Goal: Task Accomplishment & Management: Manage account settings

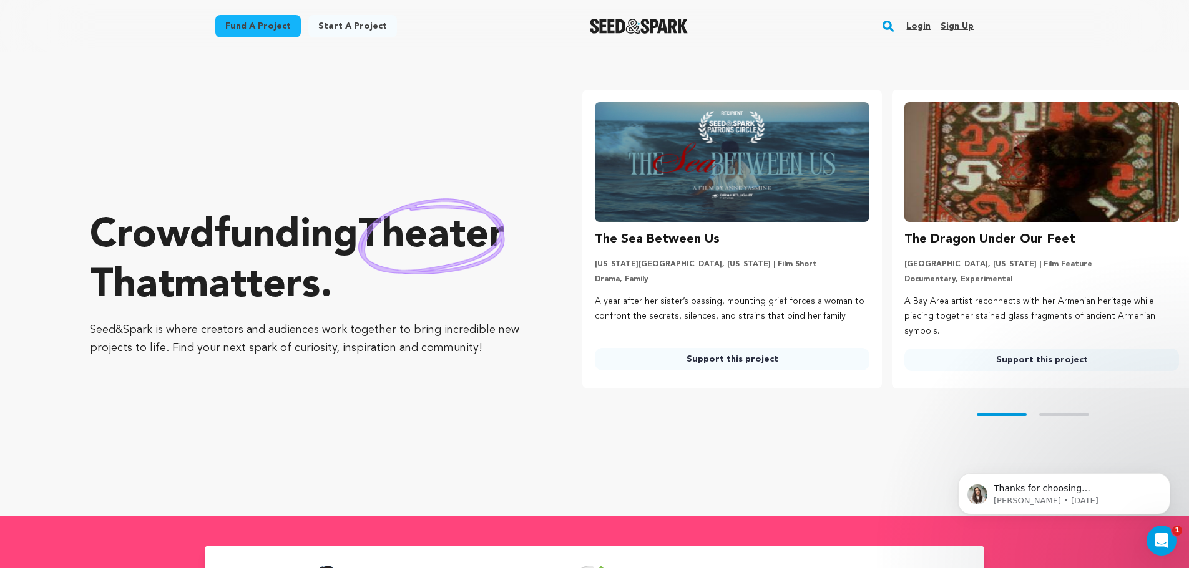
click at [927, 24] on link "Login" at bounding box center [918, 26] width 24 height 20
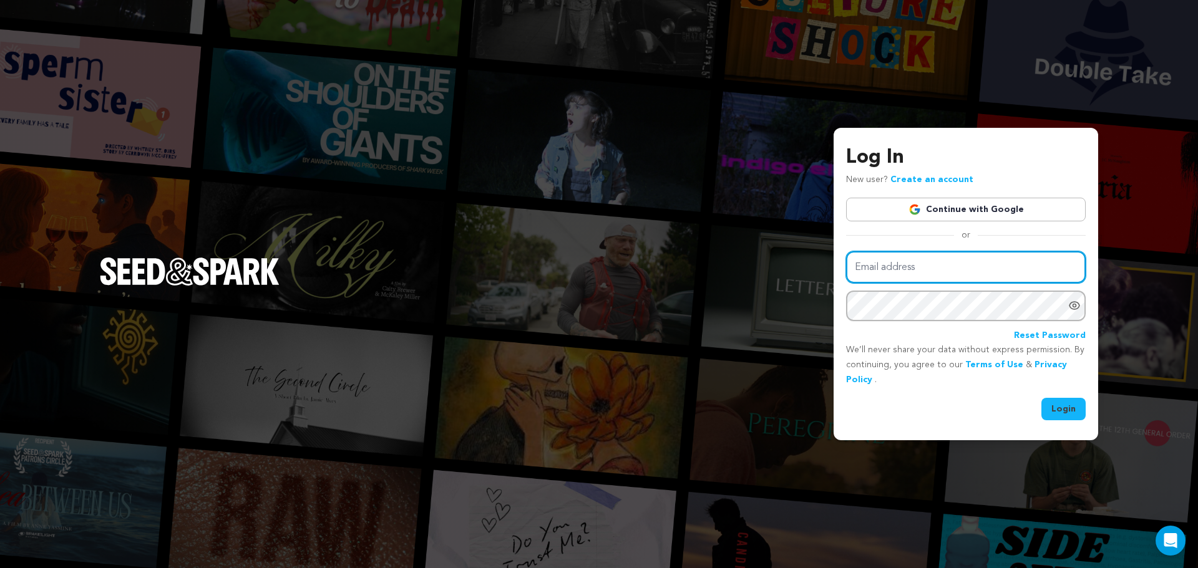
type input "echega2000@gmail.com"
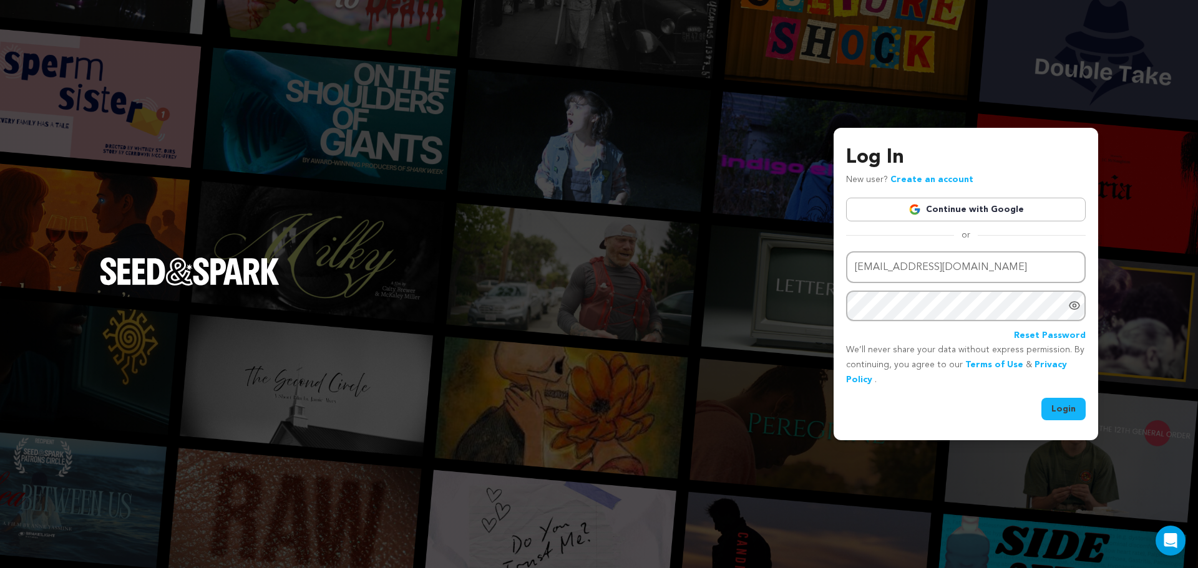
click at [1076, 408] on button "Login" at bounding box center [1063, 409] width 44 height 22
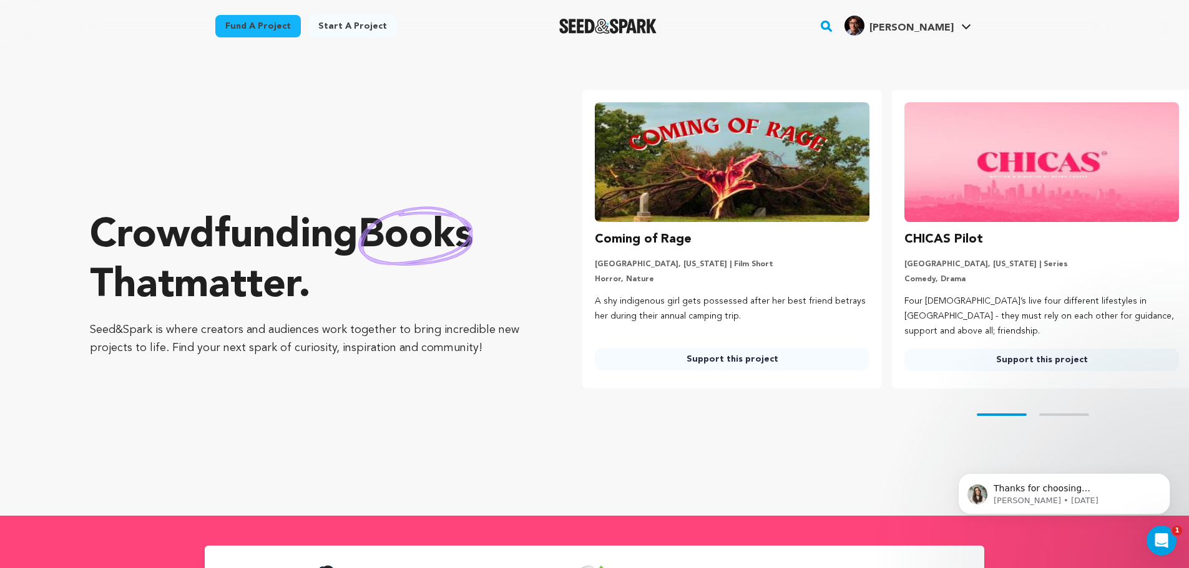
click at [942, 34] on h4 "[PERSON_NAME]" at bounding box center [911, 28] width 84 height 15
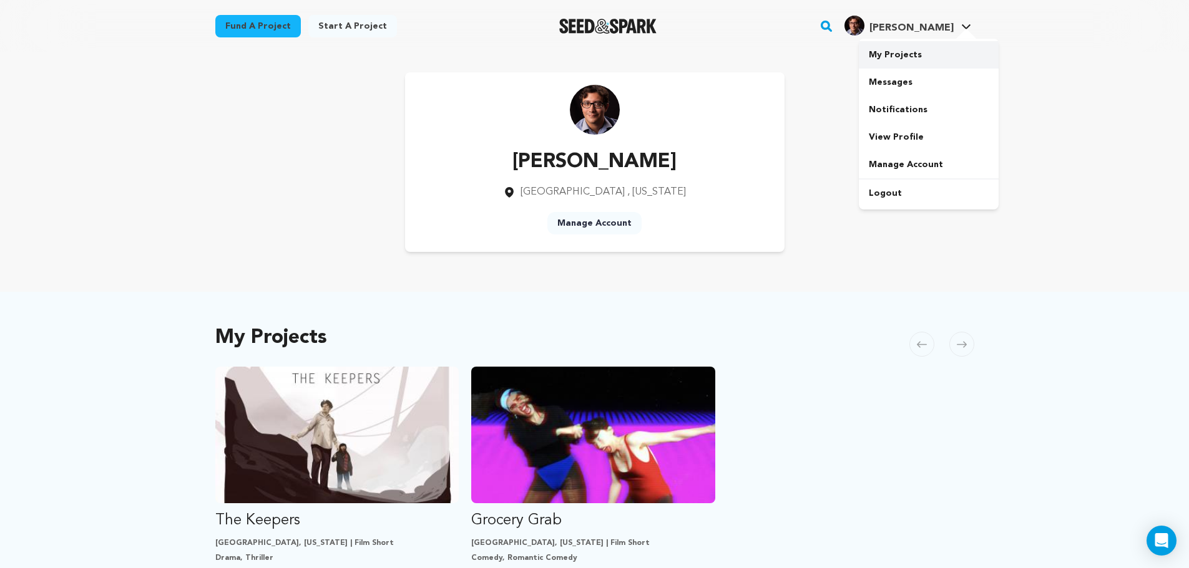
click at [895, 61] on link "My Projects" at bounding box center [928, 54] width 140 height 27
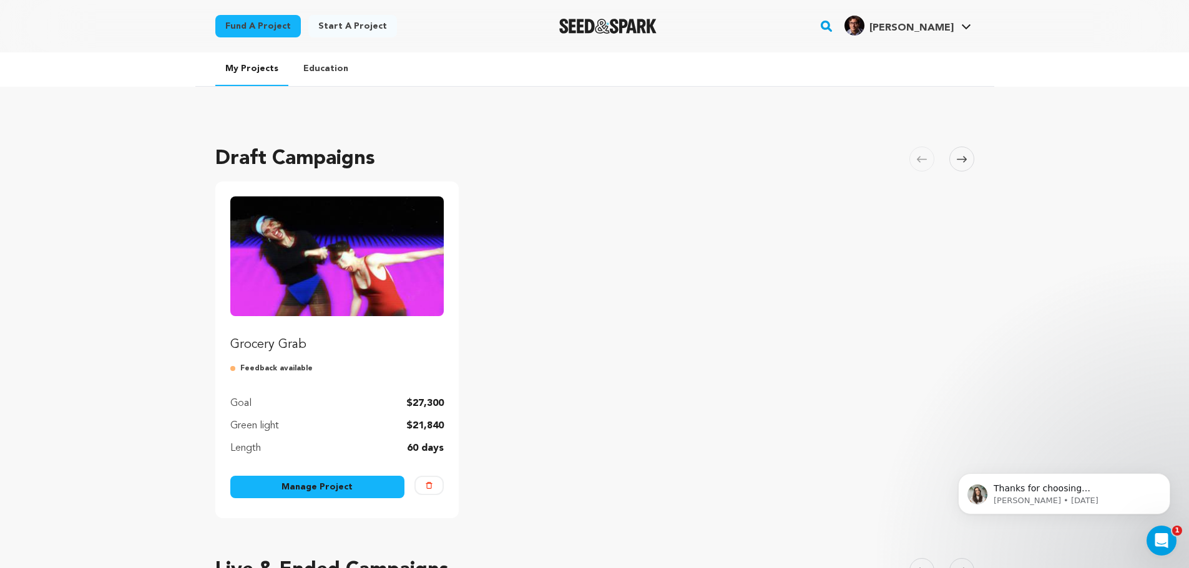
click at [288, 477] on link "Manage Project" at bounding box center [317, 487] width 175 height 22
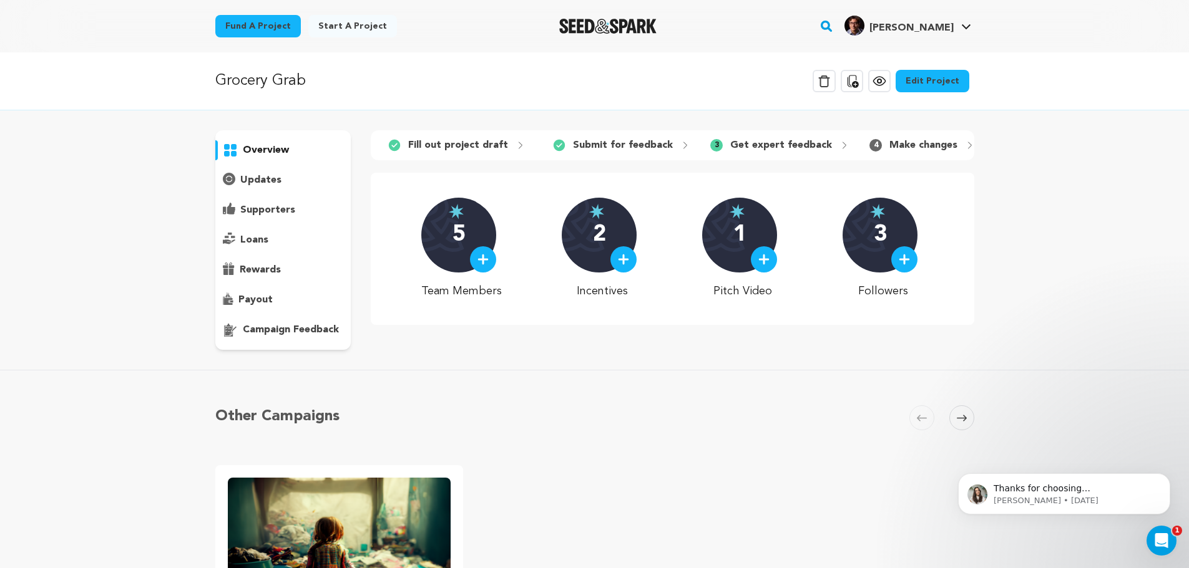
click at [915, 81] on link "Edit Project" at bounding box center [932, 81] width 74 height 22
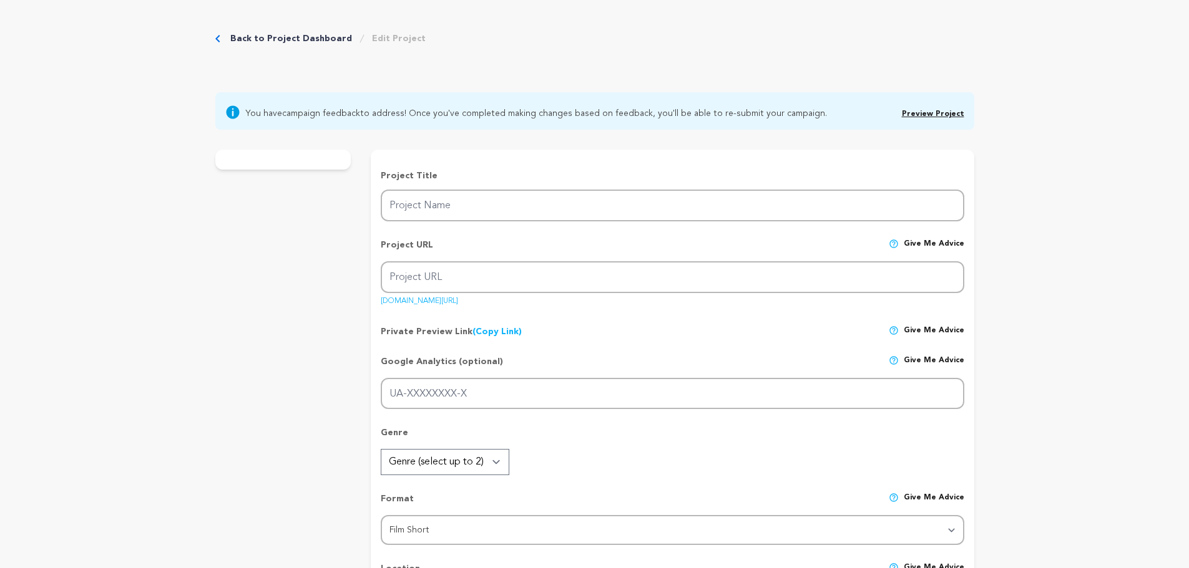
type input "Grocery Grab"
type input "grocery-grab"
type input "In 1992, two codependent best friends fall apart on live TV, exposing the high …"
type textarea "Two lifelong best friends enter a chaotic grocery game show, where the only thi…"
type textarea "Grocery Grab! is a personal and comedic take on platonic intimacy and co-depend…"
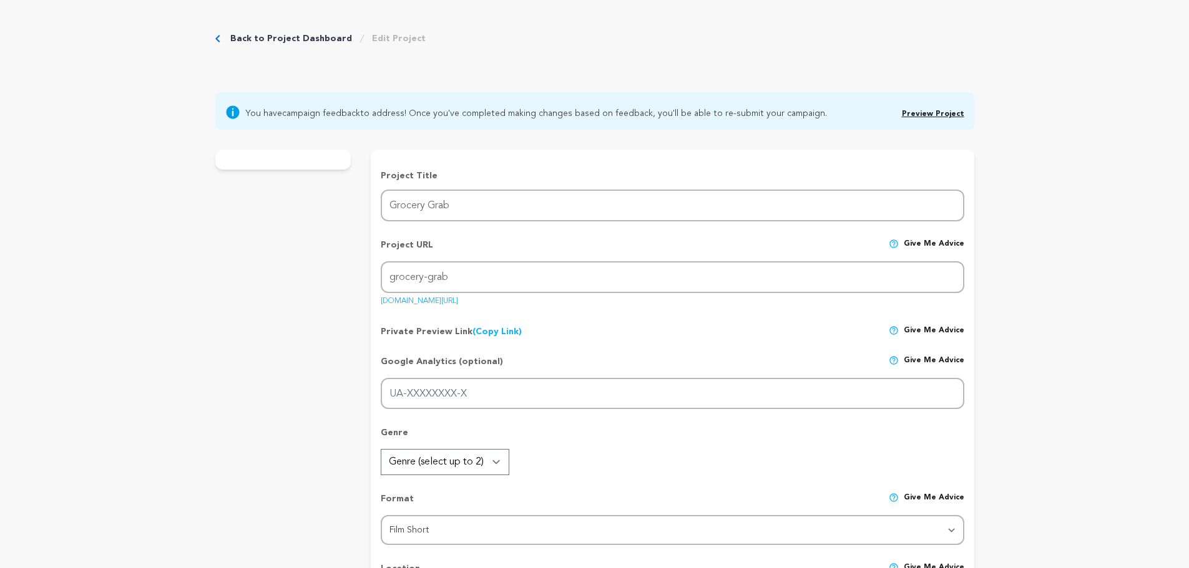
type textarea "Dani Adaliz (Director, Writer, and Producer of Grocery Grab!) is a member of th…"
radio input "true"
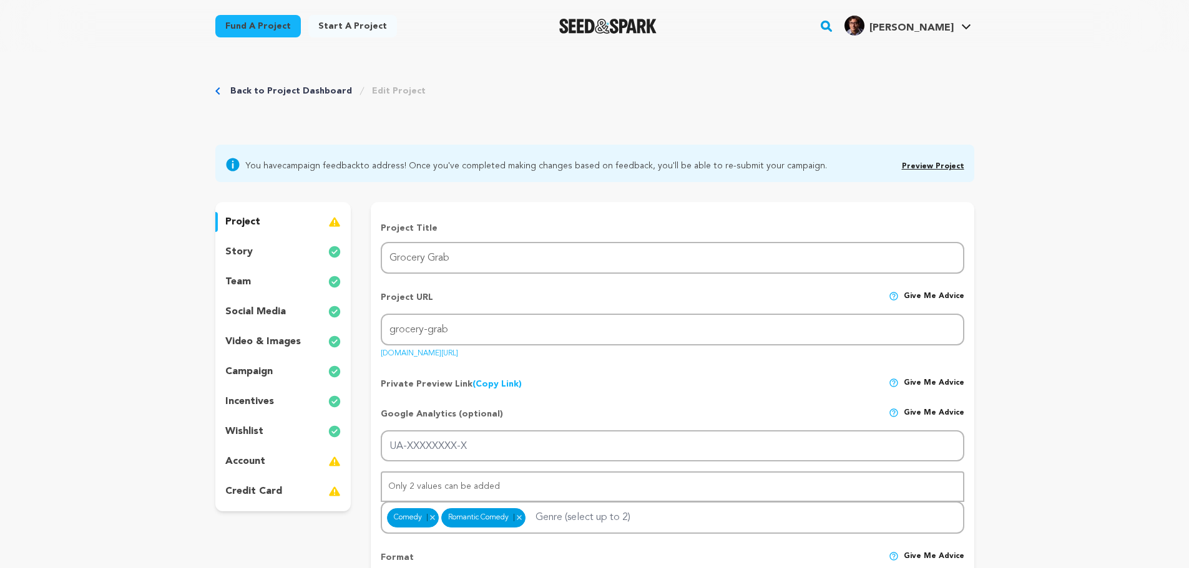
click at [254, 404] on p "incentives" at bounding box center [249, 401] width 49 height 15
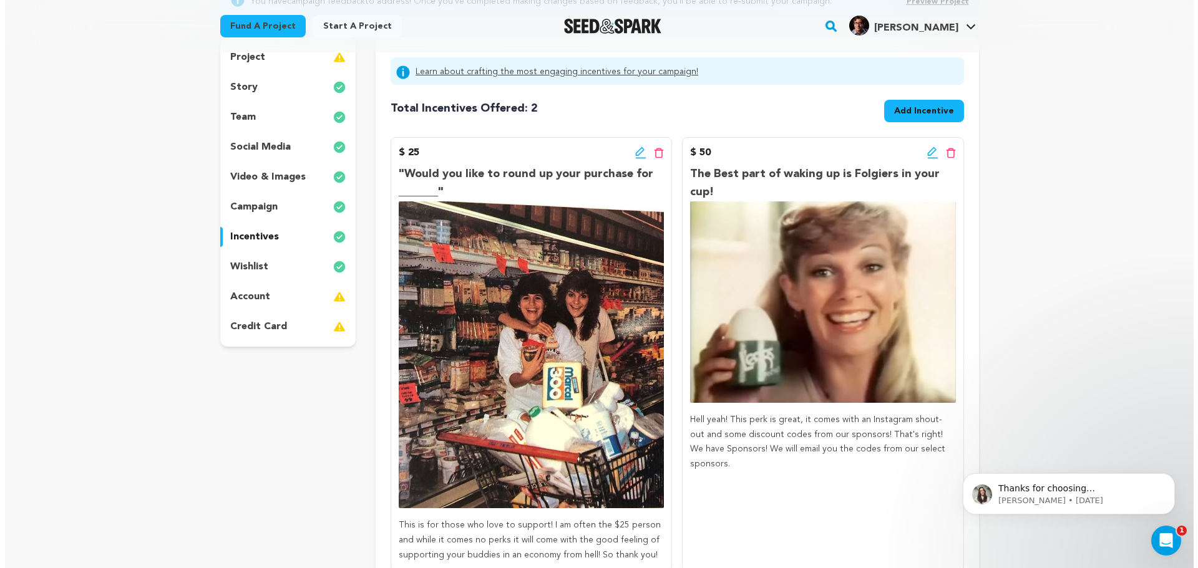
scroll to position [187, 0]
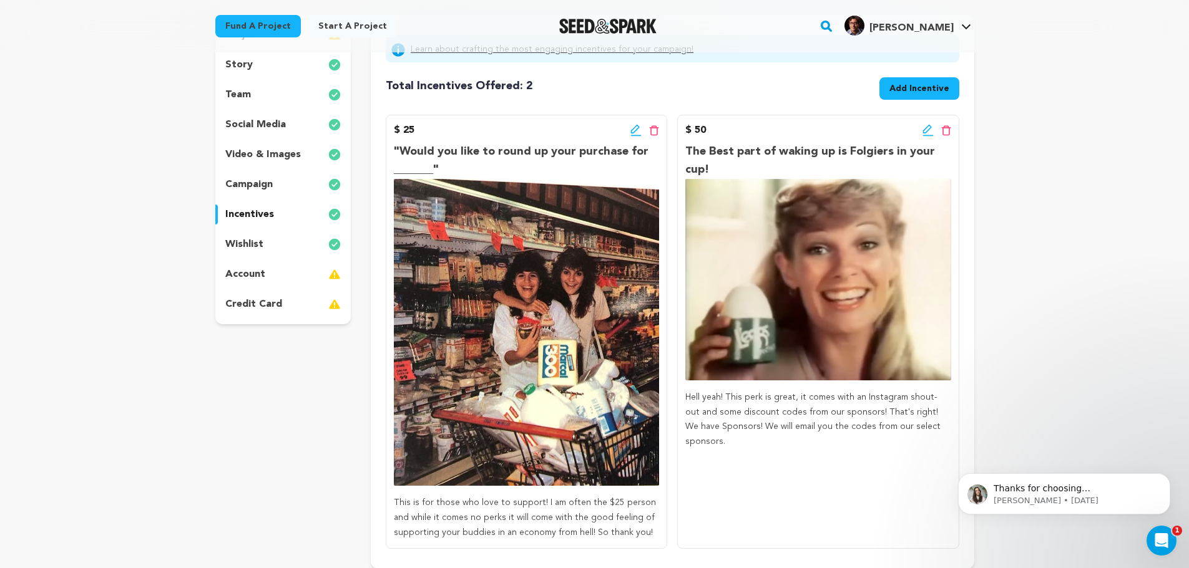
click at [926, 86] on span "Add Incentive" at bounding box center [919, 88] width 60 height 12
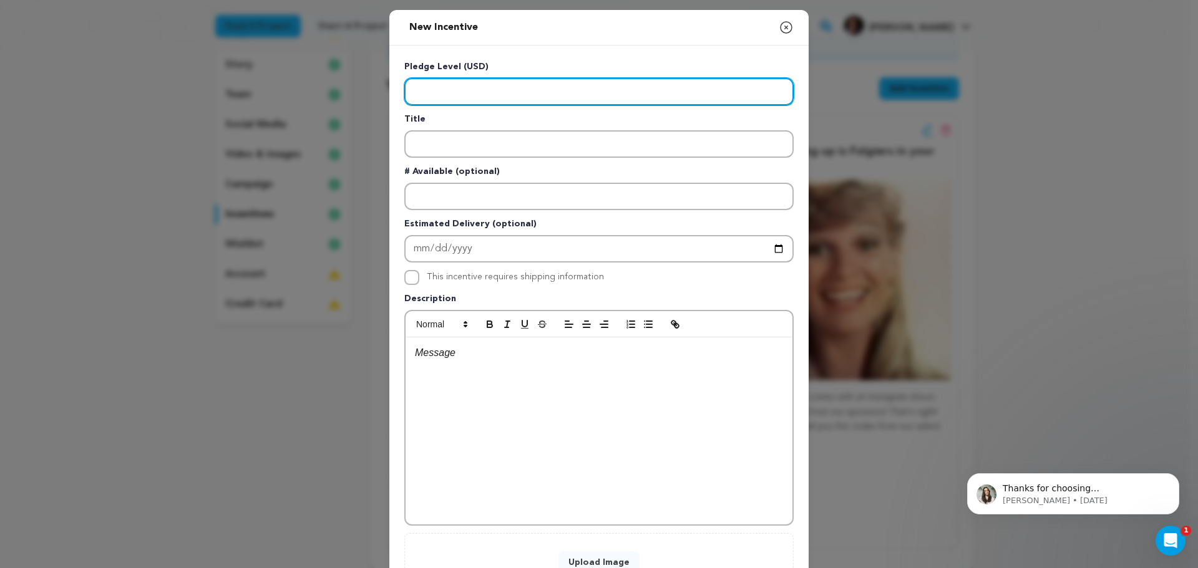
click at [430, 86] on input "Enter level" at bounding box center [598, 91] width 389 height 27
type input "15.00"
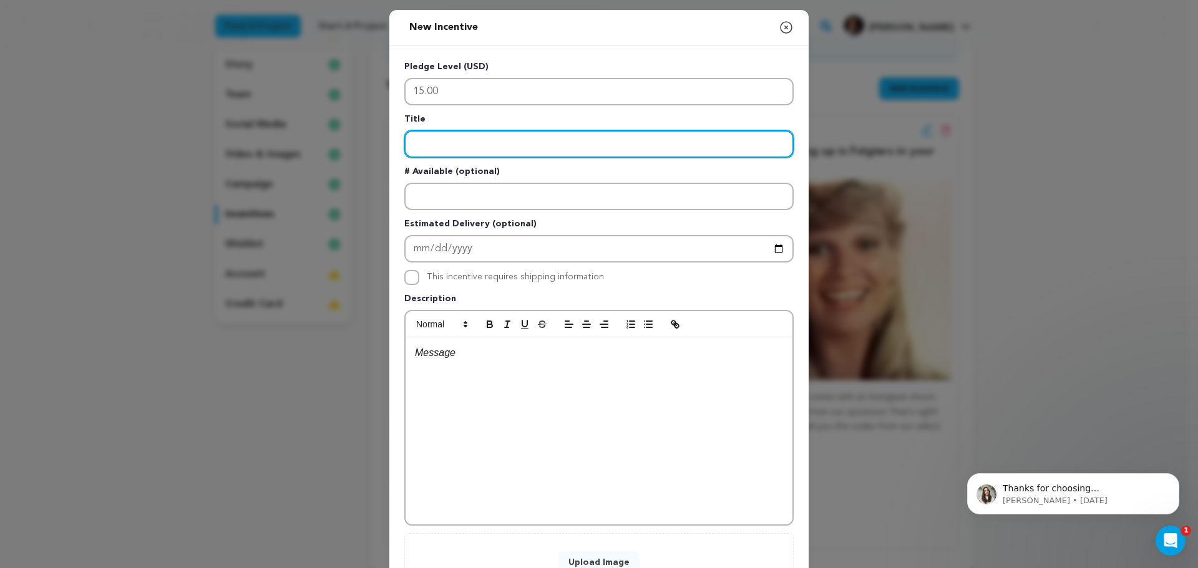
click at [428, 145] on input "Enter title" at bounding box center [598, 143] width 389 height 27
paste input "Audience Member"
type input "Audience Member"
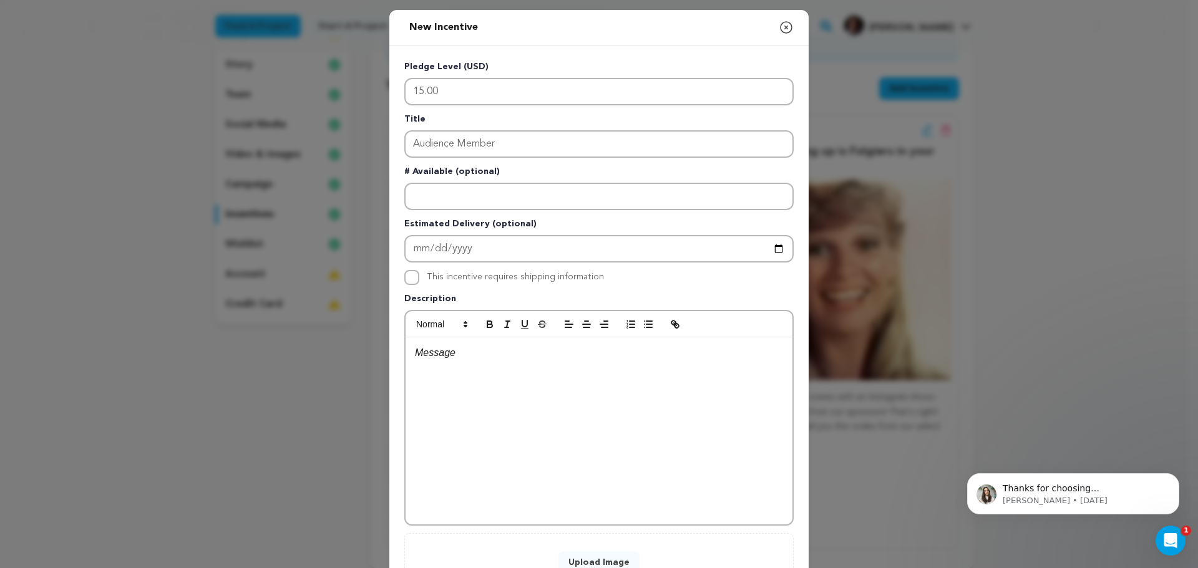
click at [395, 379] on div "Pledge Level (USD) 15.00 Title Audience Member # Available (optional) Estimated…" at bounding box center [598, 324] width 419 height 557
click at [436, 362] on div at bounding box center [599, 431] width 387 height 187
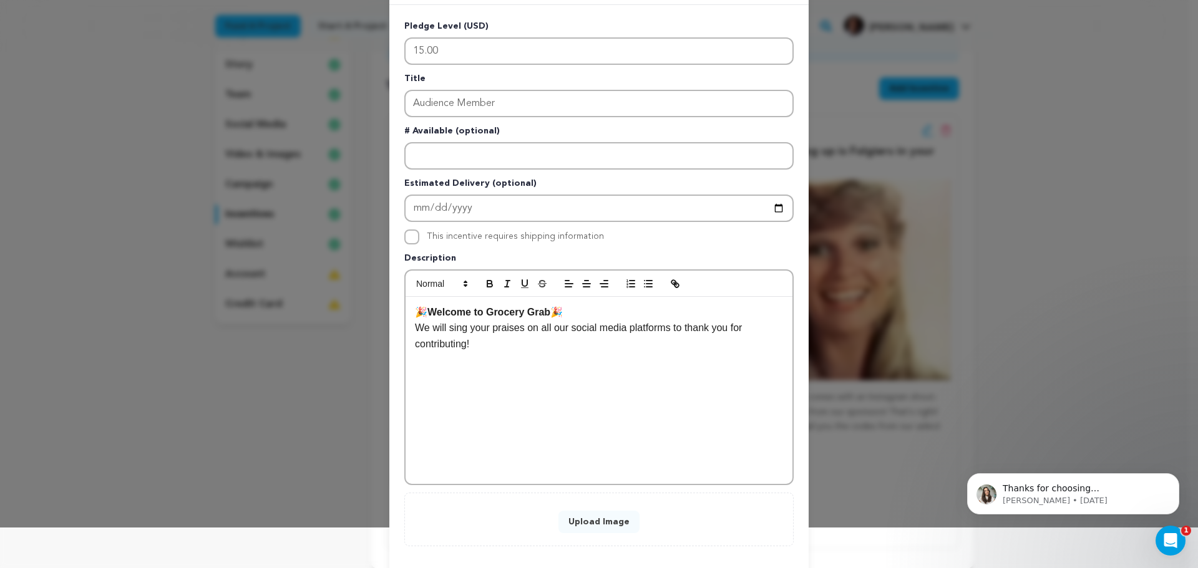
scroll to position [39, 0]
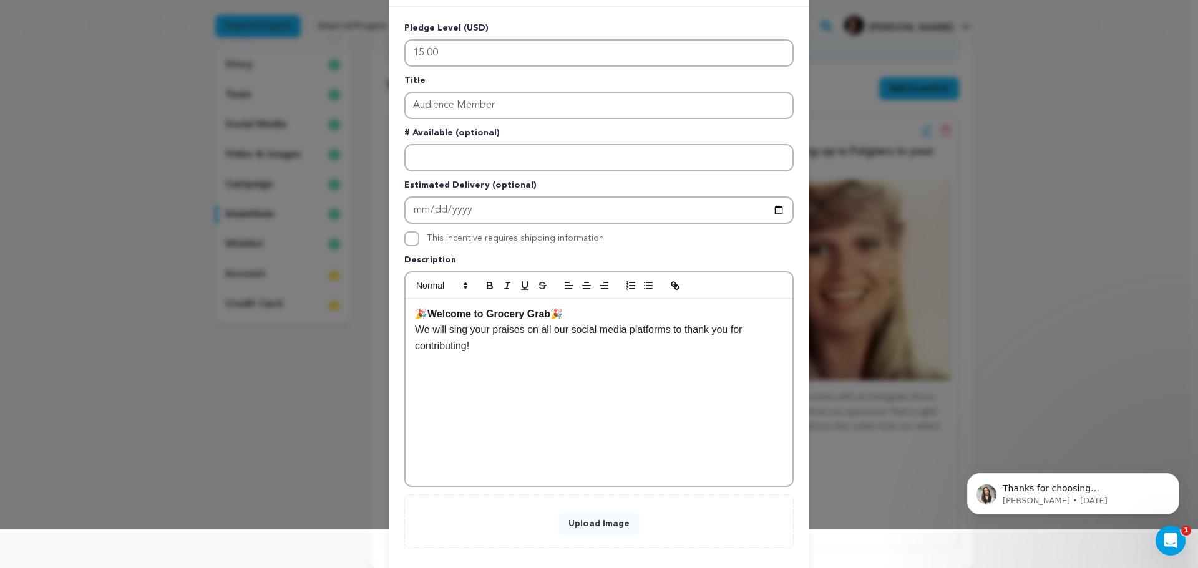
click at [576, 311] on p "🎉 Welcome to Grocery Grab 🎉" at bounding box center [599, 314] width 368 height 16
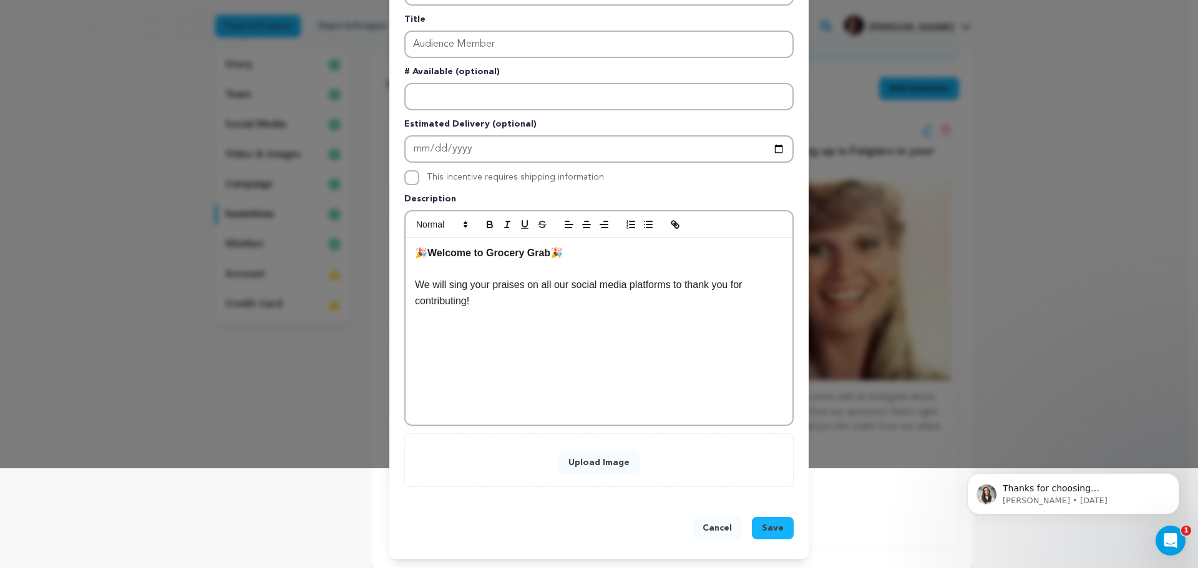
scroll to position [101, 0]
click at [764, 533] on span "Save" at bounding box center [773, 527] width 22 height 12
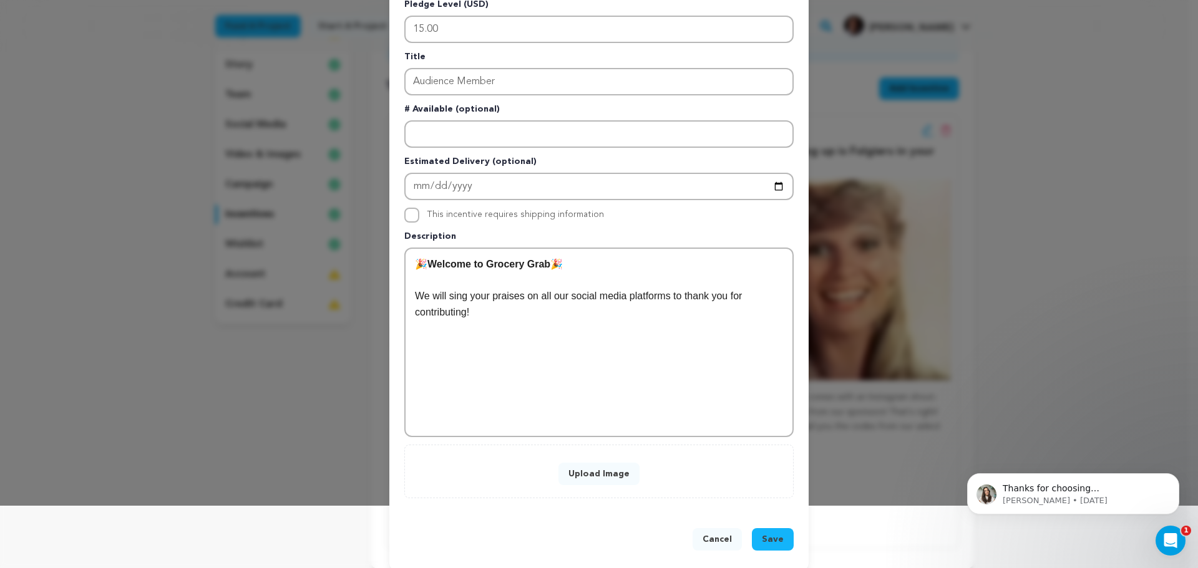
scroll to position [75, 0]
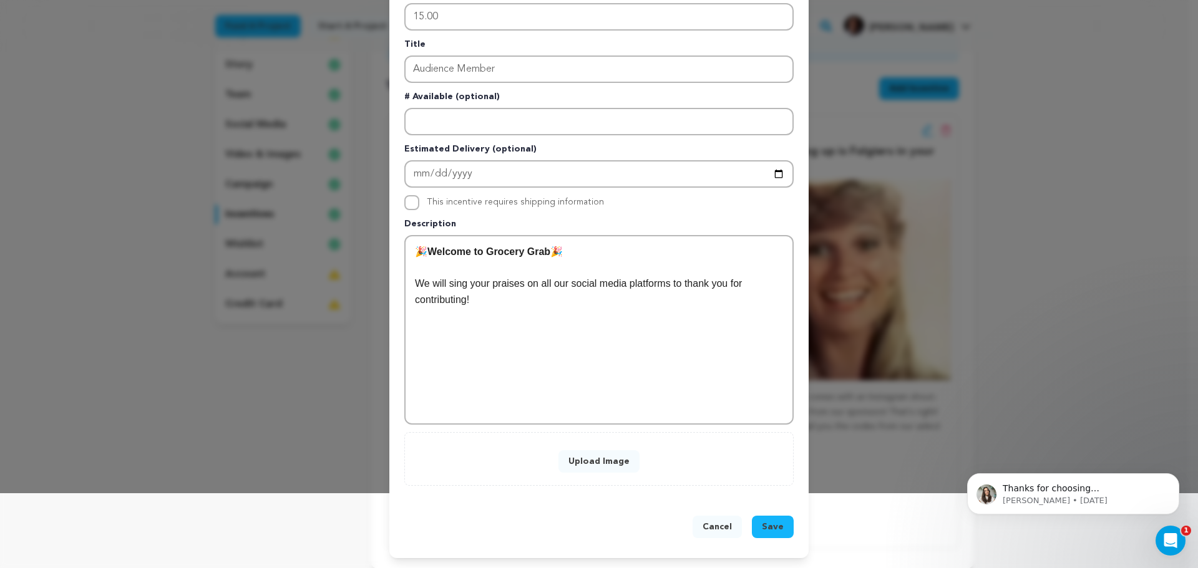
click at [585, 462] on button "Upload Image" at bounding box center [598, 461] width 81 height 22
click at [615, 460] on button "Upload Image" at bounding box center [598, 461] width 81 height 22
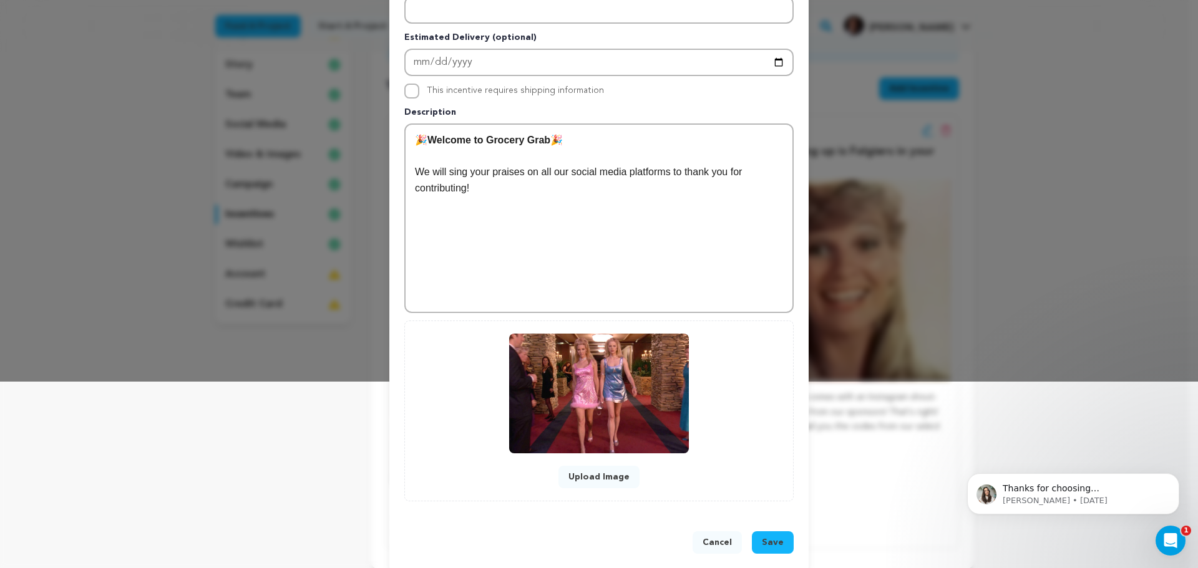
scroll to position [200, 0]
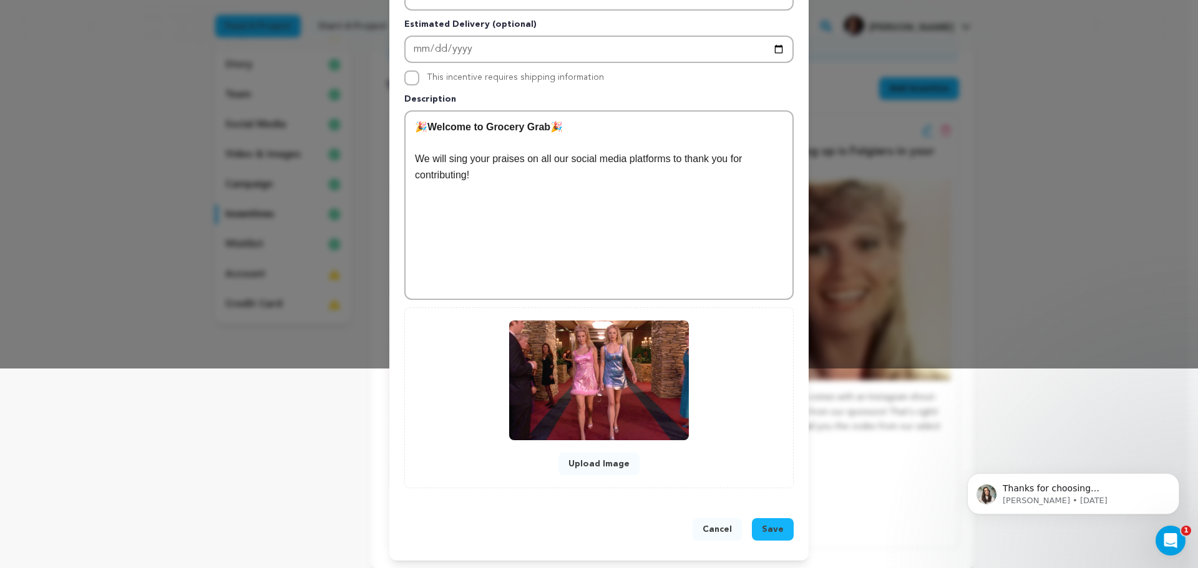
click at [782, 522] on button "Save" at bounding box center [773, 529] width 42 height 22
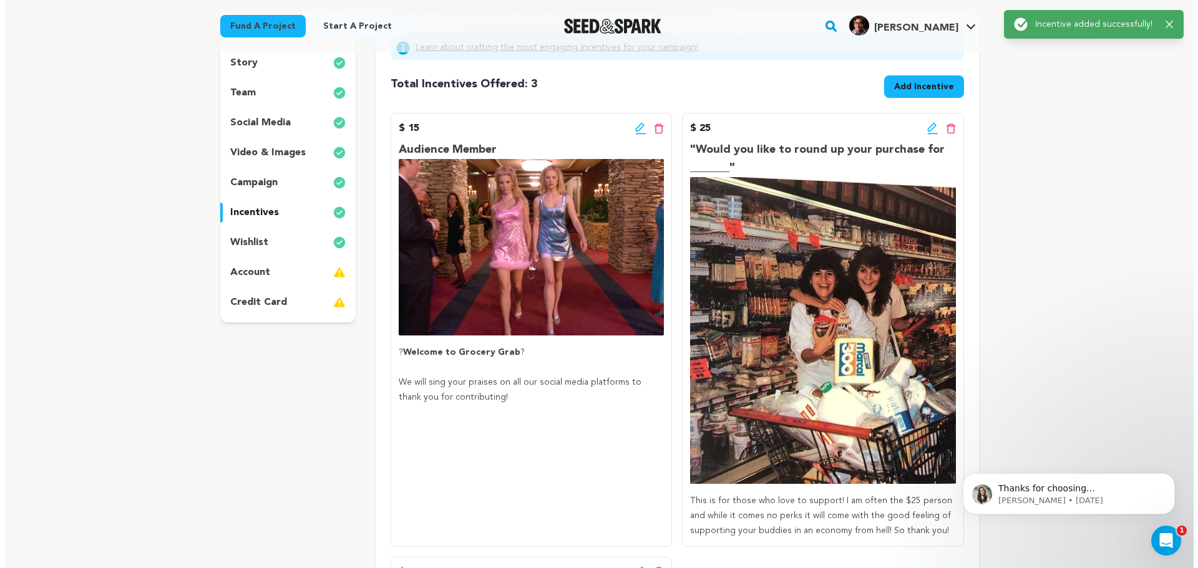
scroll to position [187, 0]
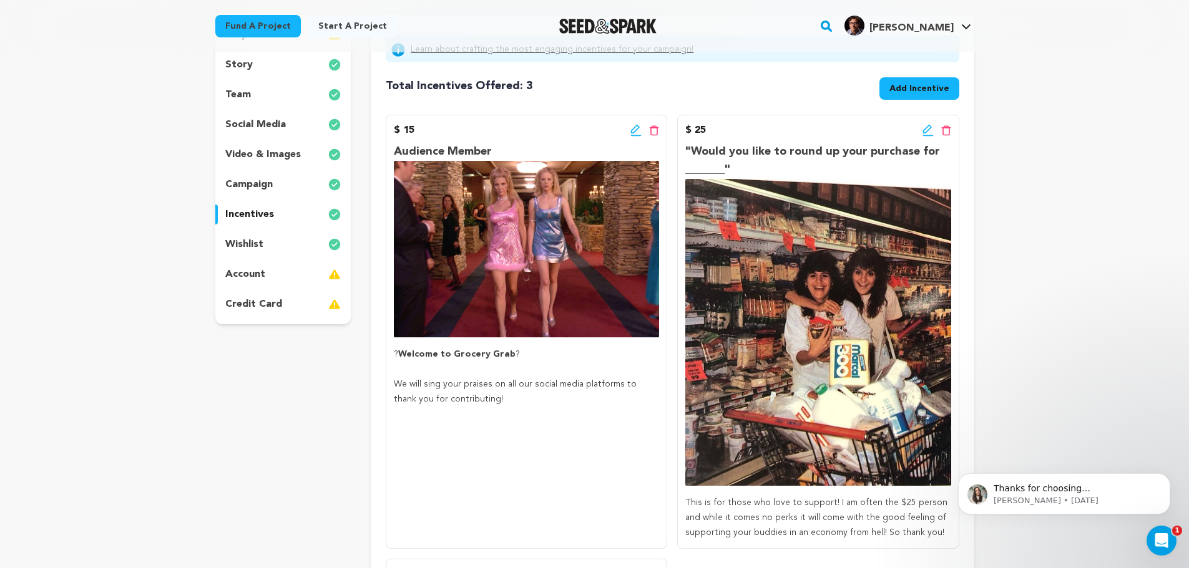
click at [638, 127] on icon at bounding box center [635, 130] width 11 height 12
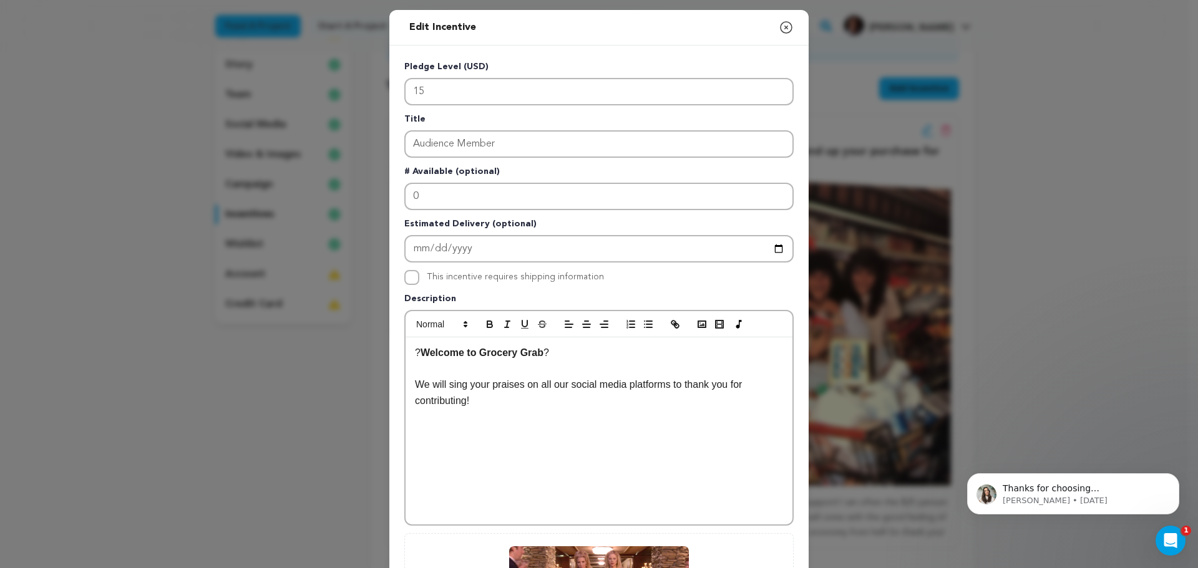
click at [421, 348] on strong "Welcome to Grocery Grab" at bounding box center [482, 353] width 123 height 11
click at [562, 354] on p "Welcome to Grocery Grab ?" at bounding box center [599, 353] width 368 height 16
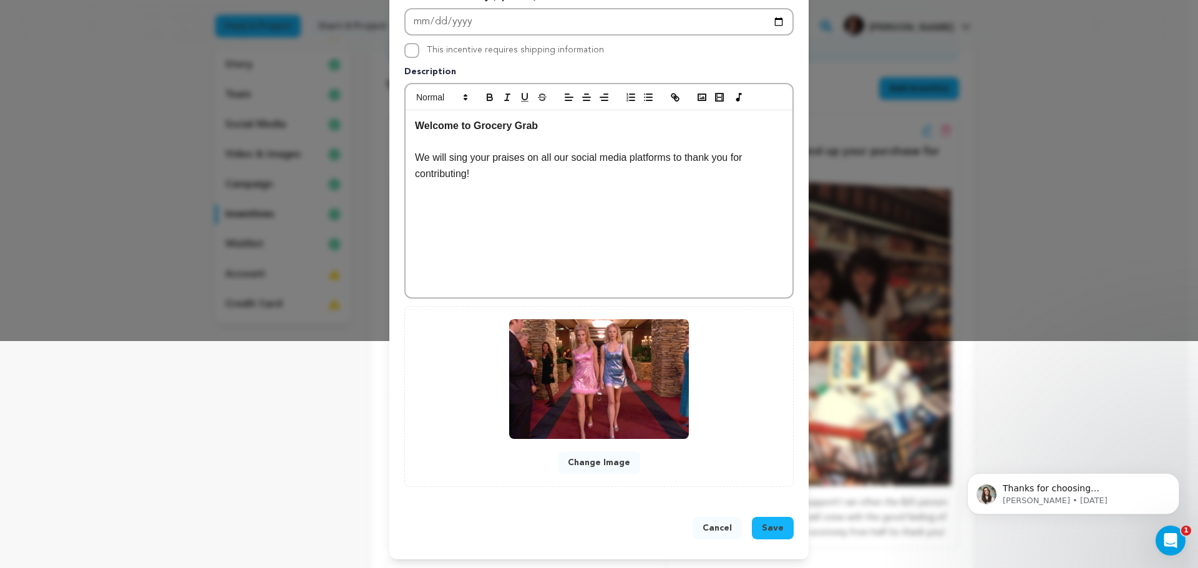
scroll to position [228, 0]
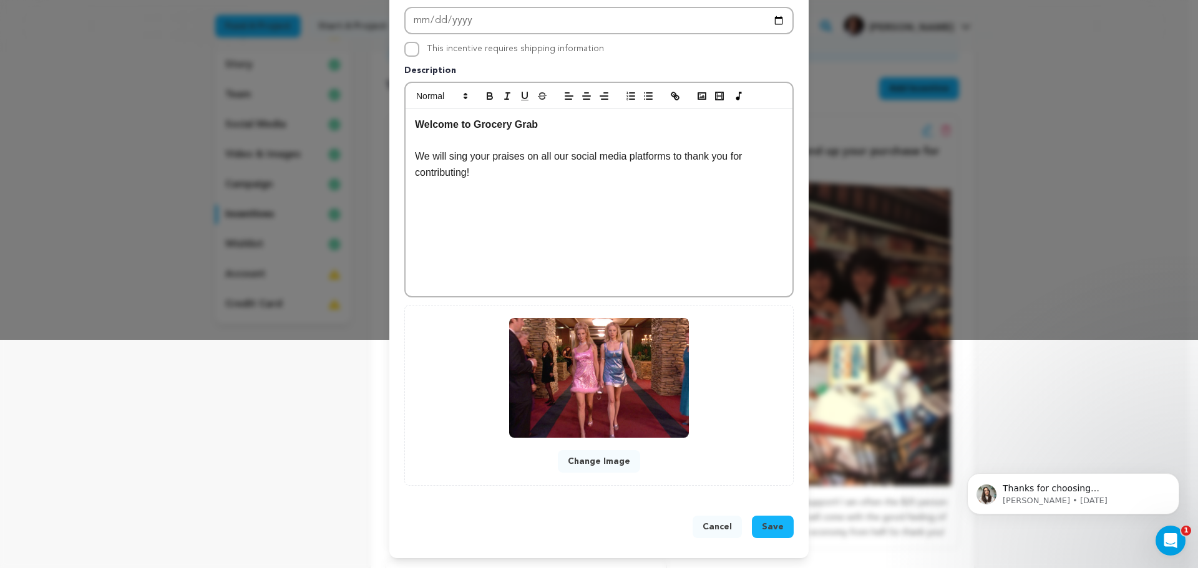
click at [769, 518] on button "Save" at bounding box center [773, 527] width 42 height 22
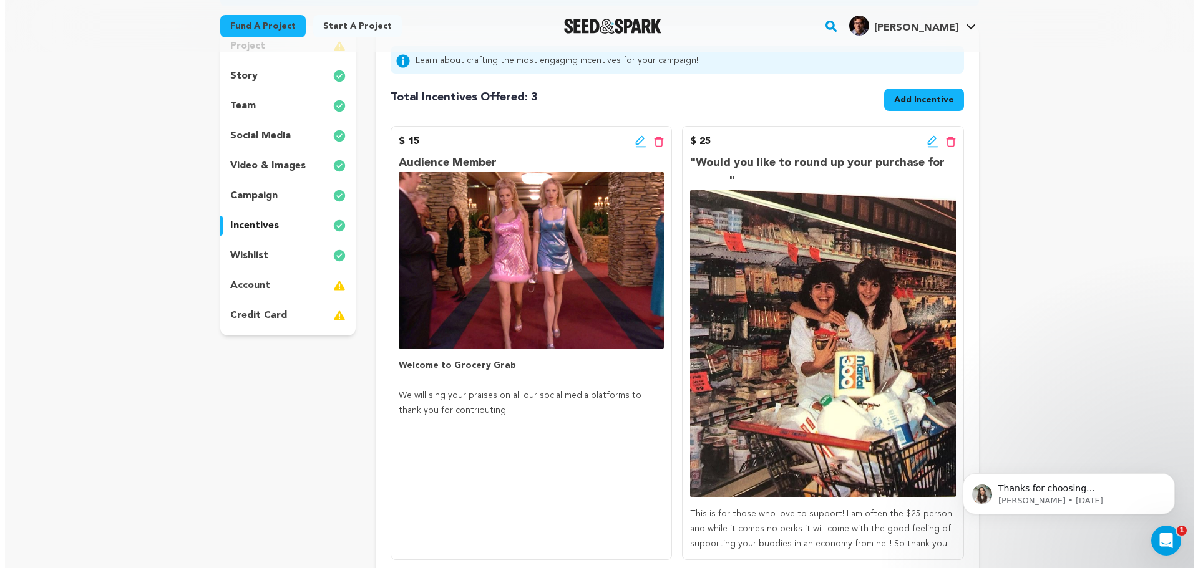
scroll to position [125, 0]
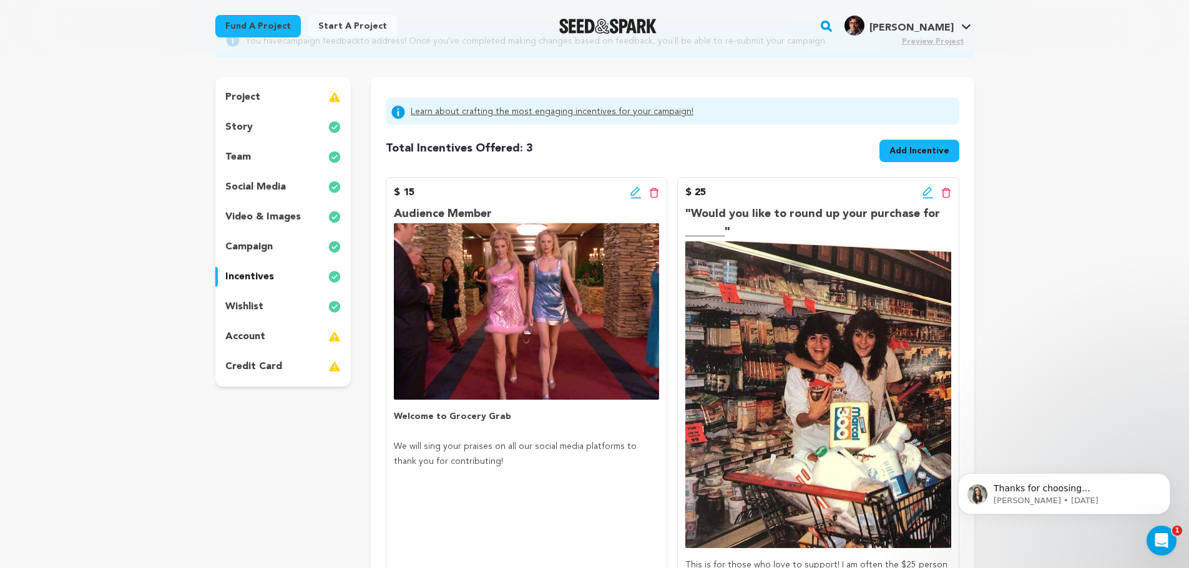
click at [922, 192] on icon at bounding box center [927, 193] width 11 height 12
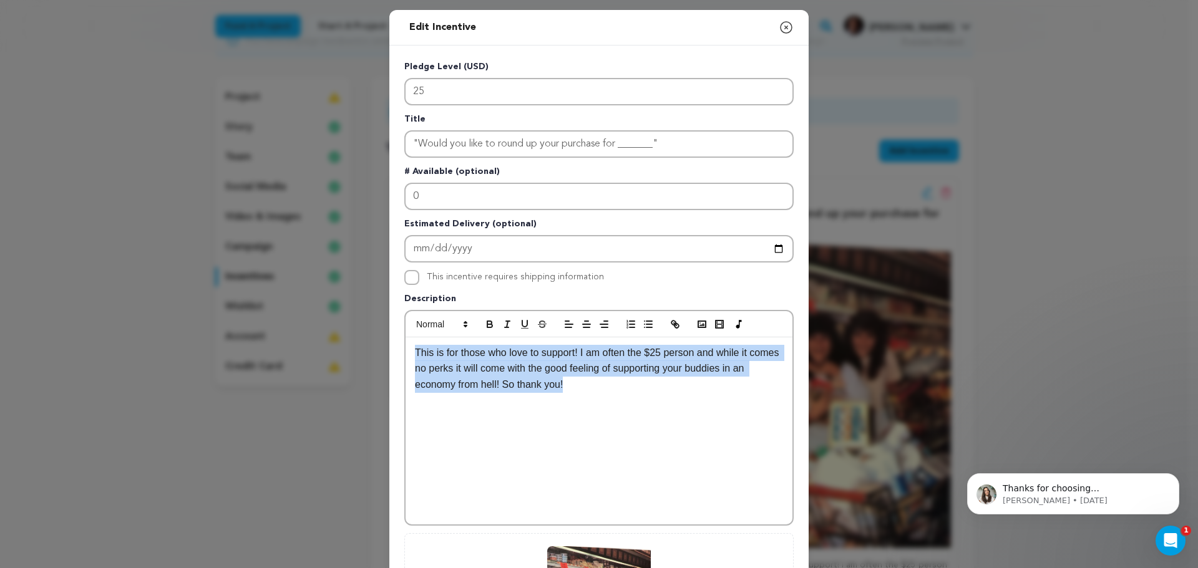
drag, startPoint x: 595, startPoint y: 390, endPoint x: 408, endPoint y: 356, distance: 190.2
click at [408, 356] on div "This is for those who love to support! I am often the $25 person and while it c…" at bounding box center [599, 431] width 387 height 187
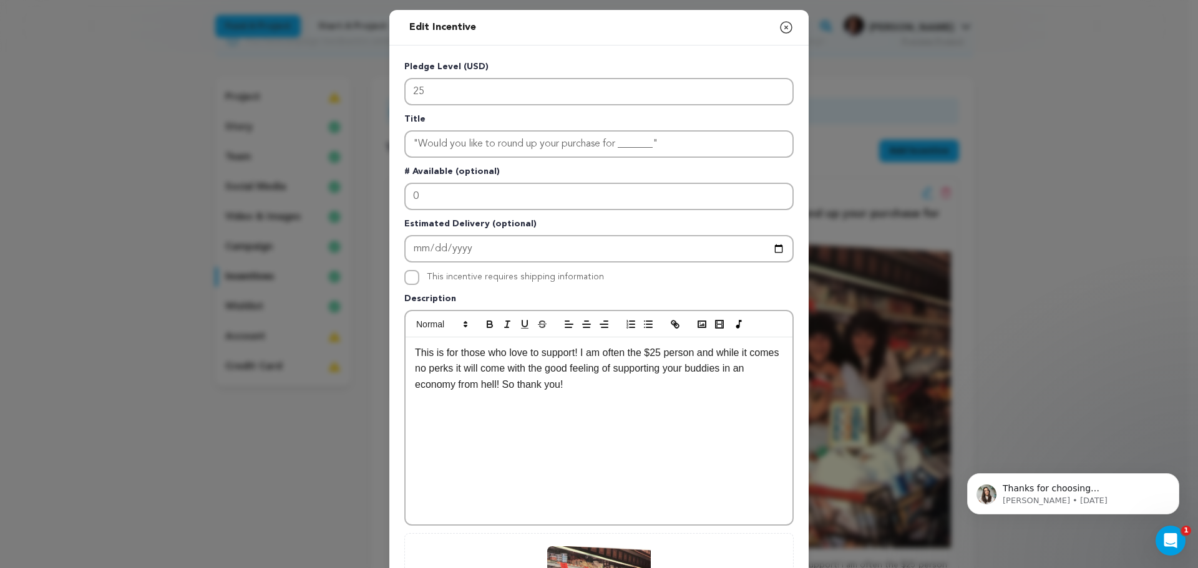
scroll to position [0, 0]
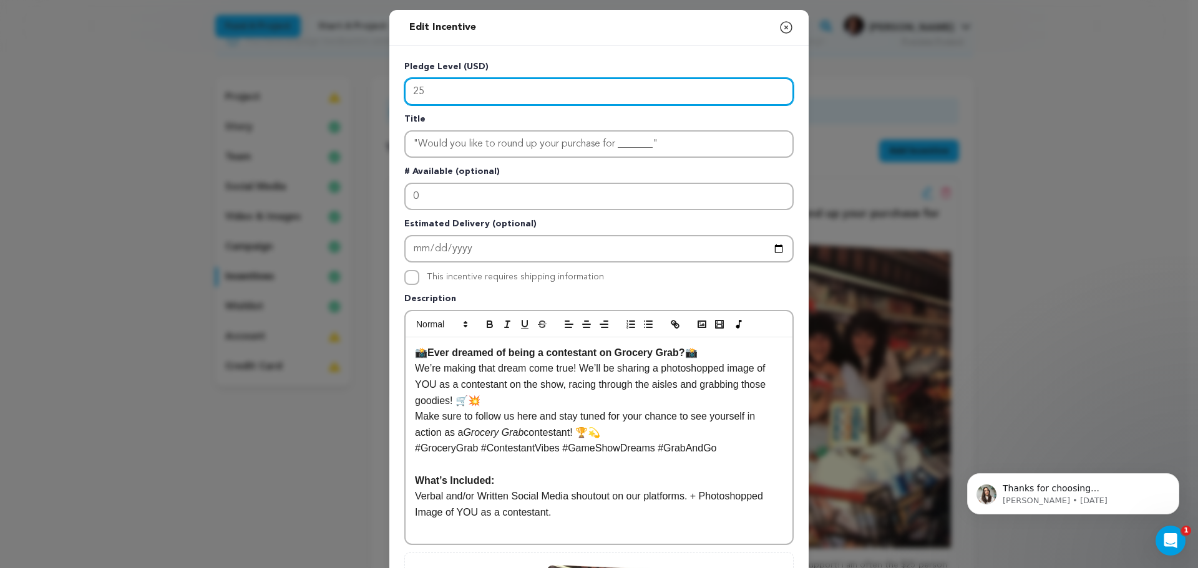
click at [434, 83] on input "25" at bounding box center [598, 91] width 389 height 27
type input "2"
type input "30"
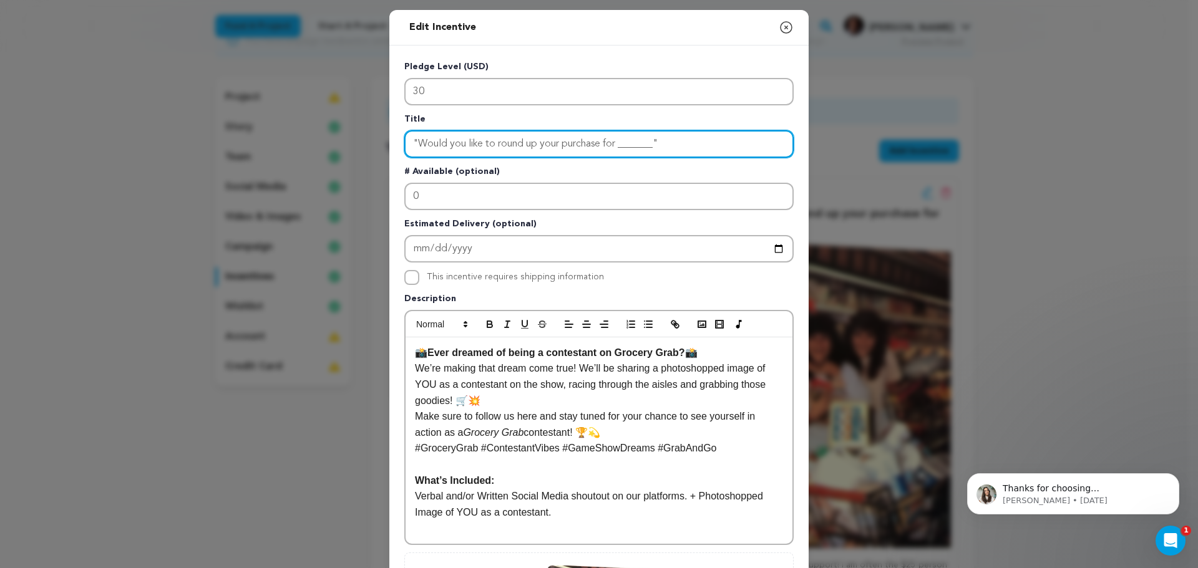
click at [508, 140] on input ""Would you like to round up your purchase for _______"" at bounding box center [598, 143] width 389 height 27
type input "x"
type input "c"
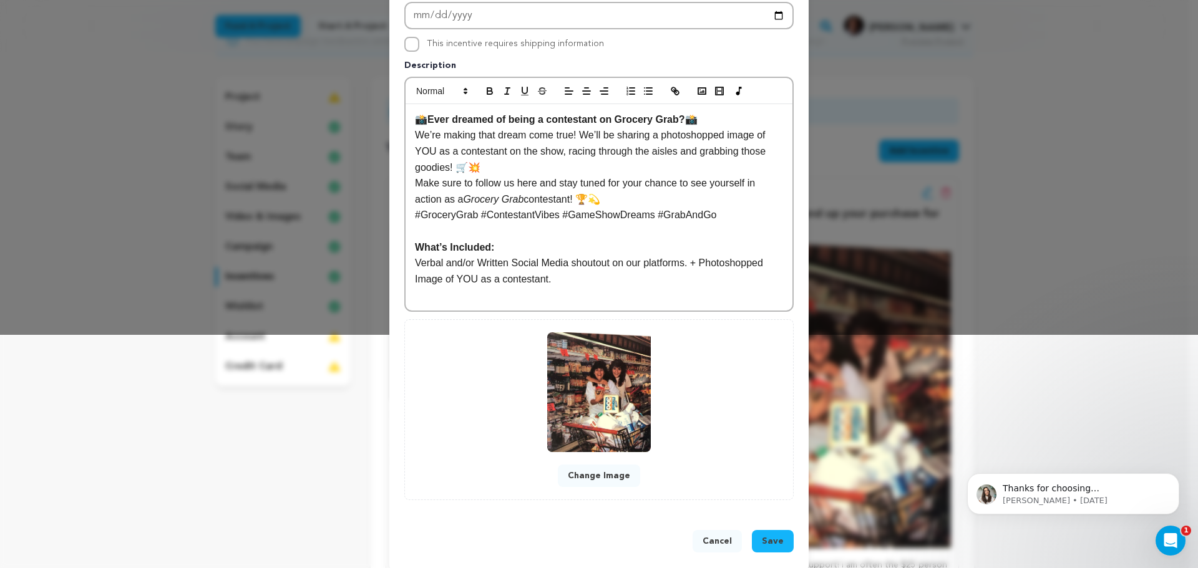
scroll to position [248, 0]
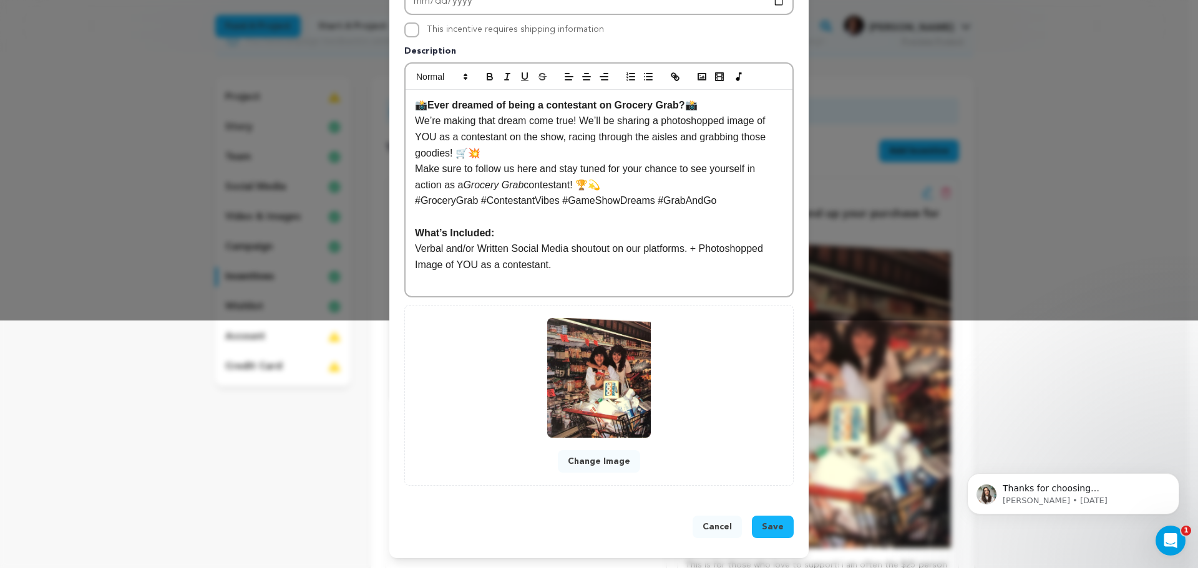
type input "Contestant"
click at [781, 532] on button "Save" at bounding box center [773, 527] width 42 height 22
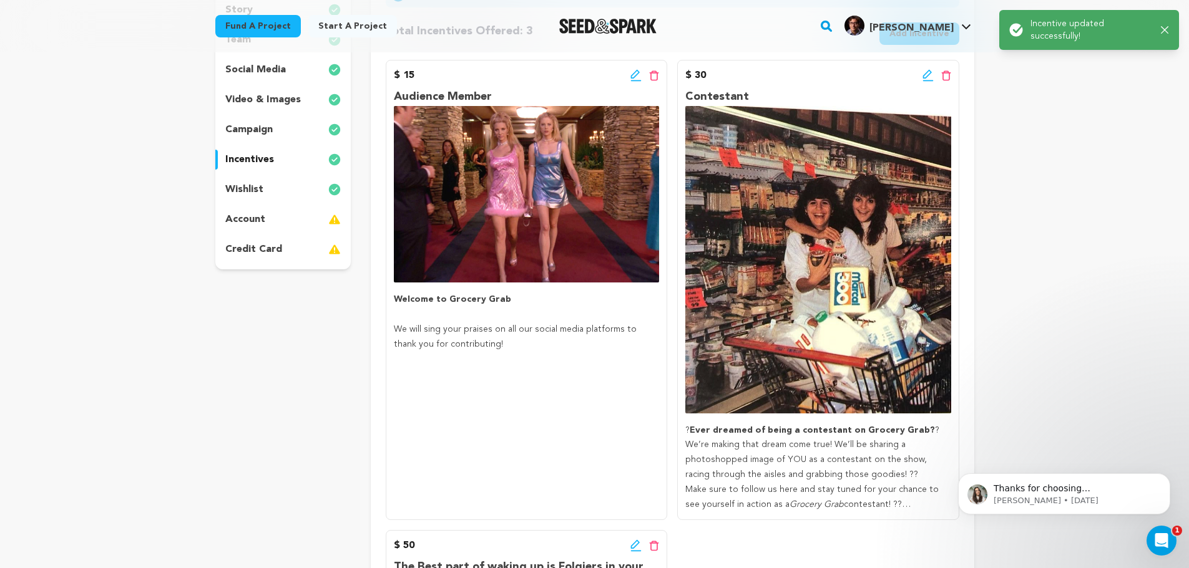
scroll to position [312, 0]
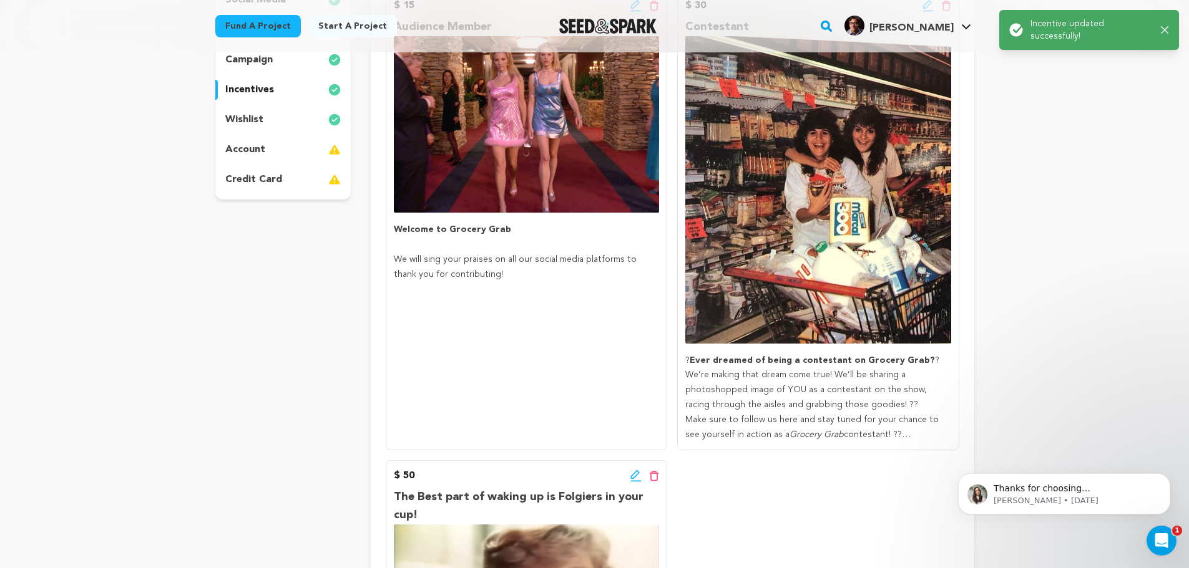
click at [877, 424] on p "Make sure to follow us here and stay tuned for your chance to see yourself in a…" at bounding box center [817, 428] width 265 height 30
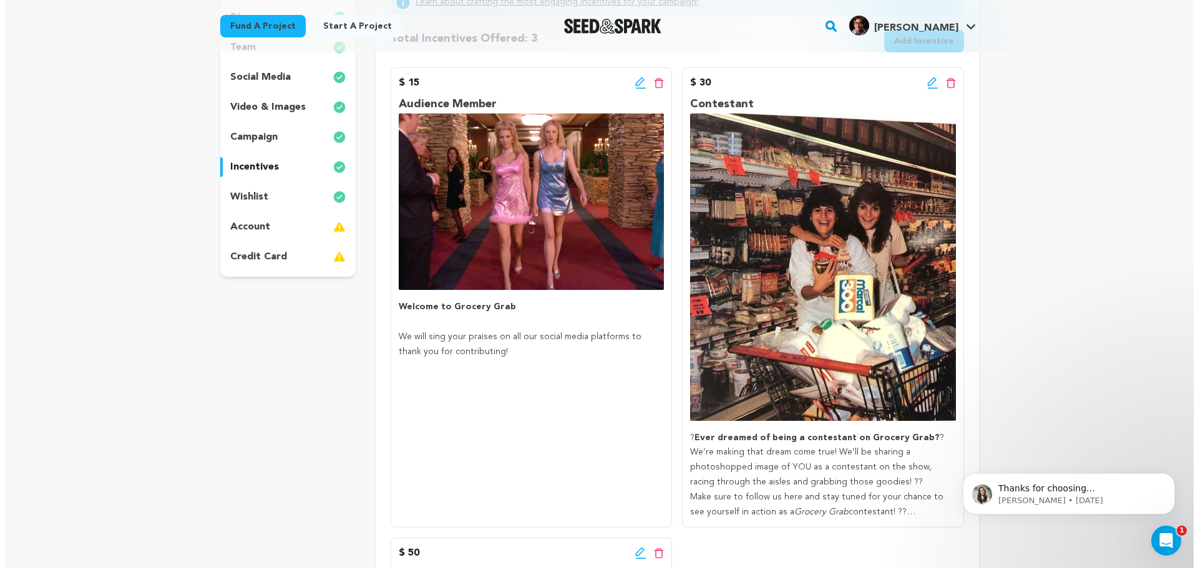
scroll to position [187, 0]
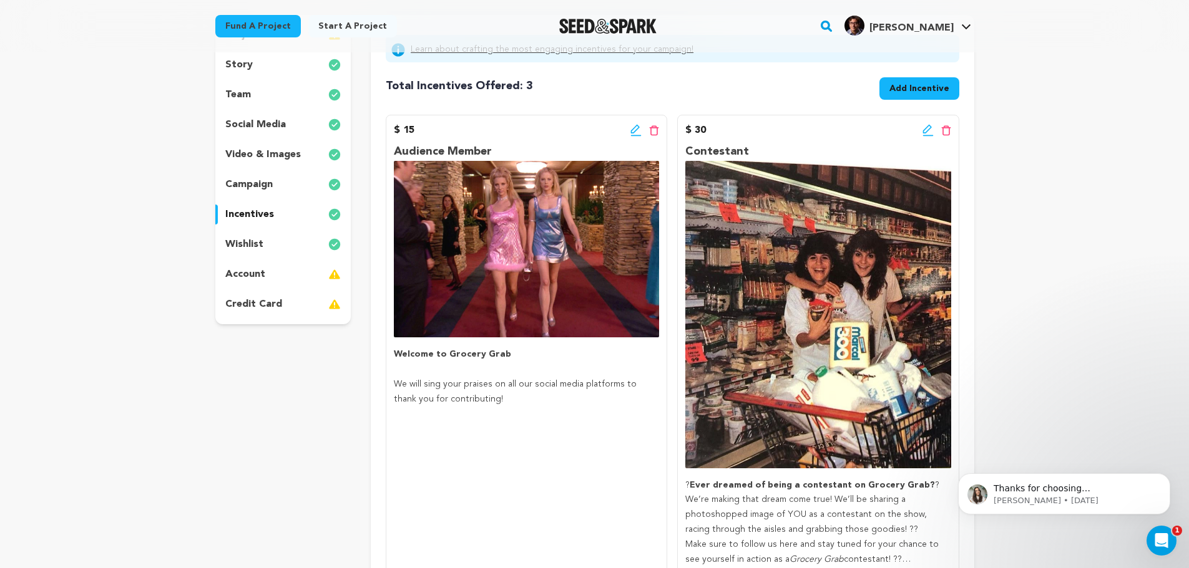
click at [637, 130] on icon at bounding box center [635, 129] width 9 height 9
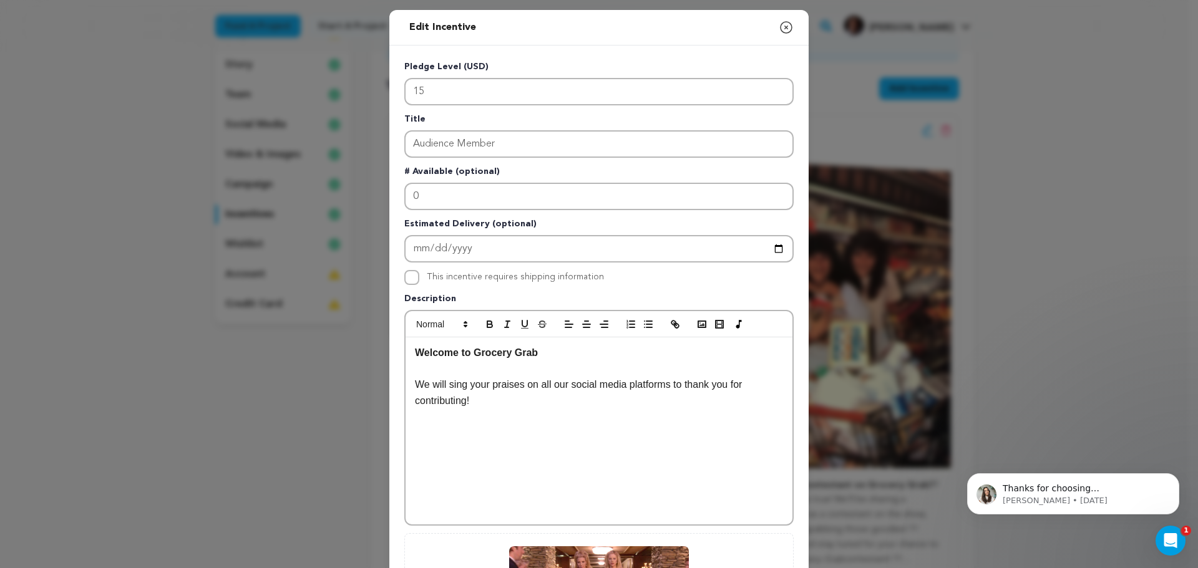
click at [509, 403] on p "We will sing your praises on all our social media platforms to thank you for co…" at bounding box center [599, 393] width 368 height 32
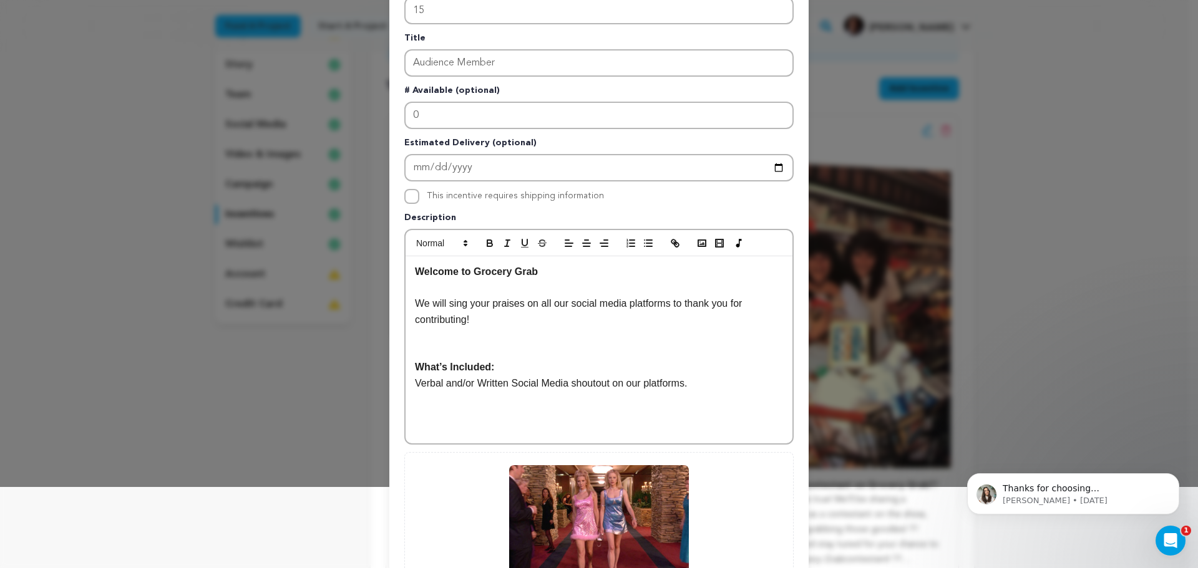
scroll to position [125, 0]
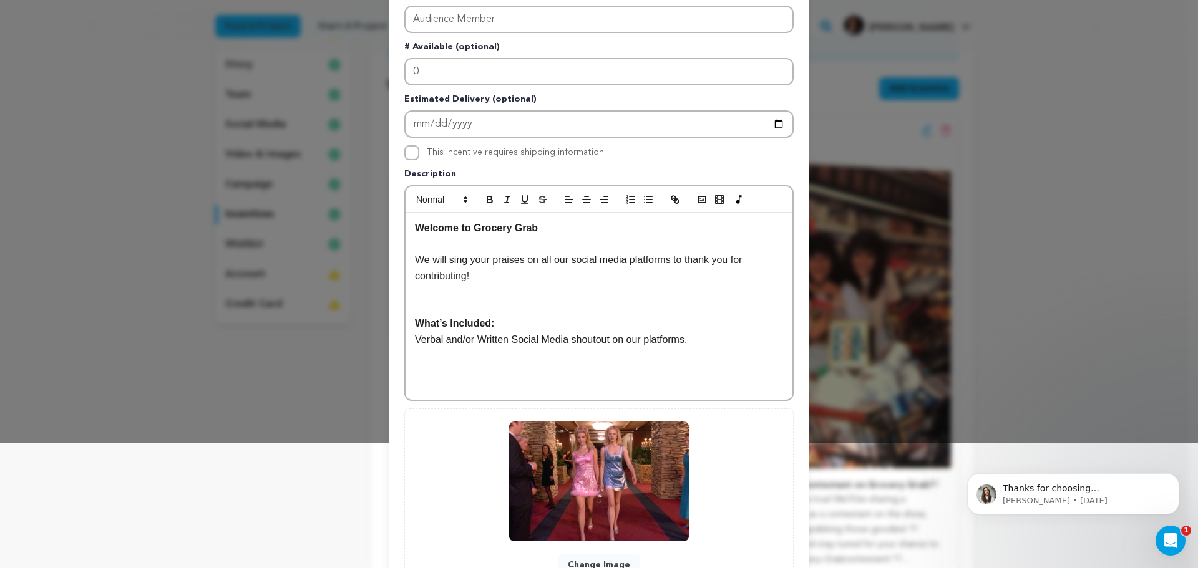
click at [470, 301] on p at bounding box center [599, 308] width 368 height 16
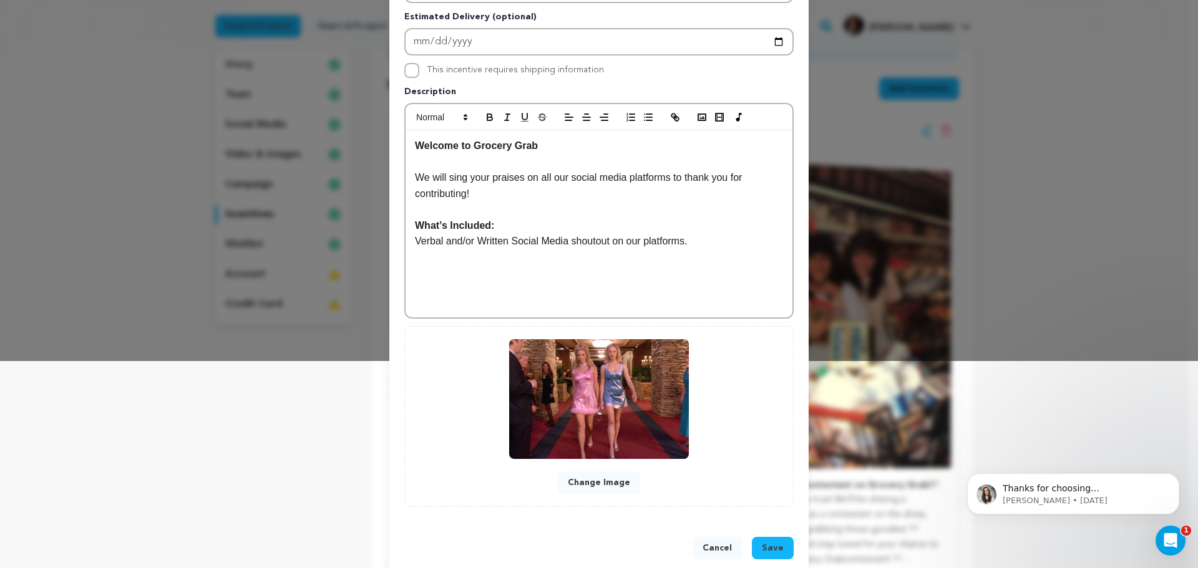
scroll to position [228, 0]
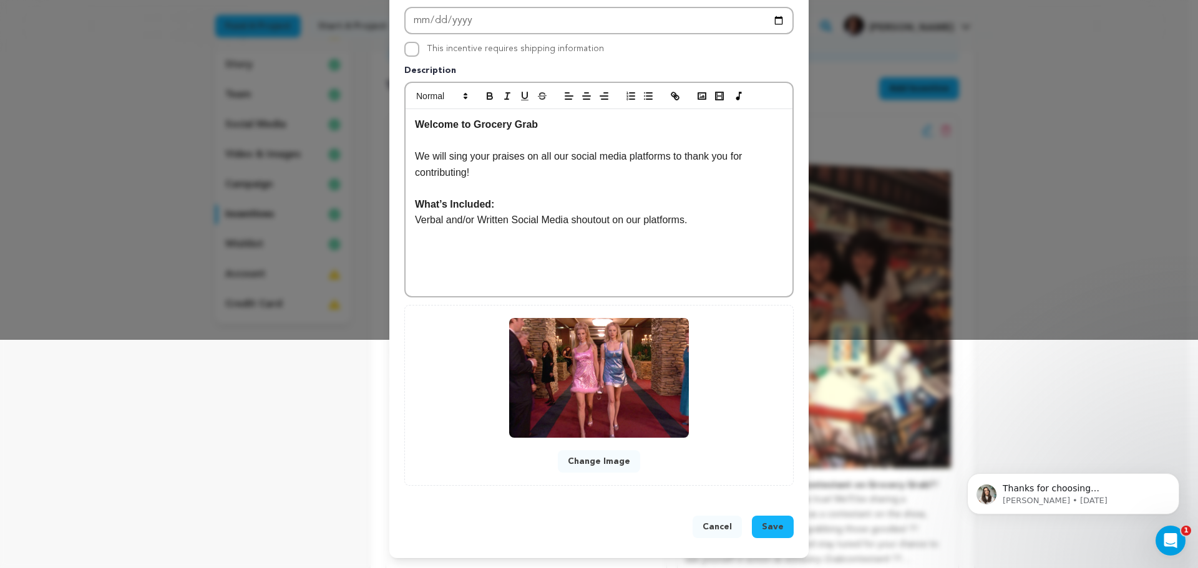
click at [776, 521] on span "Save" at bounding box center [773, 527] width 22 height 12
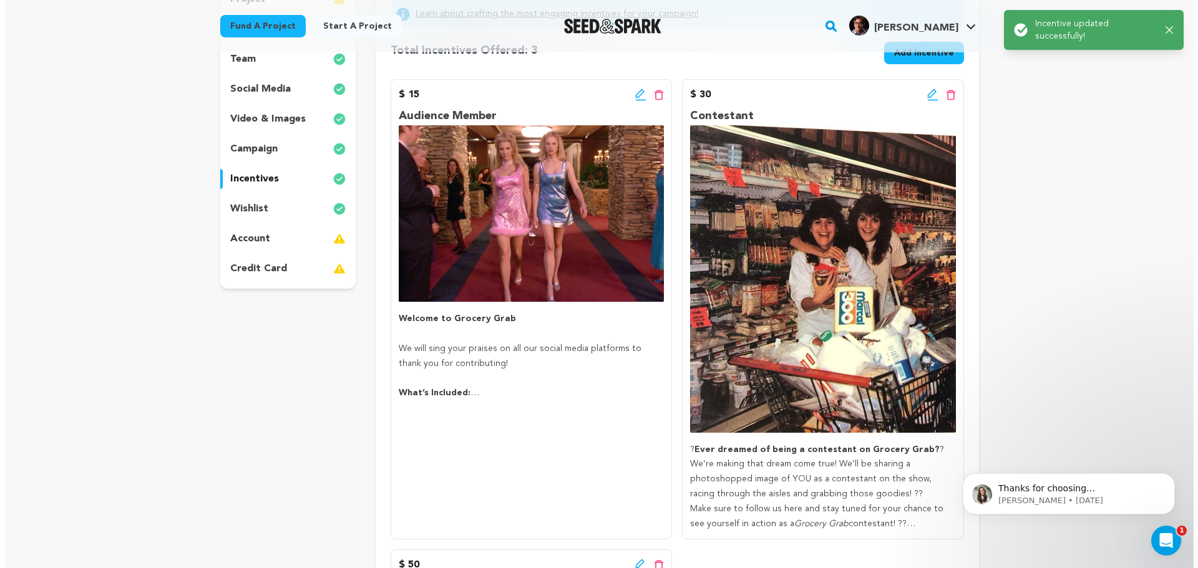
scroll to position [187, 0]
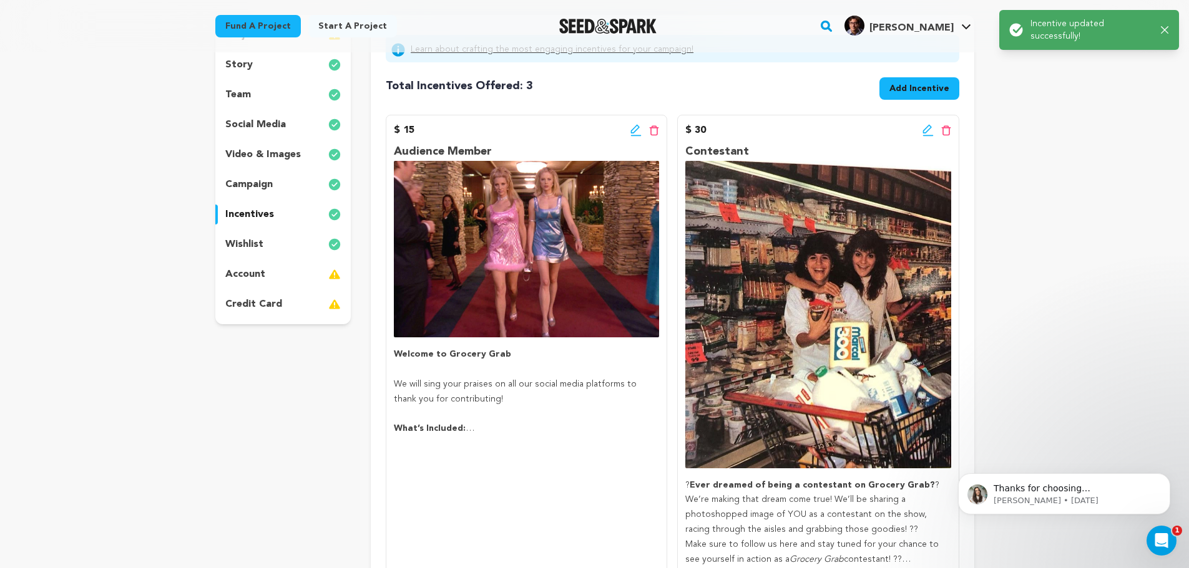
click at [927, 131] on icon at bounding box center [926, 129] width 9 height 9
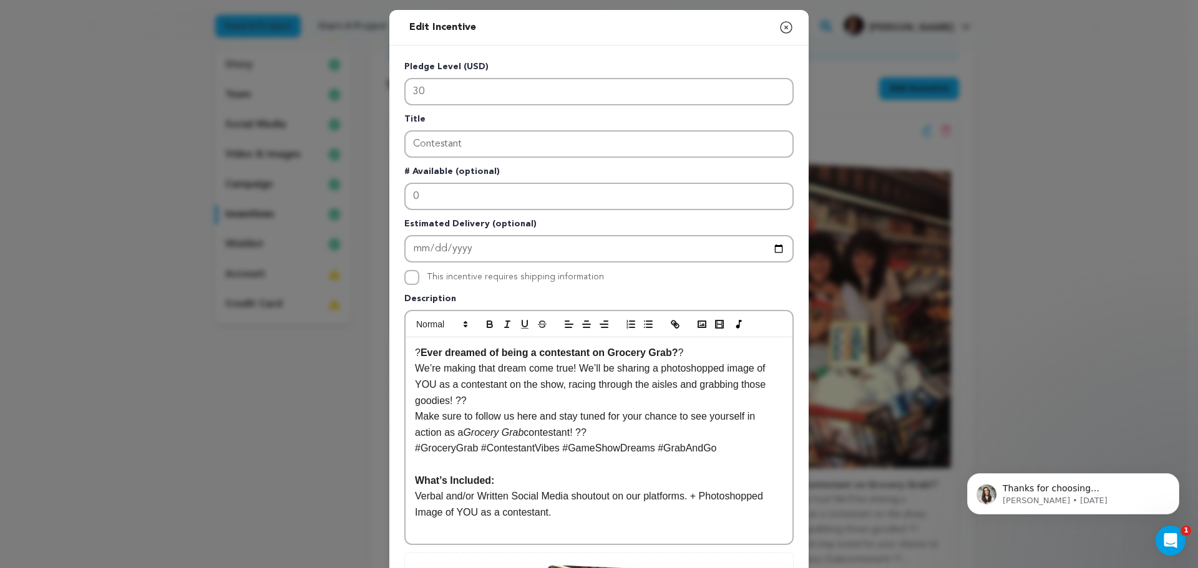
click at [415, 353] on p "? Ever dreamed of being a contestant on Grocery Grab? ?" at bounding box center [599, 353] width 368 height 16
click at [676, 352] on p "Ever dreamed of being a contestant on Grocery Grab? ?" at bounding box center [599, 353] width 368 height 16
click at [417, 351] on strong "Ever dreamed of being a contestant on Grocery Grab?" at bounding box center [546, 353] width 258 height 11
click at [682, 354] on p "Ever dreamed of being a contestant on Grocery Grab?" at bounding box center [599, 353] width 368 height 16
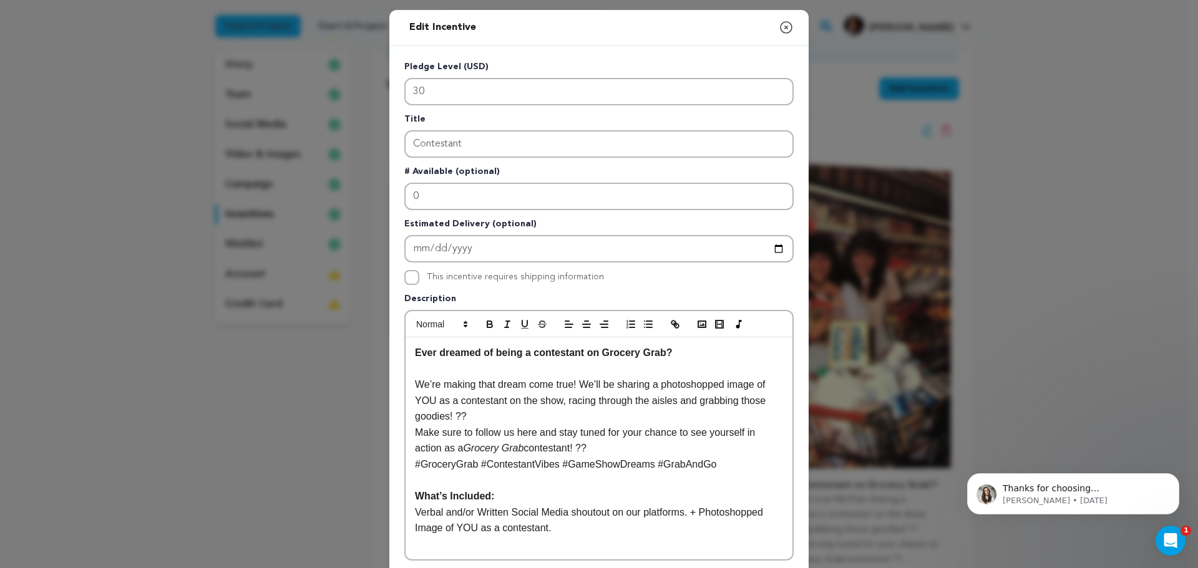
click at [590, 445] on p "Make sure to follow us here and stay tuned for your chance to see yourself in a…" at bounding box center [599, 441] width 368 height 32
click at [489, 421] on p "We’re making that dream come true! We’ll be sharing a photoshopped image of YOU…" at bounding box center [599, 401] width 368 height 48
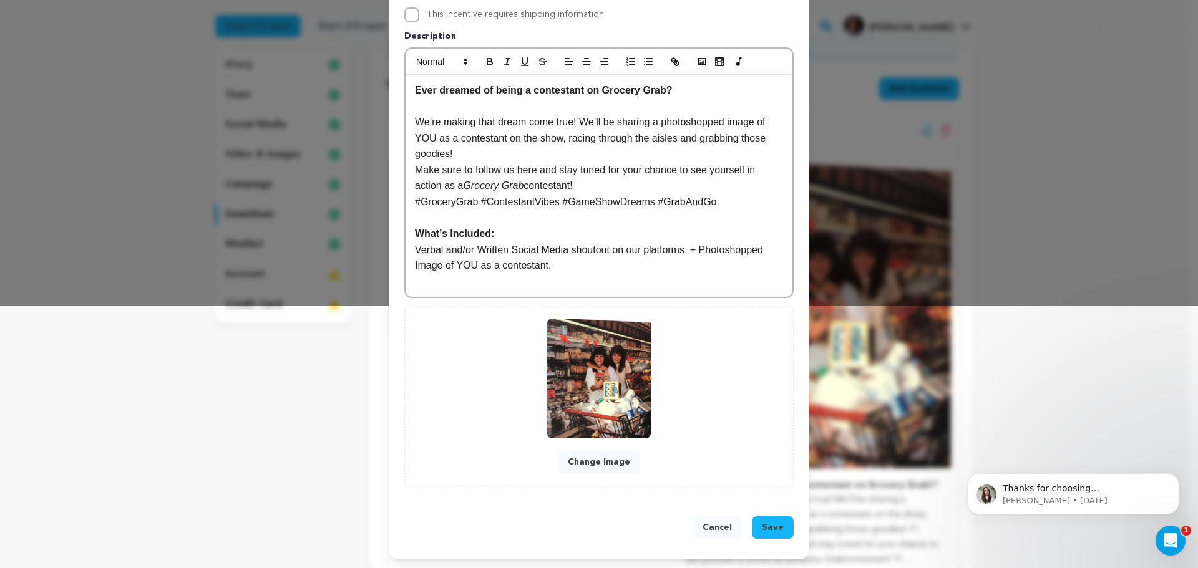
scroll to position [264, 0]
click at [771, 523] on span "Save" at bounding box center [773, 527] width 22 height 12
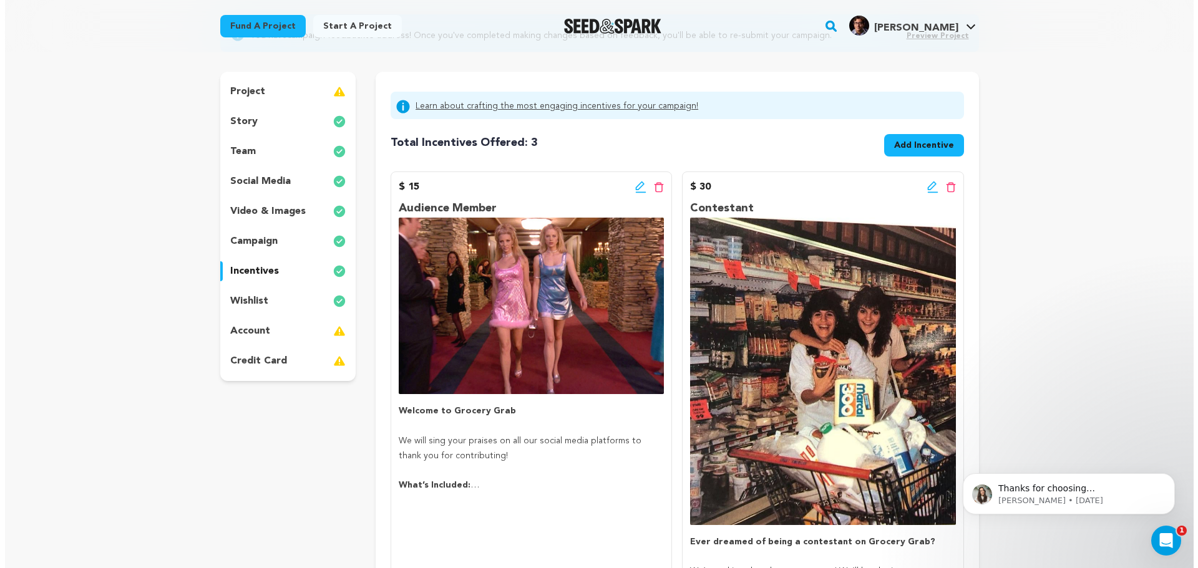
scroll to position [125, 0]
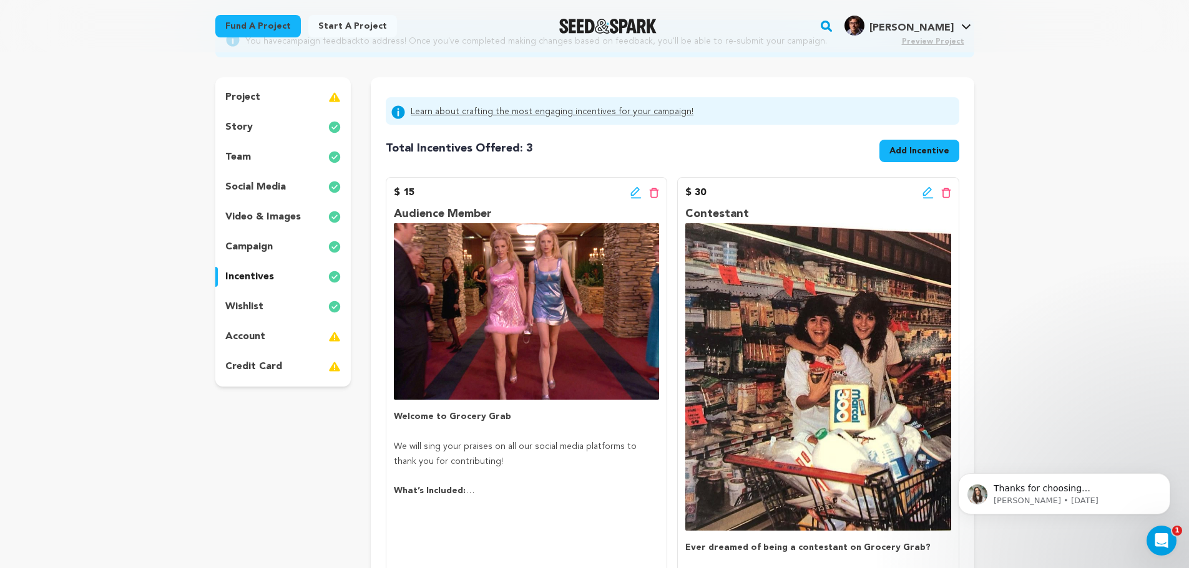
click at [921, 153] on span "Add Incentive" at bounding box center [919, 151] width 60 height 12
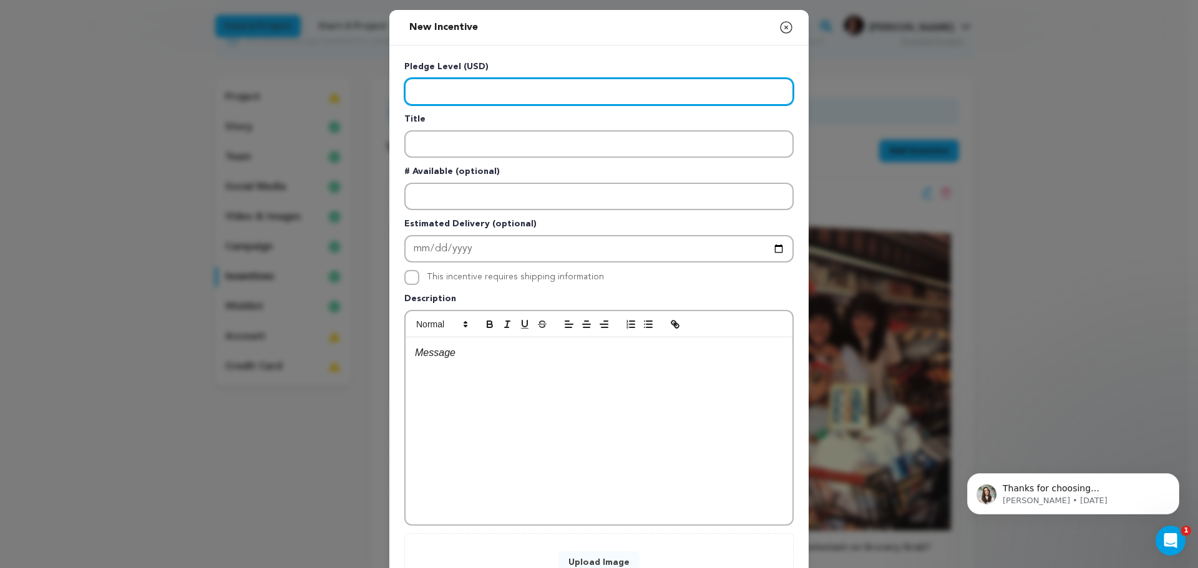
click at [474, 89] on input "Enter level" at bounding box center [598, 91] width 389 height 27
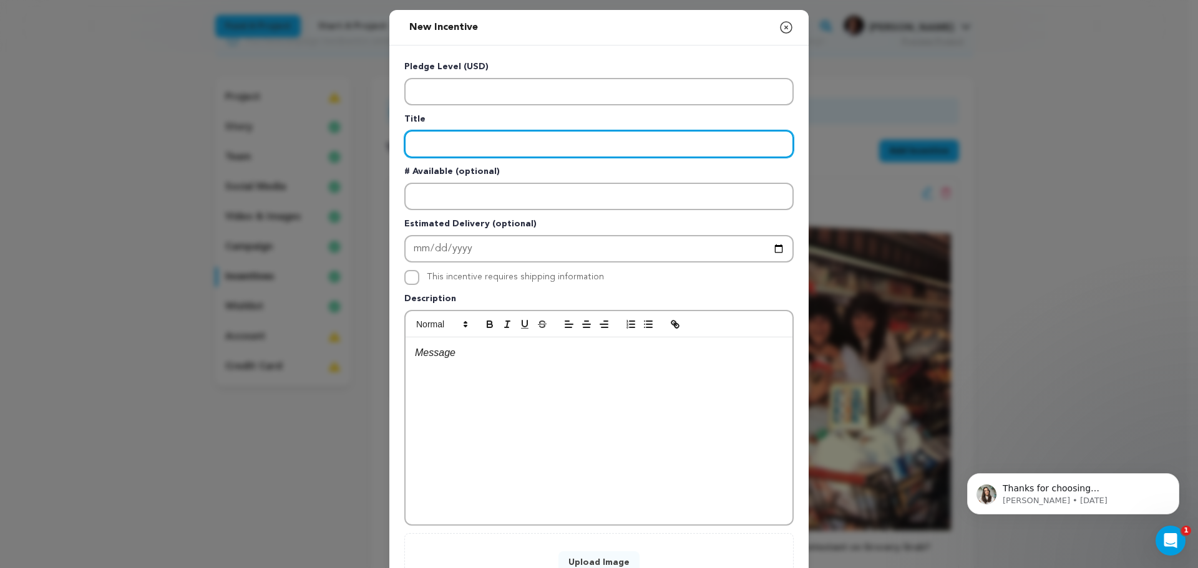
click at [457, 140] on input "Enter title" at bounding box center [598, 143] width 389 height 27
paste input "Express Lane Legend “You clepto whore”"
type input "Express Lane Legend “You clepto whore”"
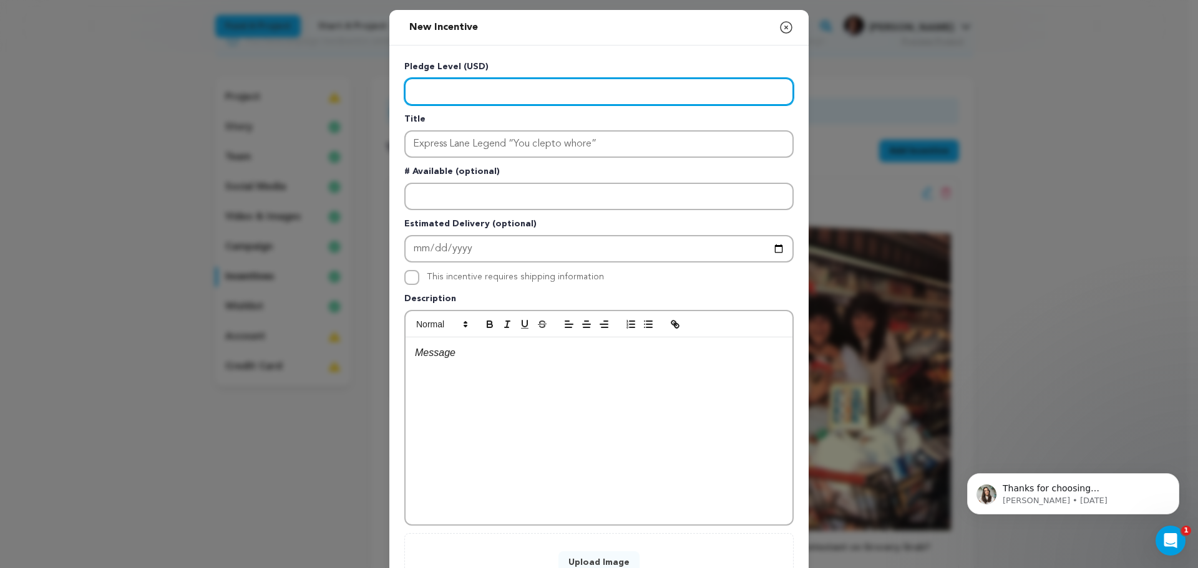
click at [483, 97] on input "Enter level" at bounding box center [598, 91] width 389 height 27
type input "50"
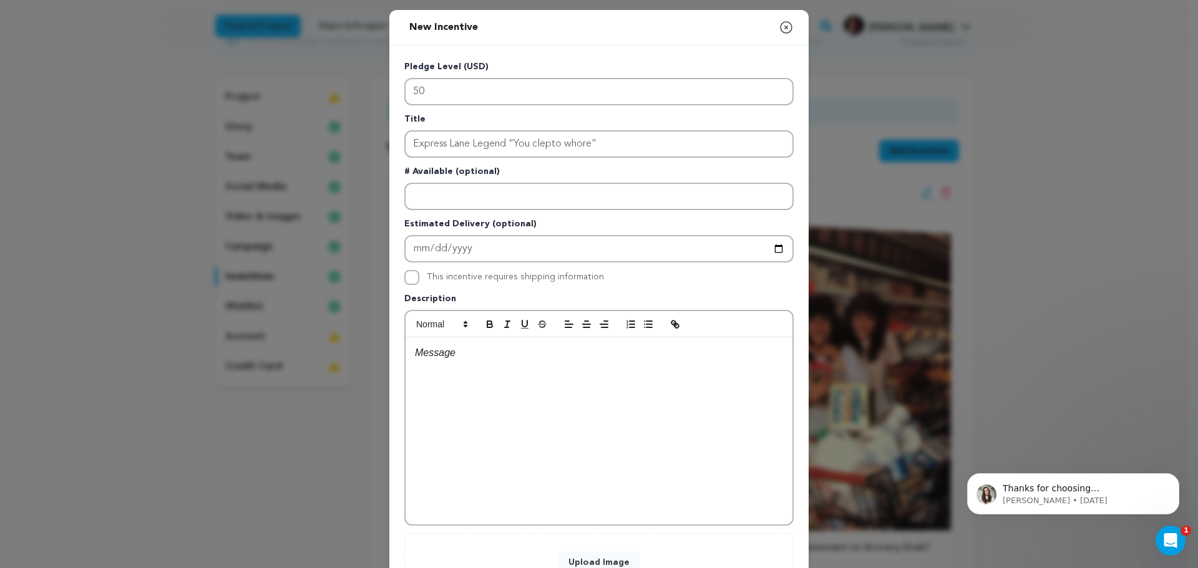
click at [452, 362] on div at bounding box center [599, 431] width 387 height 187
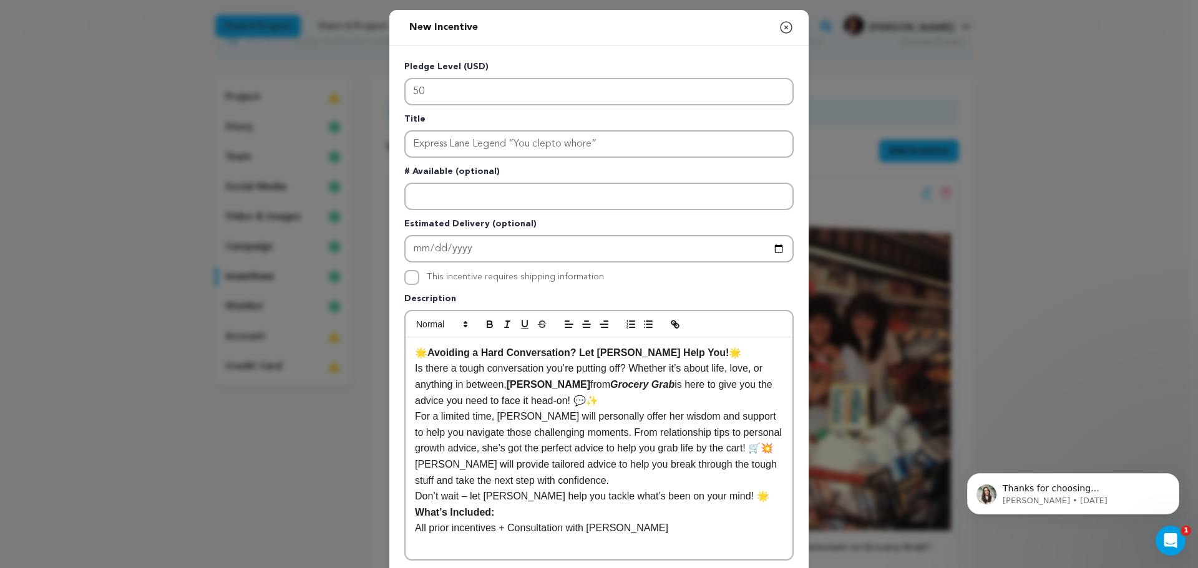
scroll to position [0, 0]
click at [427, 354] on strong "Avoiding a Hard Conversation? Let Dani Adaliz Help You!" at bounding box center [577, 353] width 301 height 11
click at [689, 348] on p "Avoiding a Hard Conversation? Let Dani Adaliz Help You! 🌟" at bounding box center [599, 353] width 368 height 16
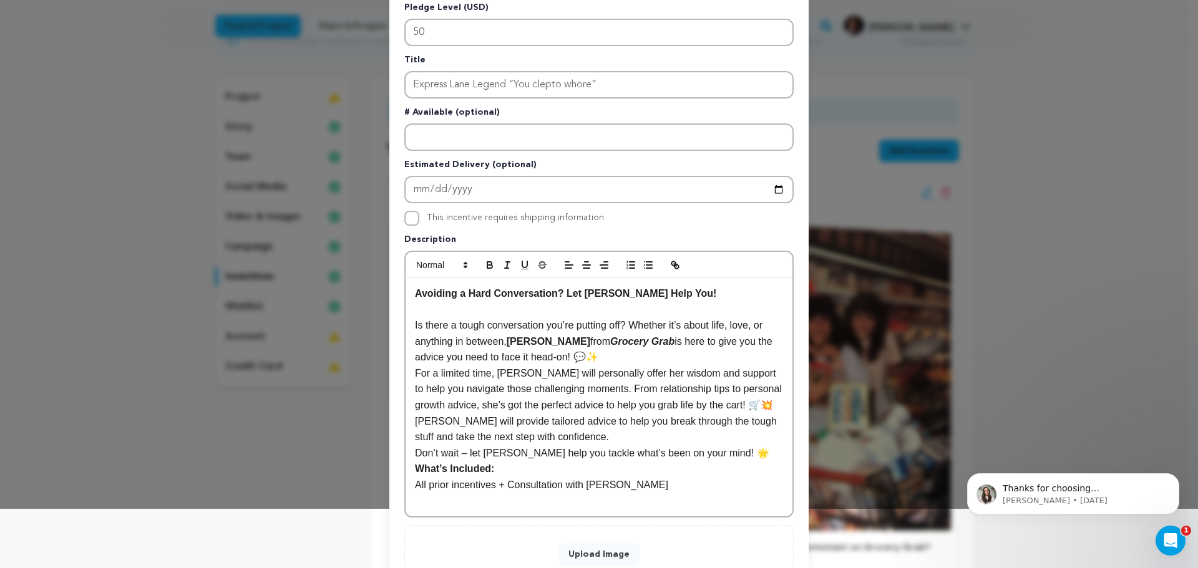
scroll to position [62, 0]
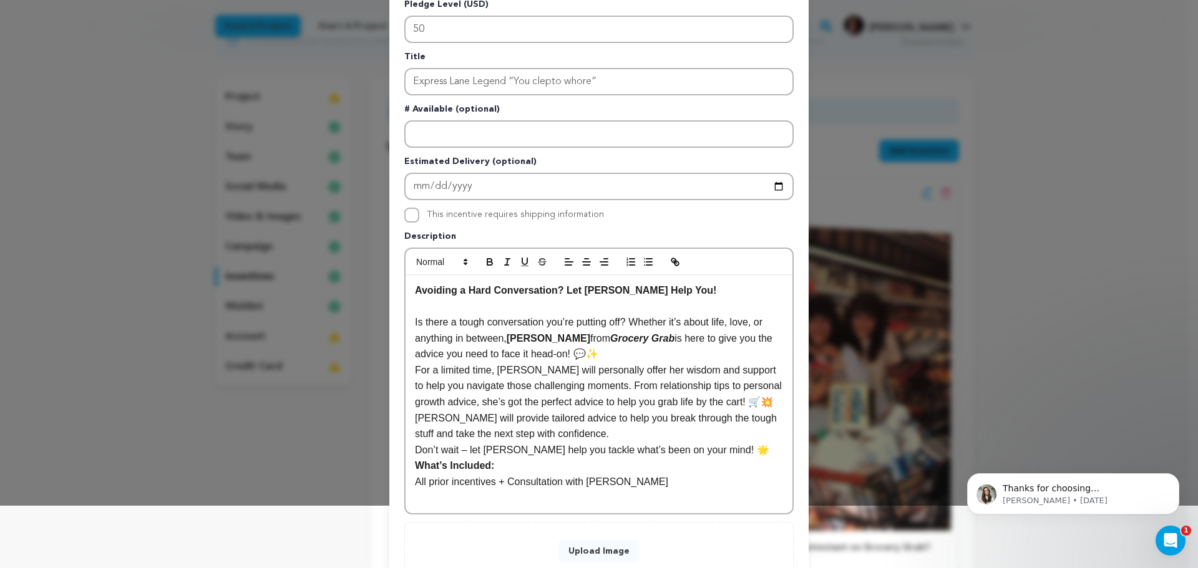
click at [709, 447] on p "Don’t wait – let Dani help you tackle what’s been on your mind! 🌟" at bounding box center [599, 450] width 368 height 16
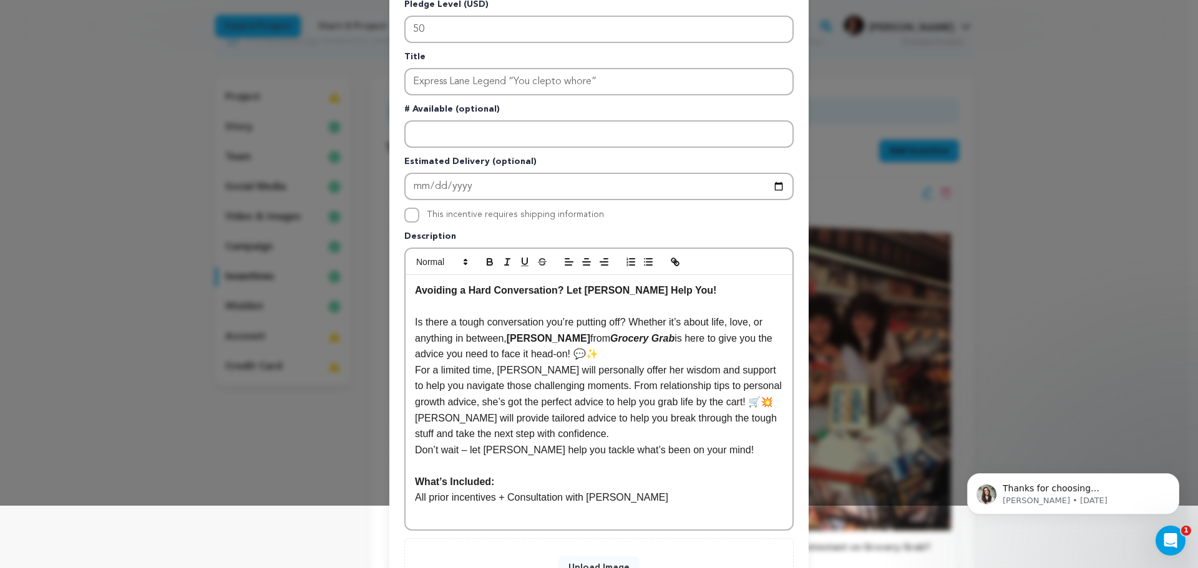
click at [741, 402] on p "For a limited time, Dani will personally offer her wisdom and support to help y…" at bounding box center [599, 386] width 368 height 48
click at [568, 354] on p "Is there a tough conversation you’re putting off? Whether it’s about life, love…" at bounding box center [599, 338] width 368 height 48
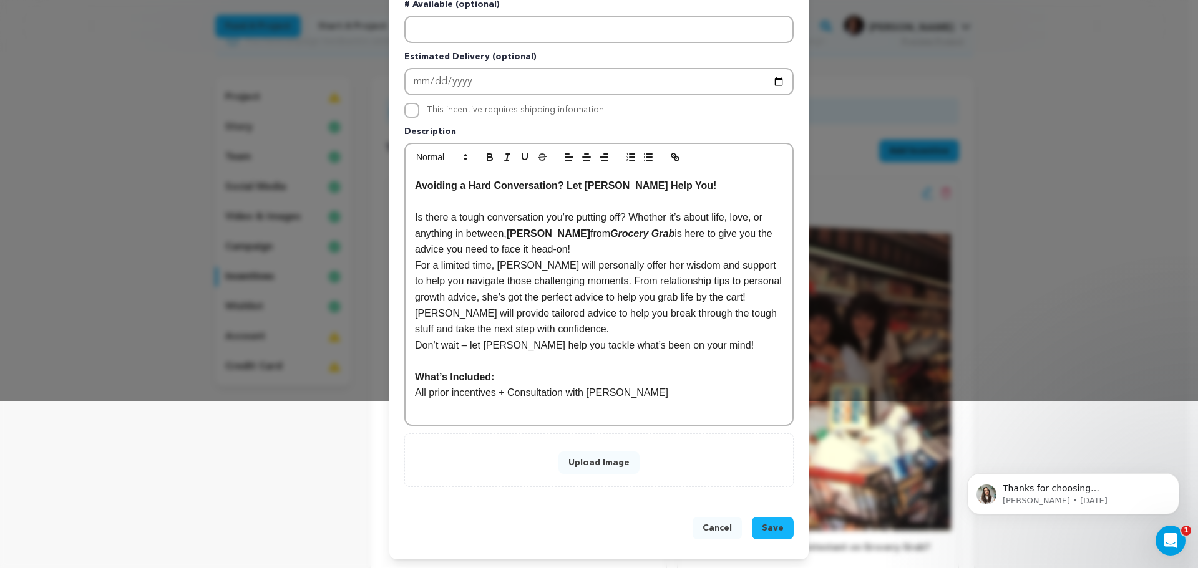
scroll to position [168, 0]
click at [771, 533] on button "Save" at bounding box center [773, 527] width 42 height 22
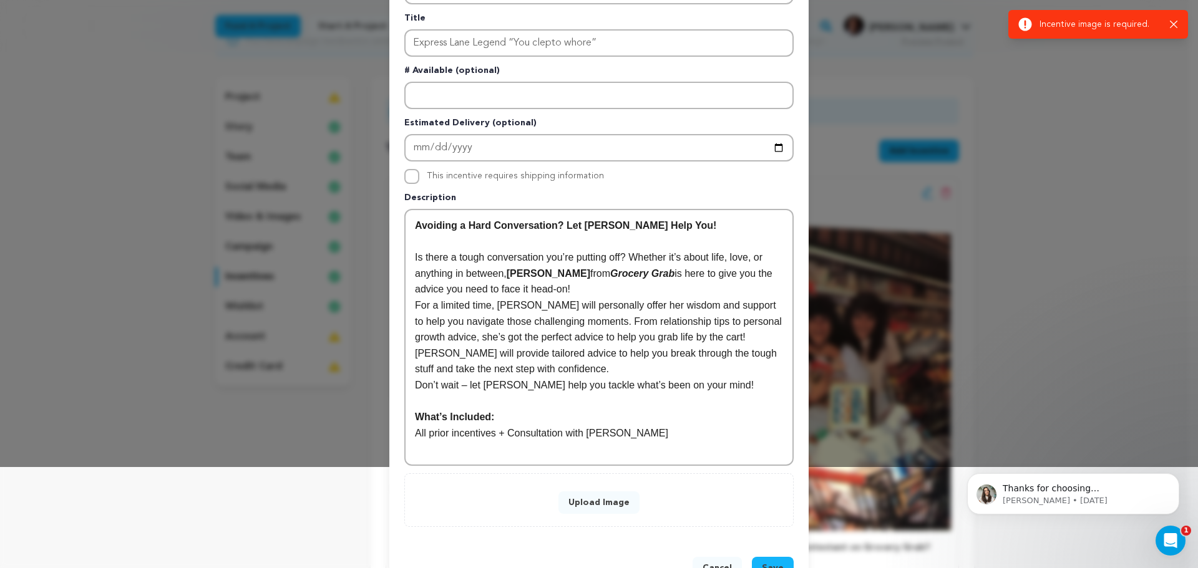
scroll to position [142, 0]
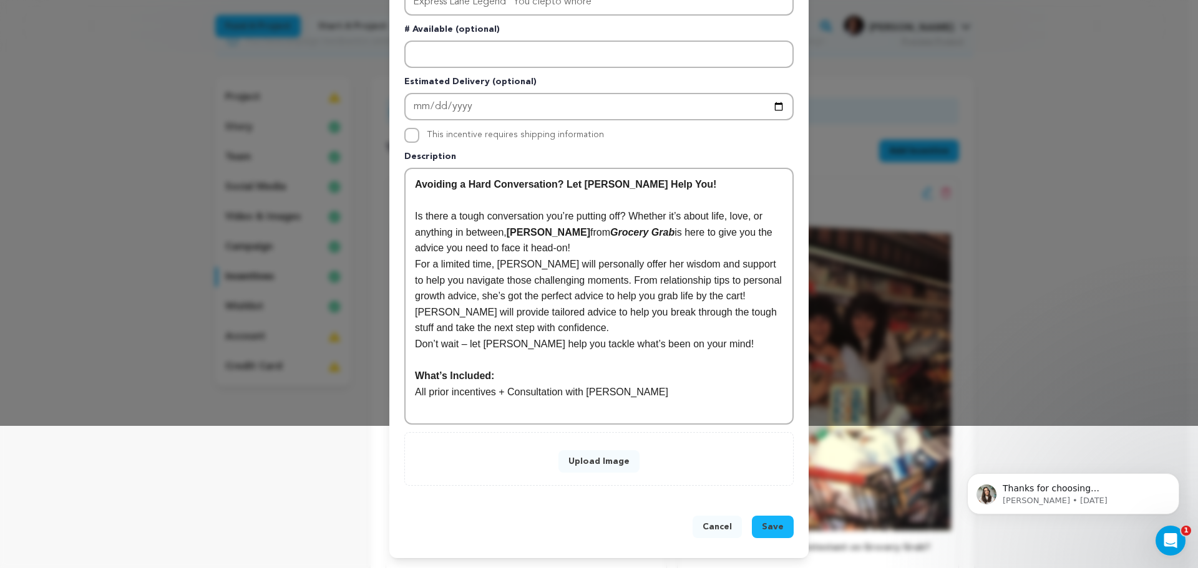
click at [608, 462] on button "Upload Image" at bounding box center [598, 461] width 81 height 22
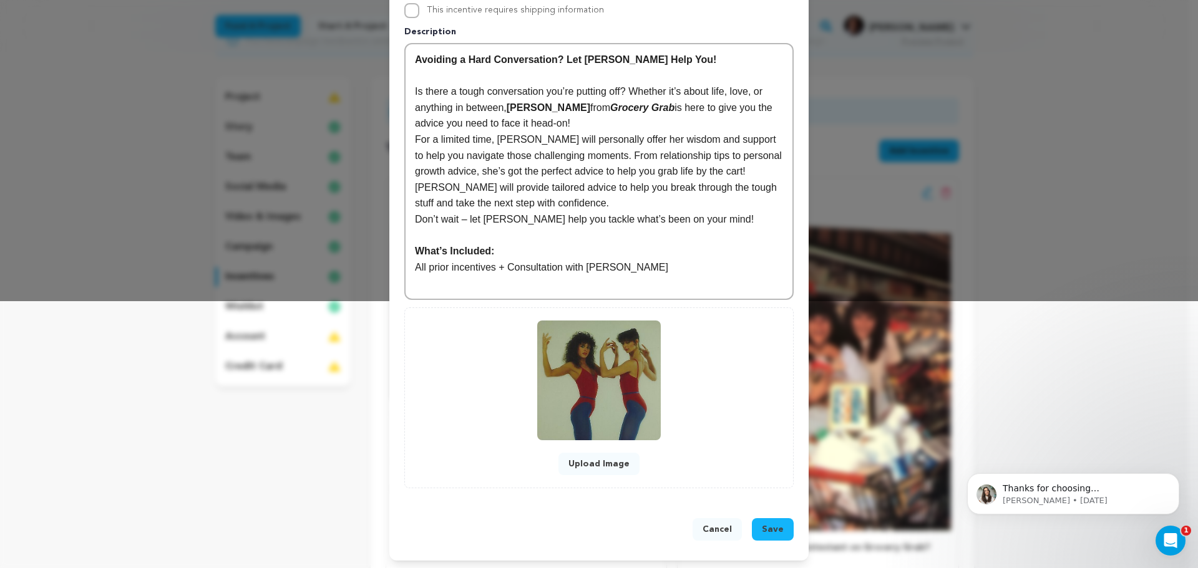
scroll to position [270, 0]
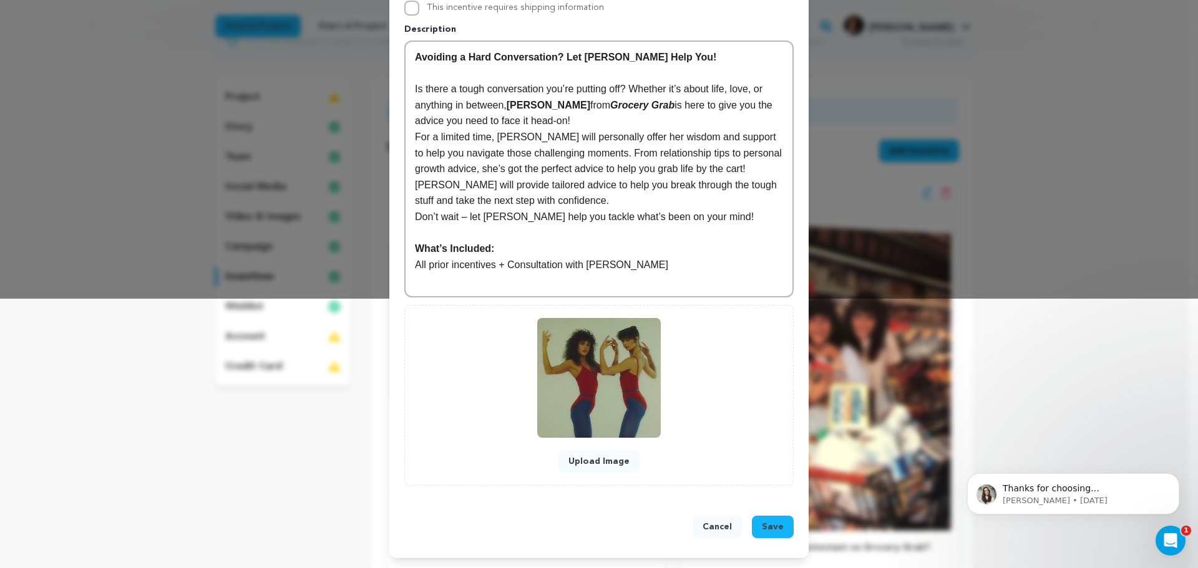
click at [764, 526] on span "Save" at bounding box center [773, 527] width 22 height 12
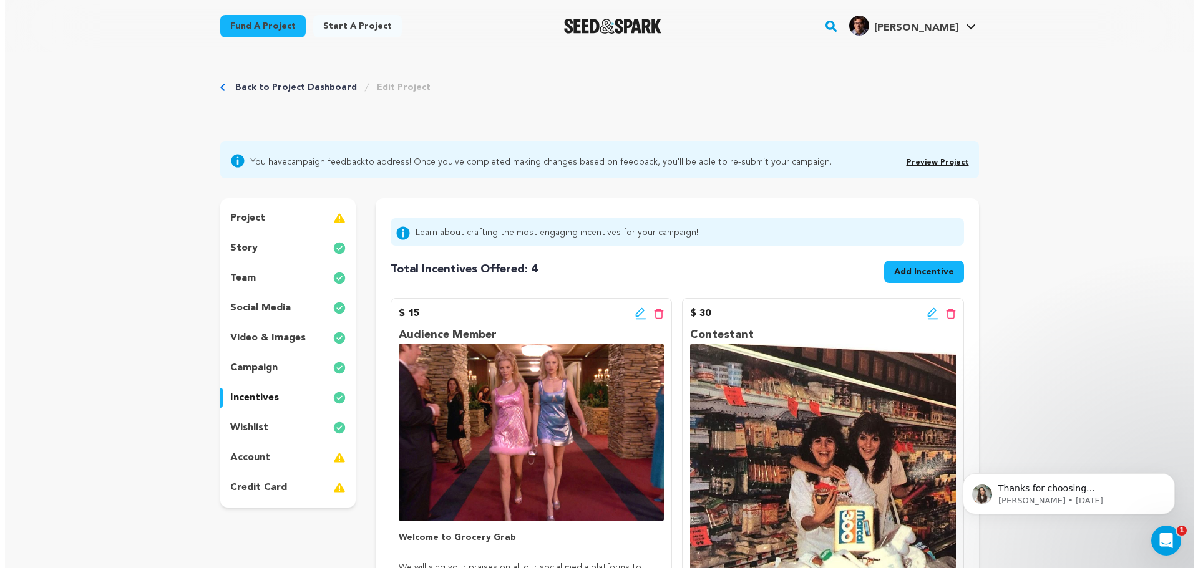
scroll to position [0, 0]
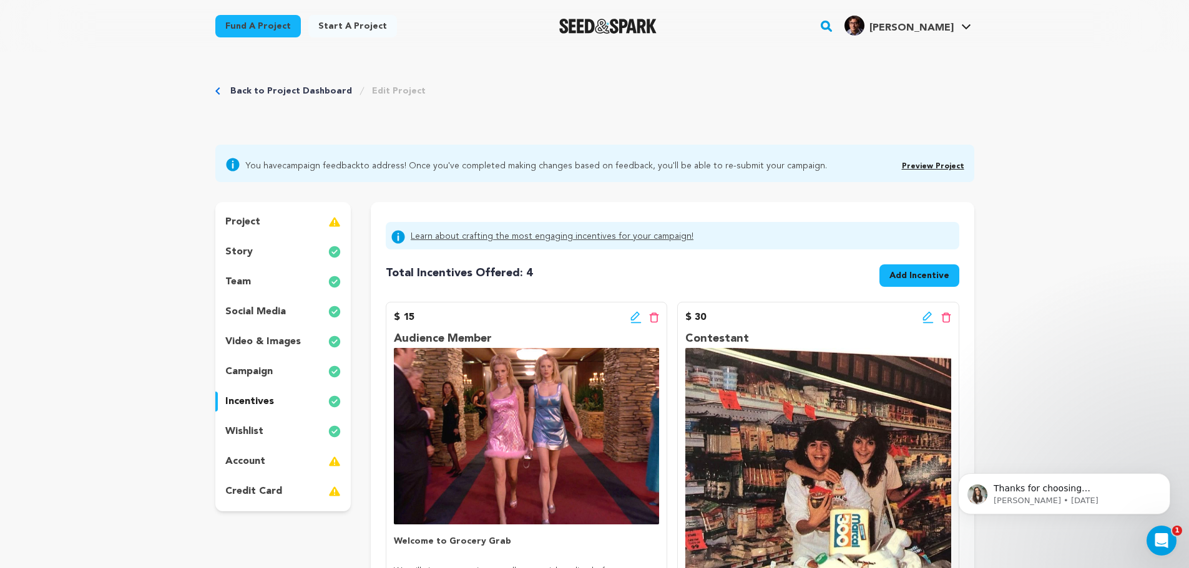
click at [909, 278] on span "Add Incentive" at bounding box center [919, 276] width 60 height 12
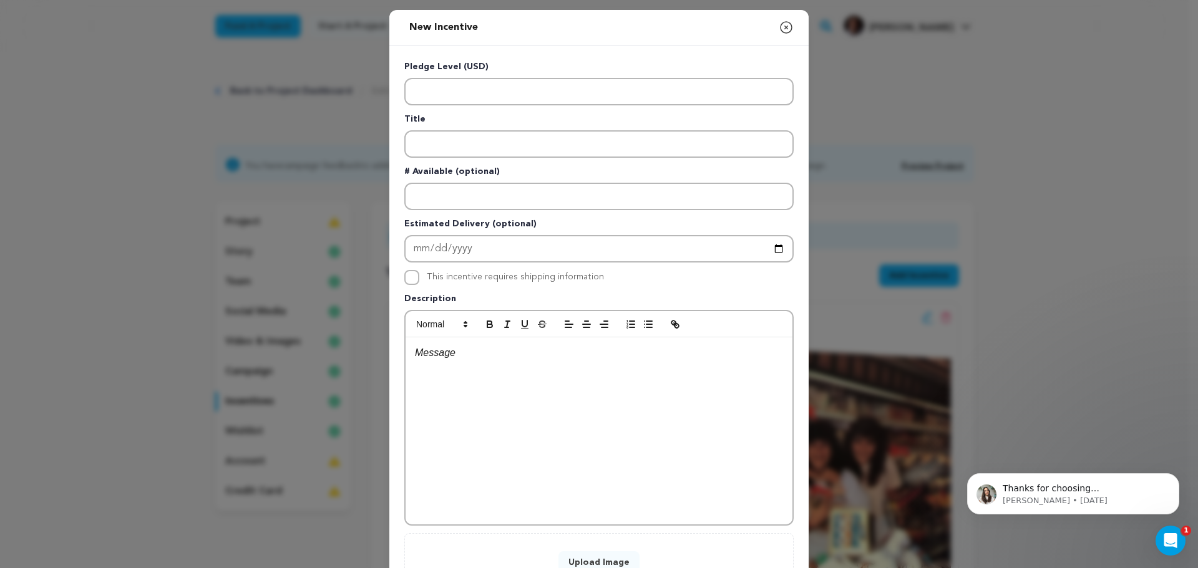
click at [472, 339] on div at bounding box center [599, 431] width 387 height 187
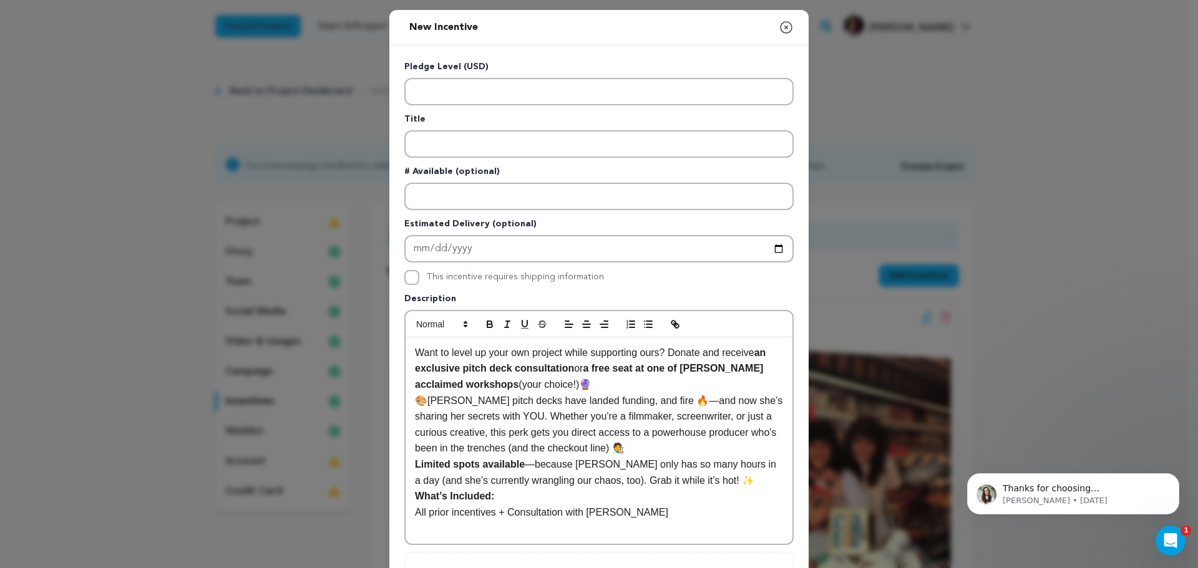
click at [627, 382] on p "Want to level up your own project while supporting ours? Donate and receive an …" at bounding box center [599, 369] width 368 height 48
click at [423, 405] on p "🎨Kelly’s pitch decks have landed funding, and fire 🔥—and now she’s sharing her …" at bounding box center [599, 425] width 368 height 64
click at [616, 447] on p "Kelly’s pitch decks have landed funding, and fire 🔥—and now she’s sharing her s…" at bounding box center [599, 425] width 368 height 64
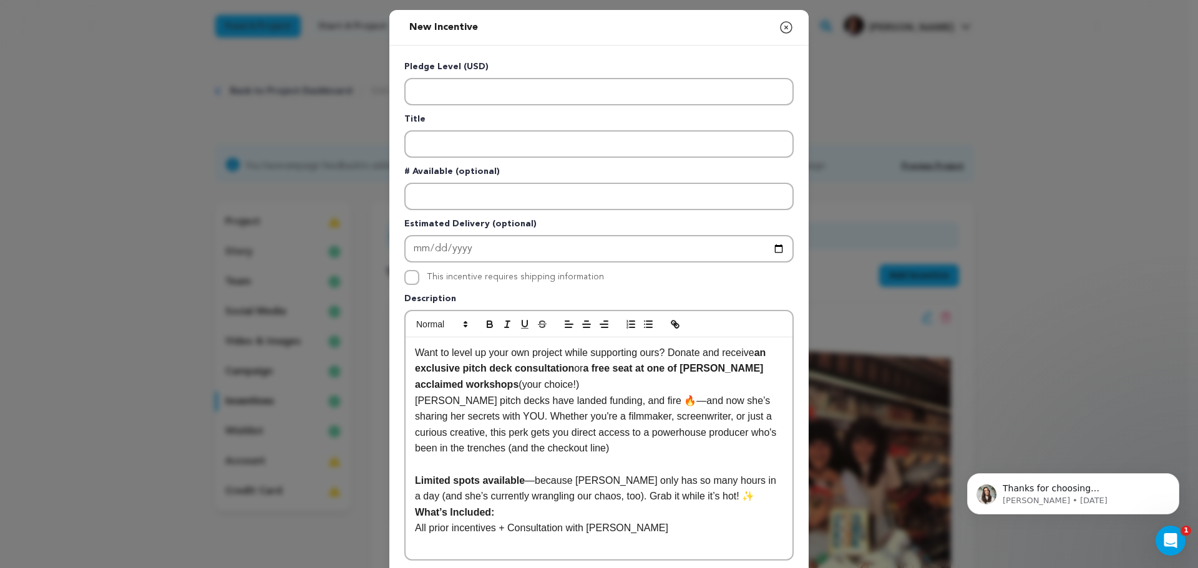
click at [595, 388] on p "Want to level up your own project while supporting ours? Donate and receive an …" at bounding box center [599, 369] width 368 height 48
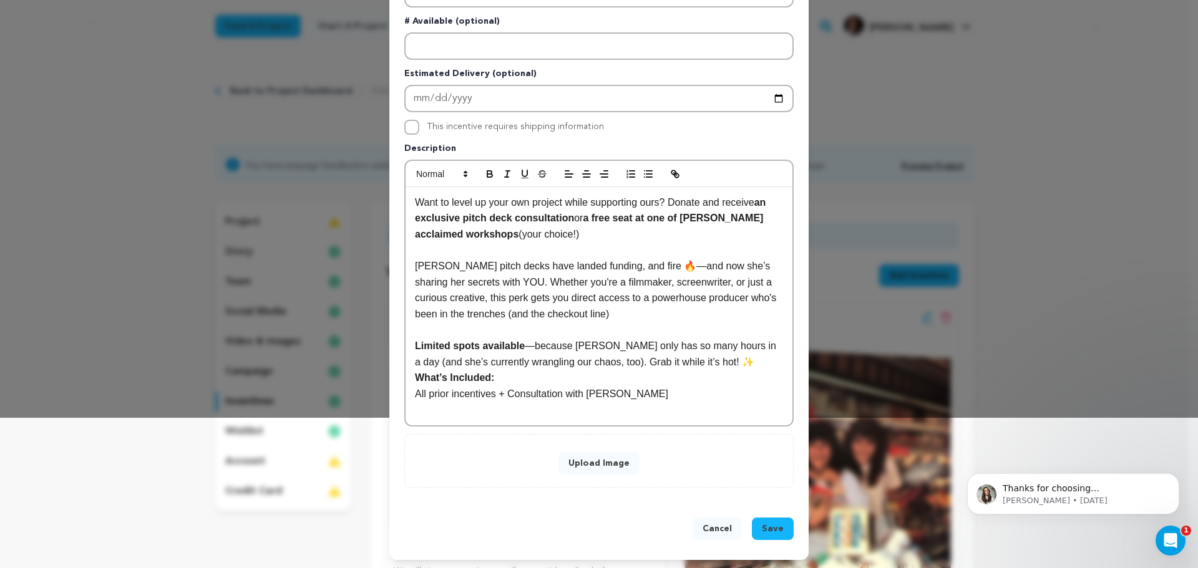
scroll to position [152, 0]
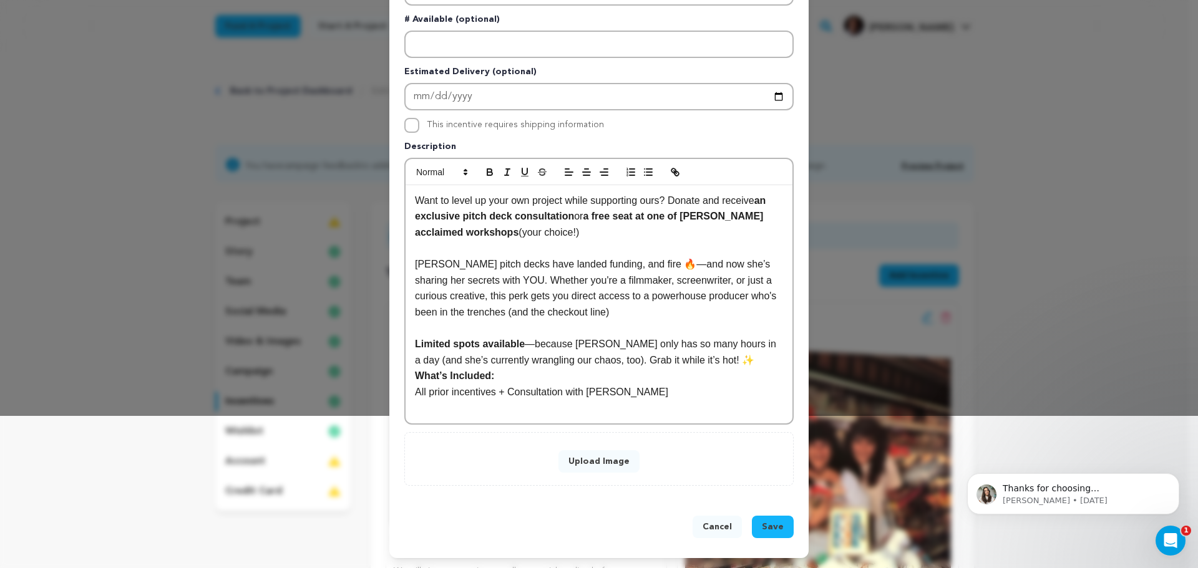
click at [694, 364] on p "Limited spots available —because Kelly only has so many hours in a day (and she…" at bounding box center [599, 352] width 368 height 32
click at [636, 259] on p "Kelly’s pitch decks have landed funding, and fire 🔥—and now she’s sharing her s…" at bounding box center [599, 288] width 368 height 64
click at [633, 265] on p "Kelly’s pitch decks have landed funding, and fire —and now she’s sharing her se…" at bounding box center [599, 288] width 368 height 64
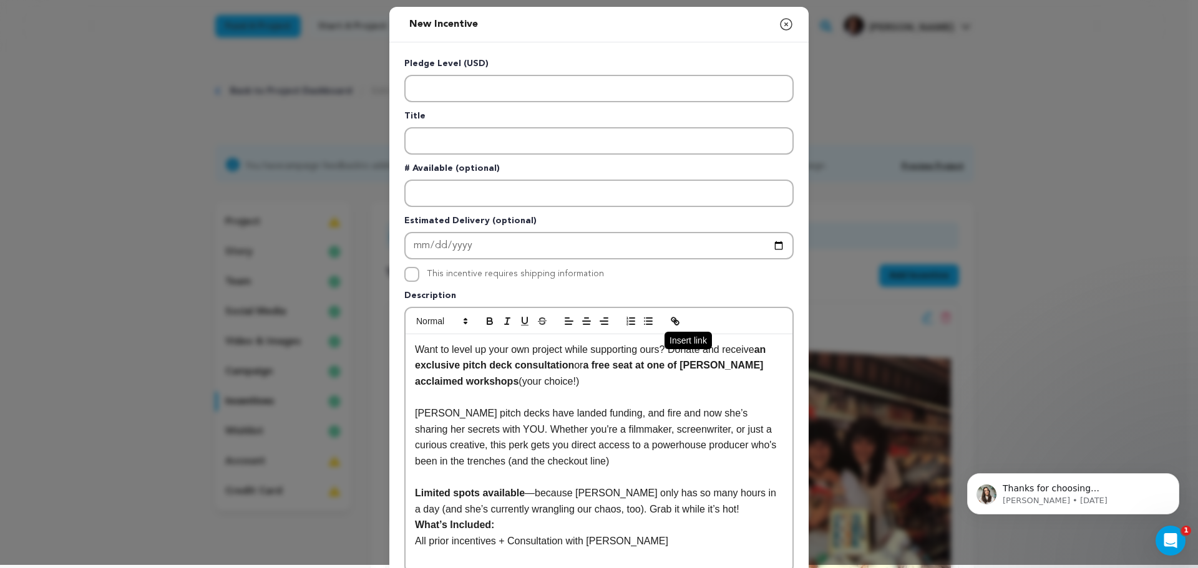
scroll to position [0, 0]
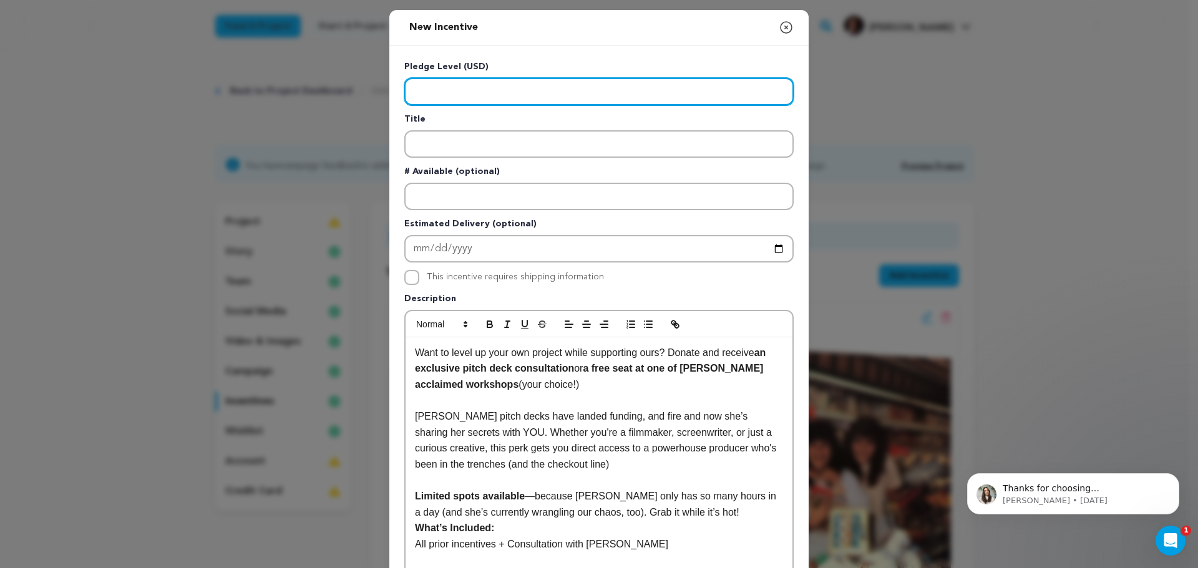
click at [459, 95] on input "Enter level" at bounding box center [598, 91] width 389 height 27
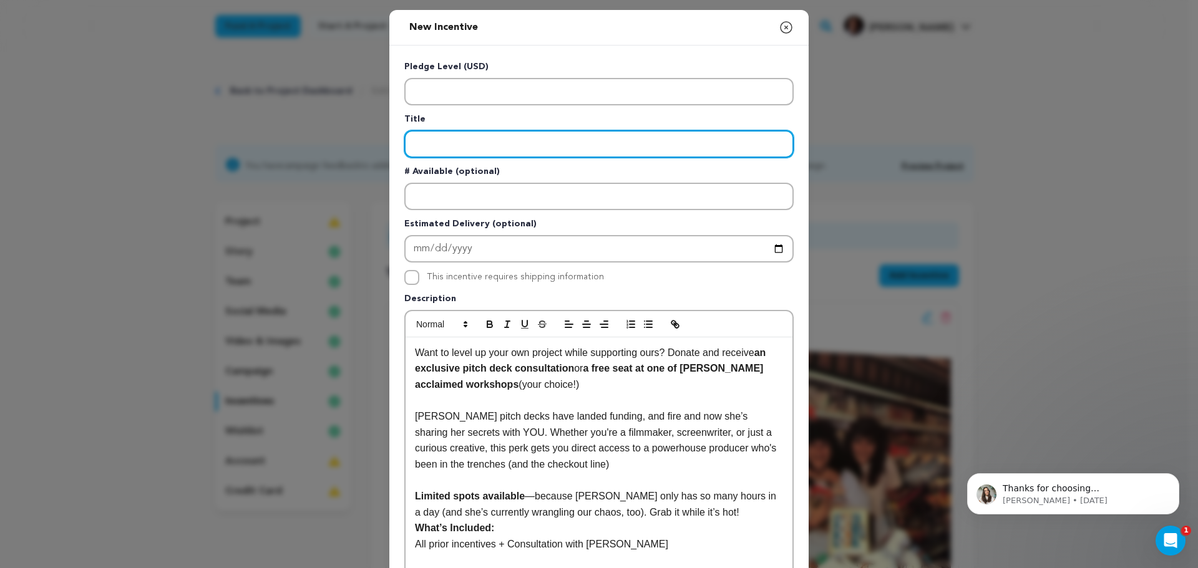
click at [432, 134] on input "Enter title" at bounding box center [598, 143] width 389 height 27
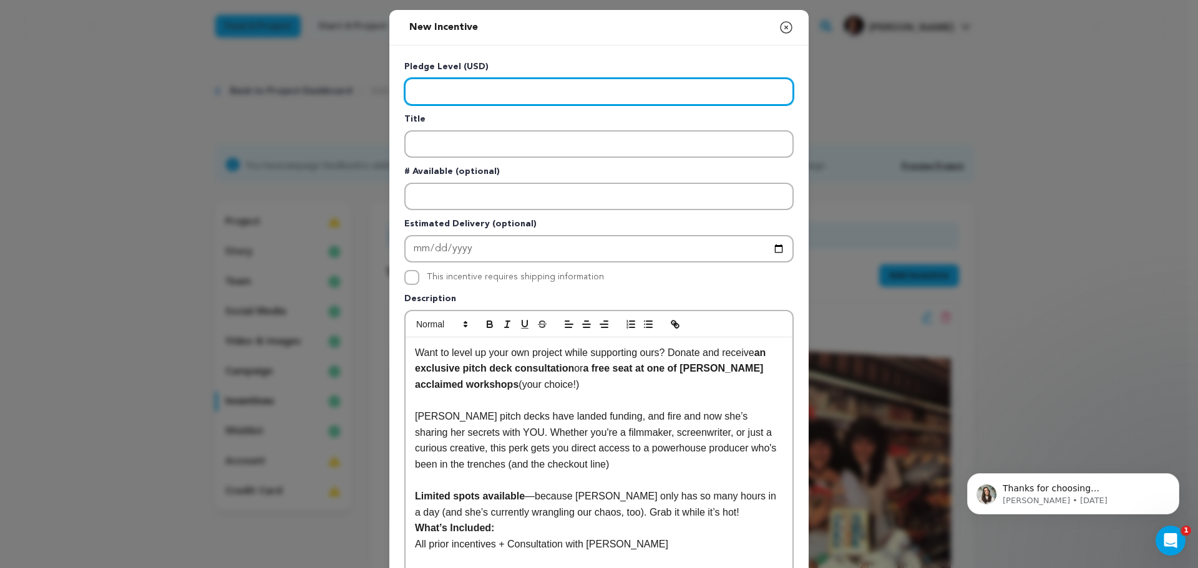
click at [469, 89] on input "Enter level" at bounding box center [598, 91] width 389 height 27
type input "100"
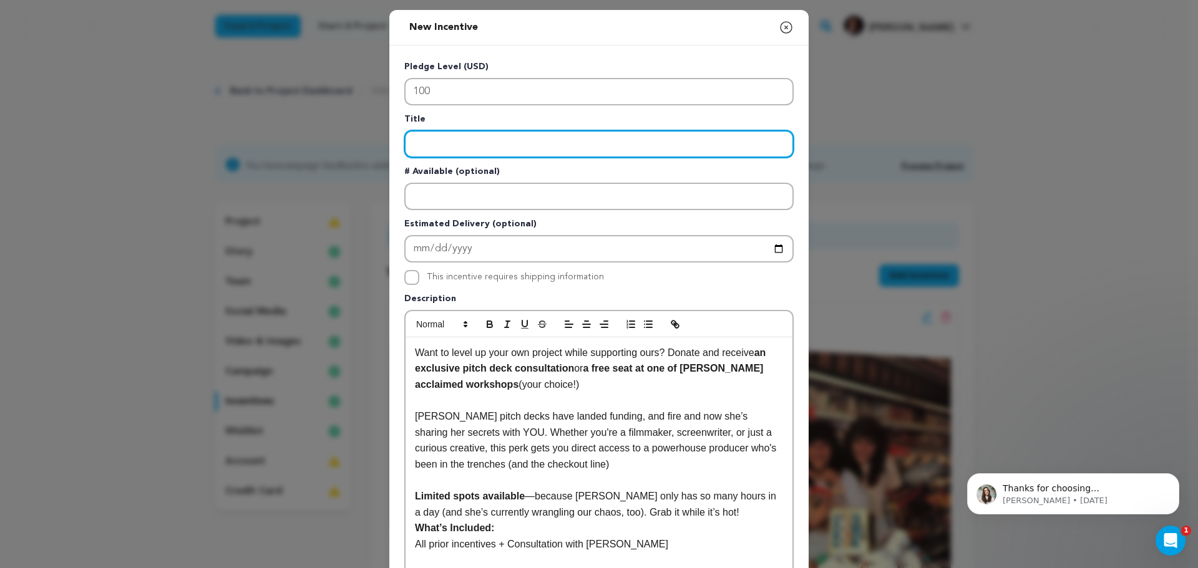
click at [520, 140] on input "Enter title" at bounding box center [598, 143] width 389 height 27
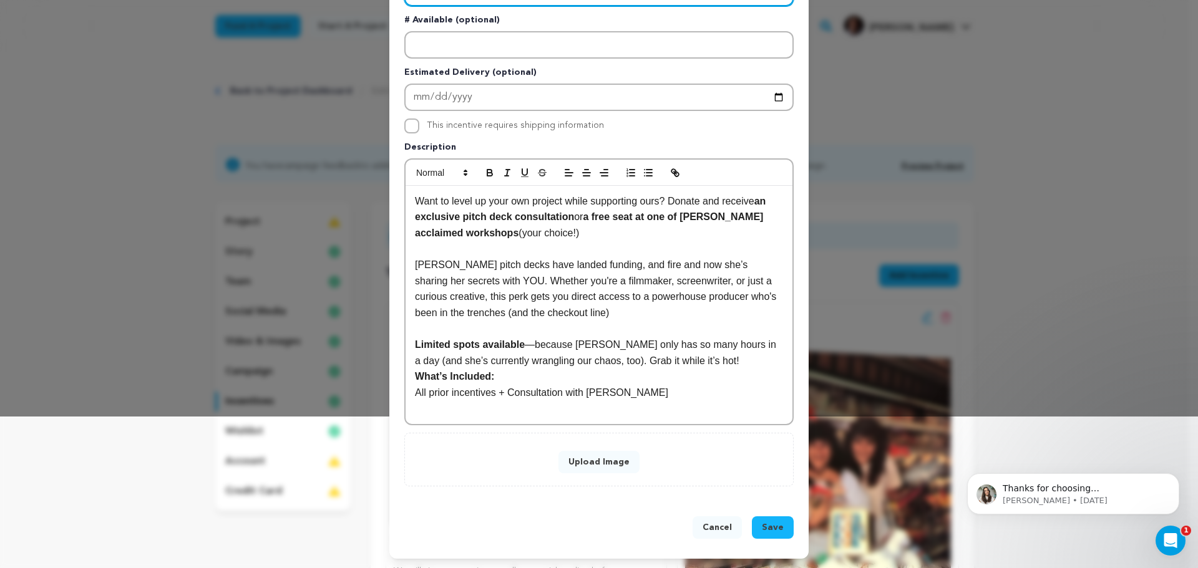
scroll to position [152, 0]
type input "The Round Winner"
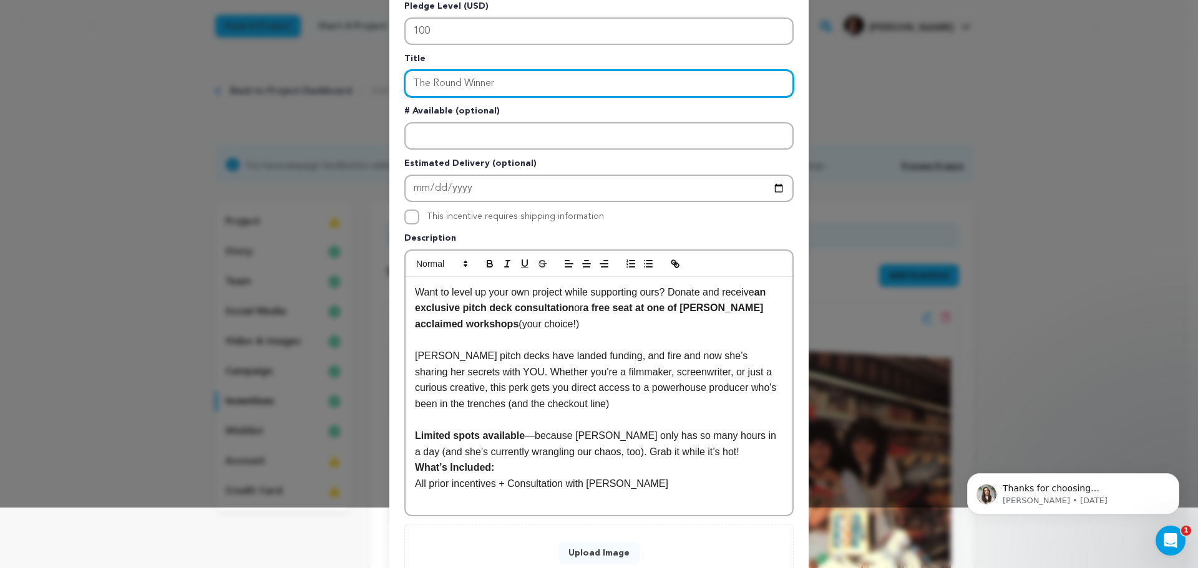
scroll to position [62, 0]
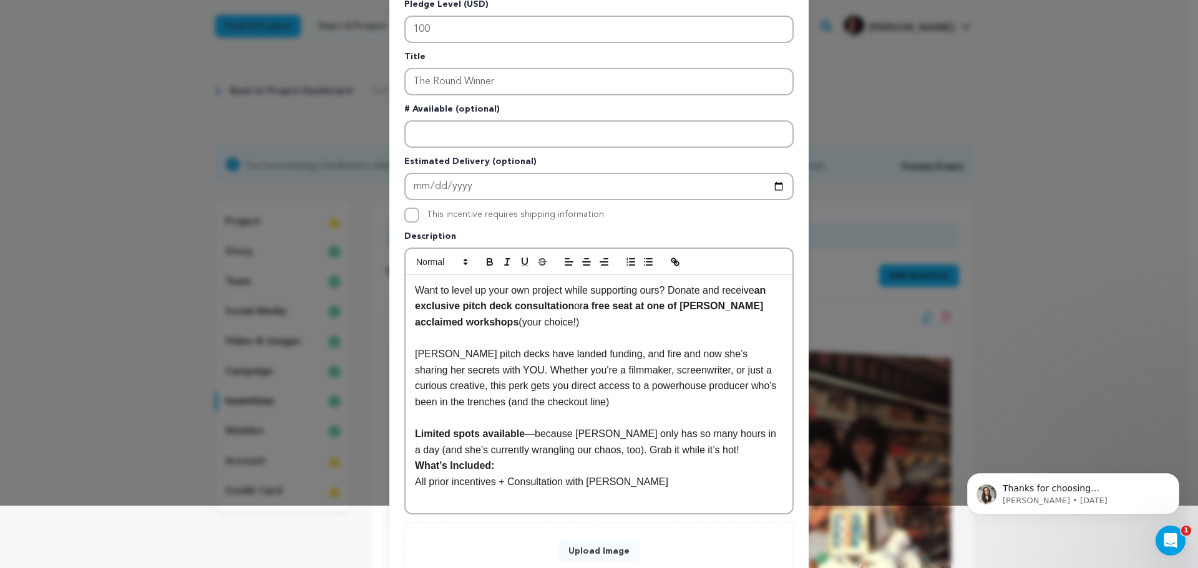
click at [608, 551] on button "Upload Image" at bounding box center [598, 551] width 81 height 22
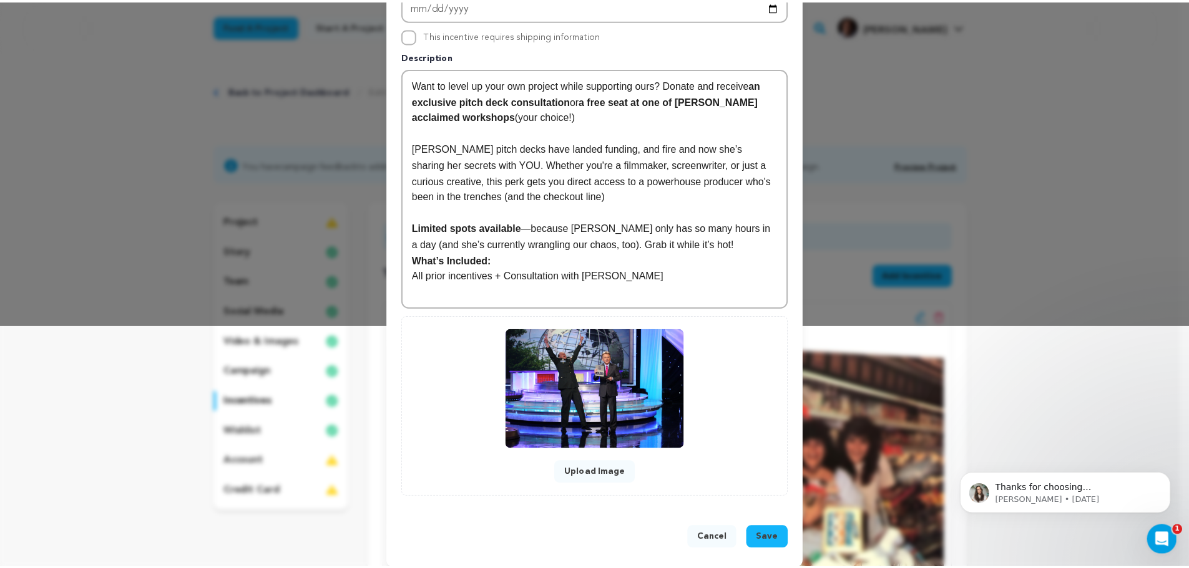
scroll to position [253, 0]
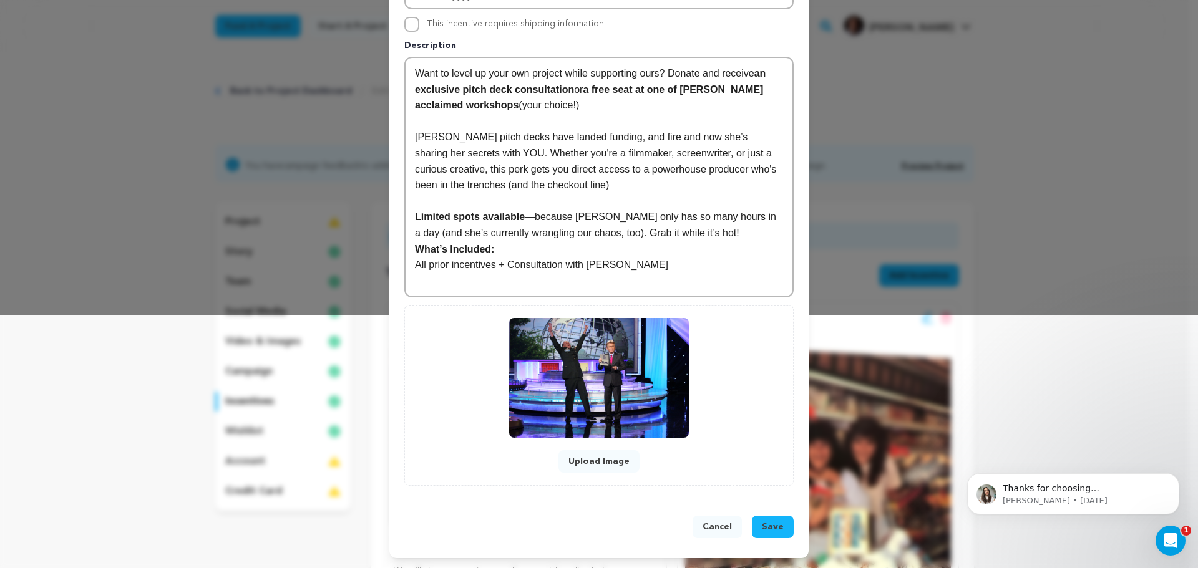
click at [771, 527] on span "Save" at bounding box center [773, 527] width 22 height 12
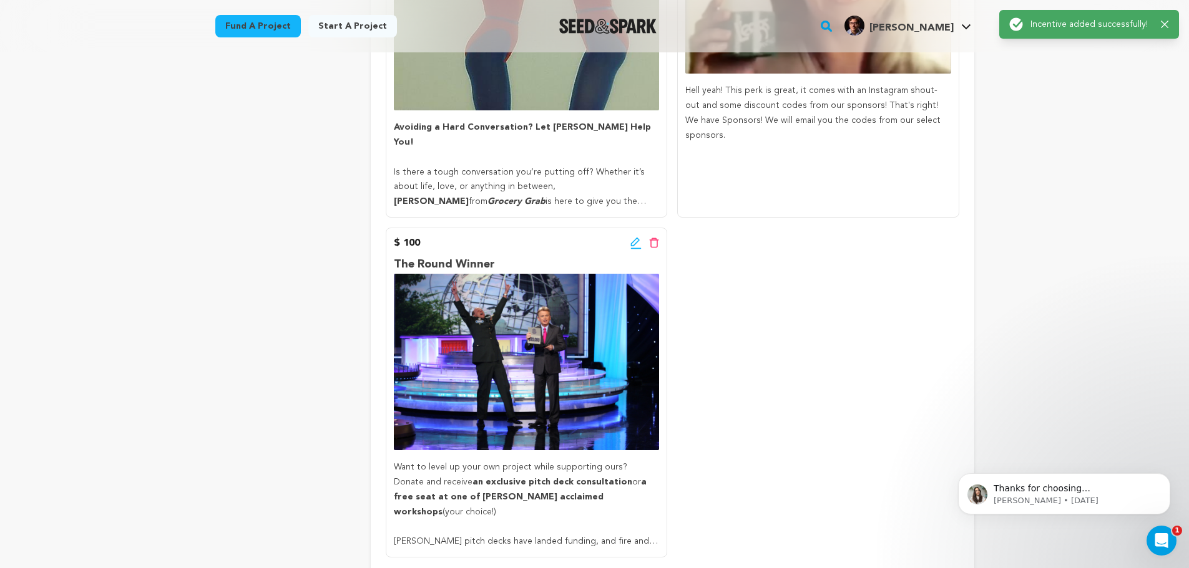
scroll to position [998, 0]
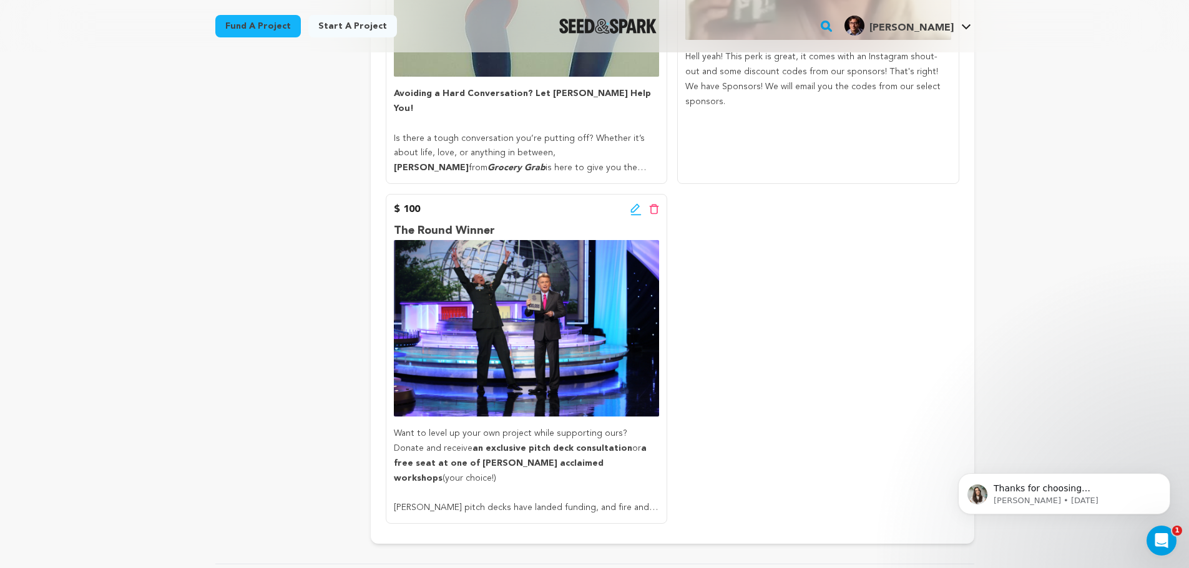
click at [610, 514] on p "Kelly’s pitch decks have landed funding, and fire and now she’s sharing her sec…" at bounding box center [526, 508] width 265 height 15
click at [612, 503] on p "Kelly’s pitch decks have landed funding, and fire and now she’s sharing her sec…" at bounding box center [526, 508] width 265 height 15
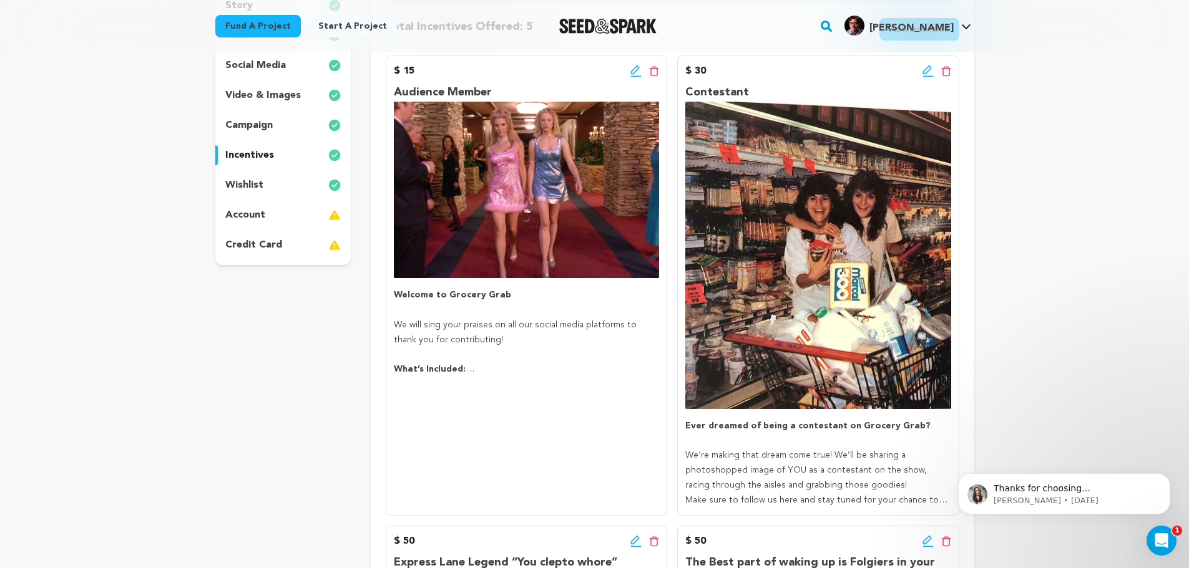
scroll to position [250, 0]
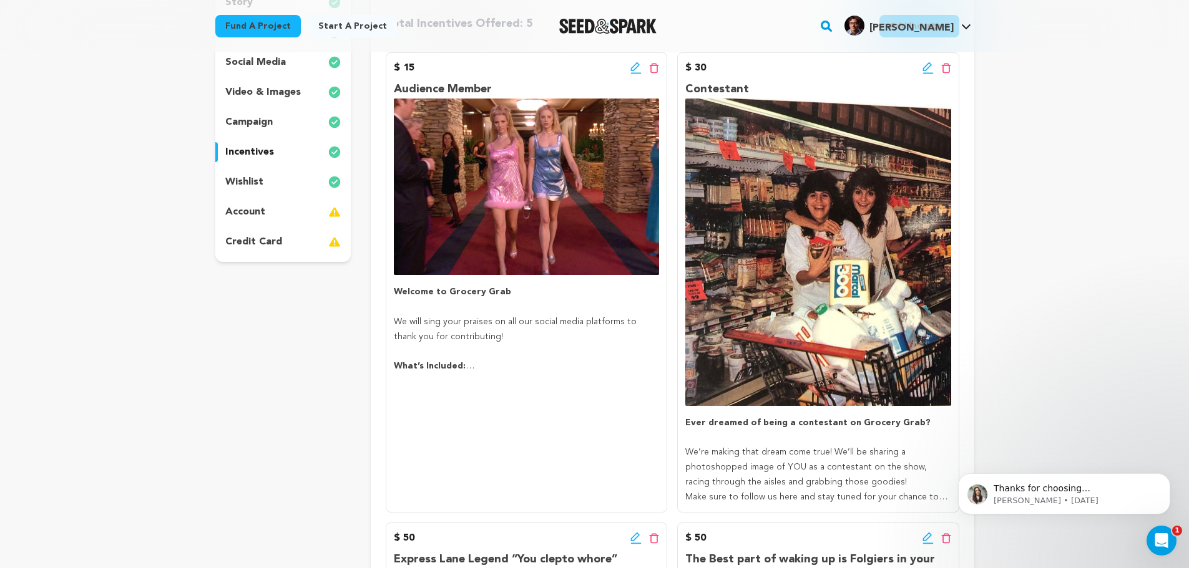
click at [460, 364] on strong "What’s Included:" at bounding box center [434, 366] width 81 height 9
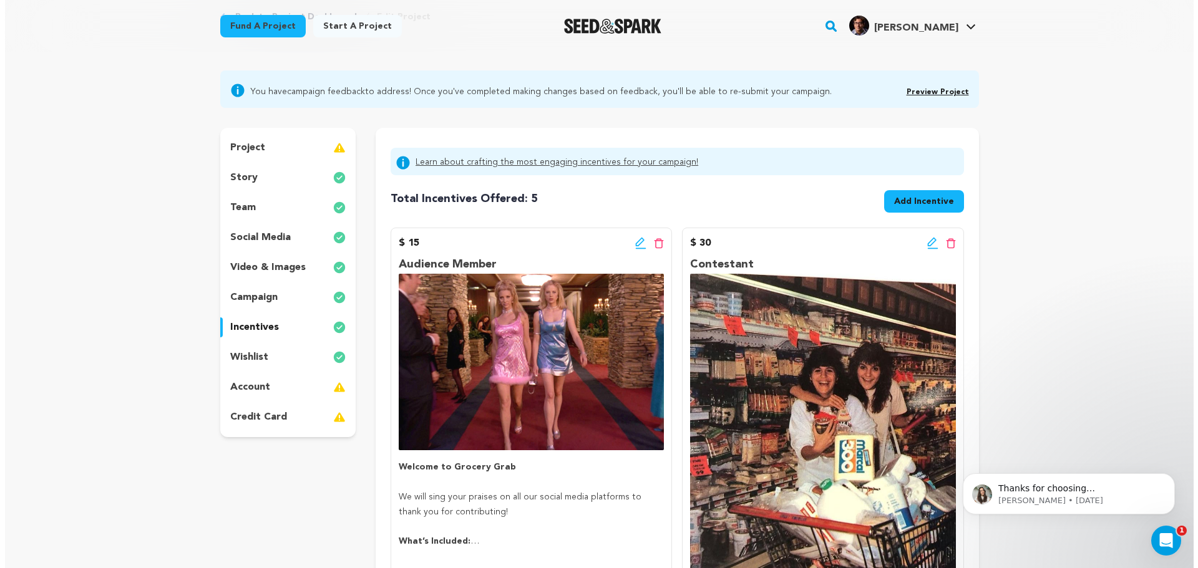
scroll to position [62, 0]
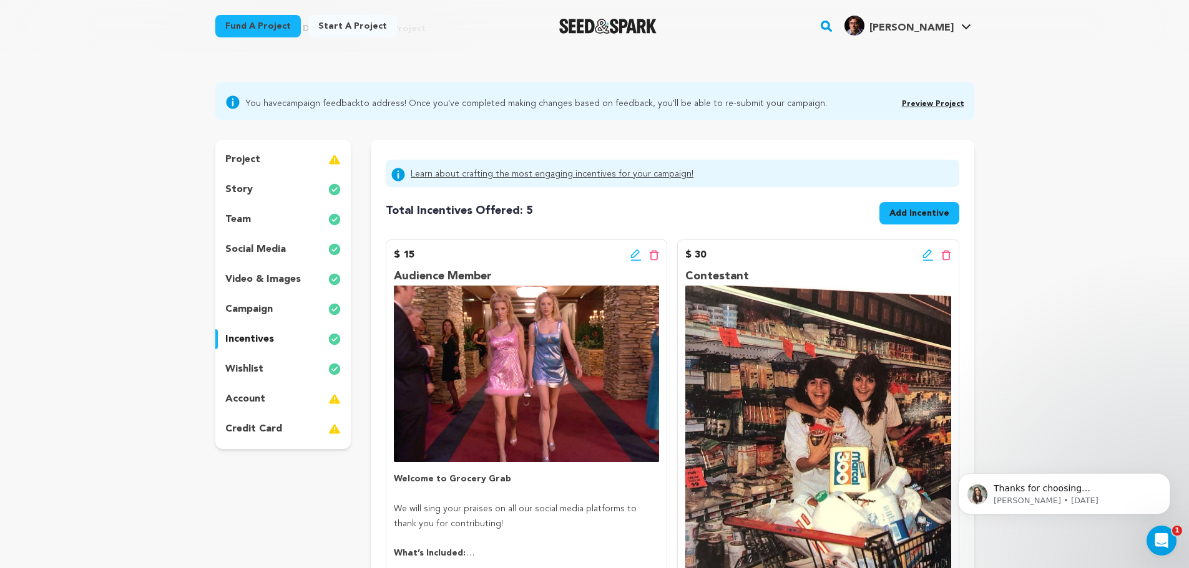
click at [917, 213] on span "Add Incentive" at bounding box center [919, 213] width 60 height 12
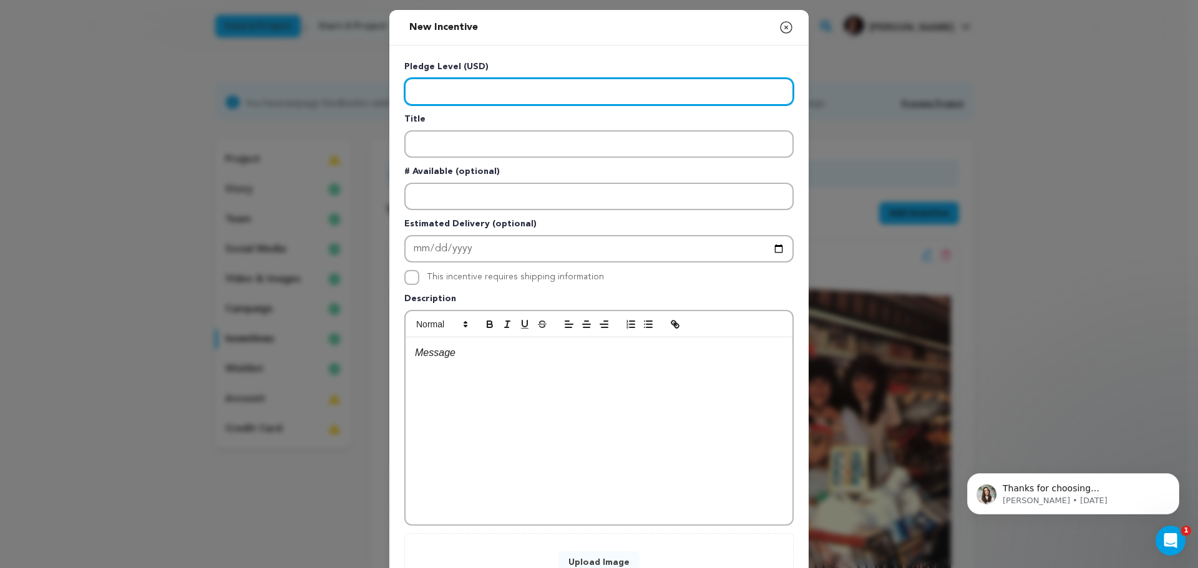
click at [464, 86] on input "Enter level" at bounding box center [598, 91] width 389 height 27
type input "500"
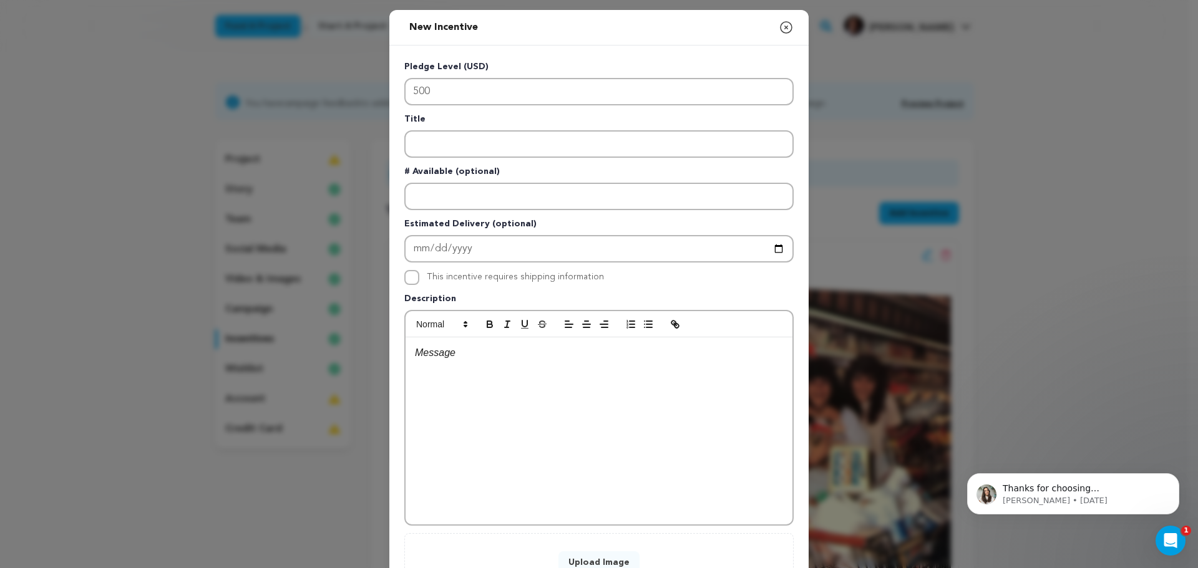
click at [479, 346] on p at bounding box center [599, 353] width 368 height 16
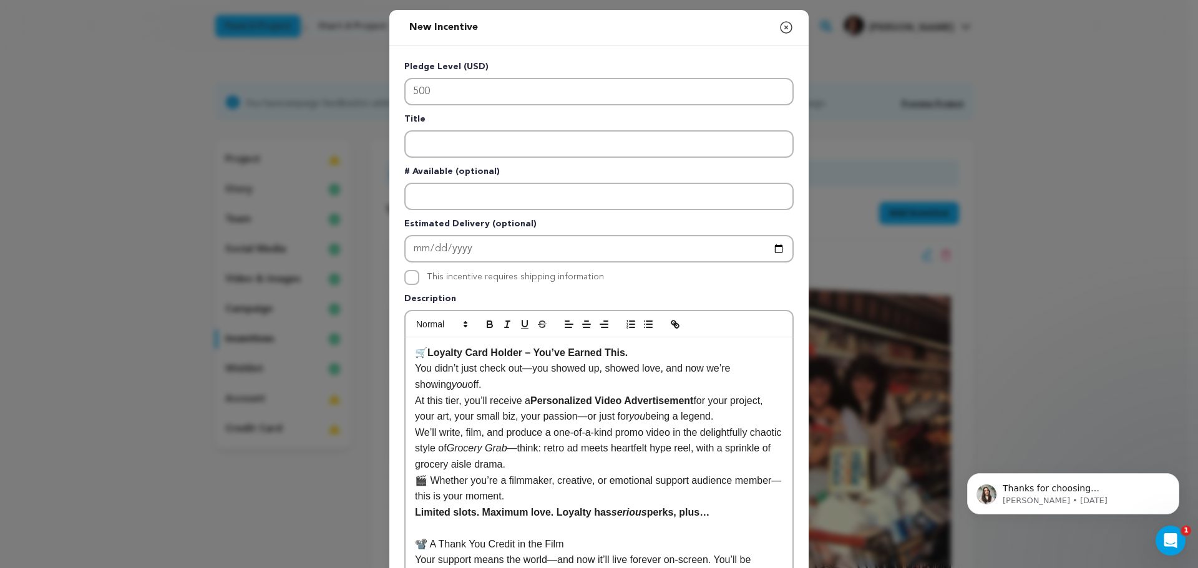
scroll to position [0, 0]
click at [429, 352] on strong "Loyalty Card Holder – You’ve Earned This." at bounding box center [527, 353] width 200 height 11
click at [425, 353] on p "🛒 Loyalty Card Holder – You’ve Earned This." at bounding box center [599, 353] width 368 height 16
click at [415, 352] on p "Loyalty Card Holder – You’ve Earned This." at bounding box center [599, 353] width 368 height 16
click at [427, 481] on p "🎬 Whether you’re a filmmaker, creative, or emotional support audience member—th…" at bounding box center [599, 489] width 368 height 32
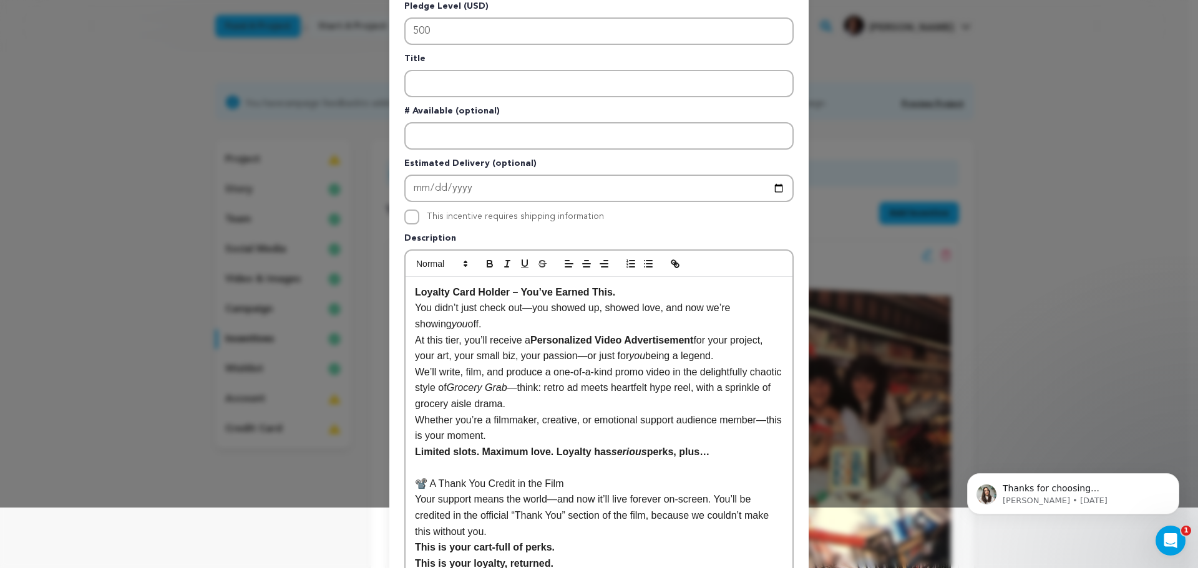
scroll to position [62, 0]
click at [424, 482] on p "📽️ A Thank You Credit in the Film" at bounding box center [599, 482] width 368 height 16
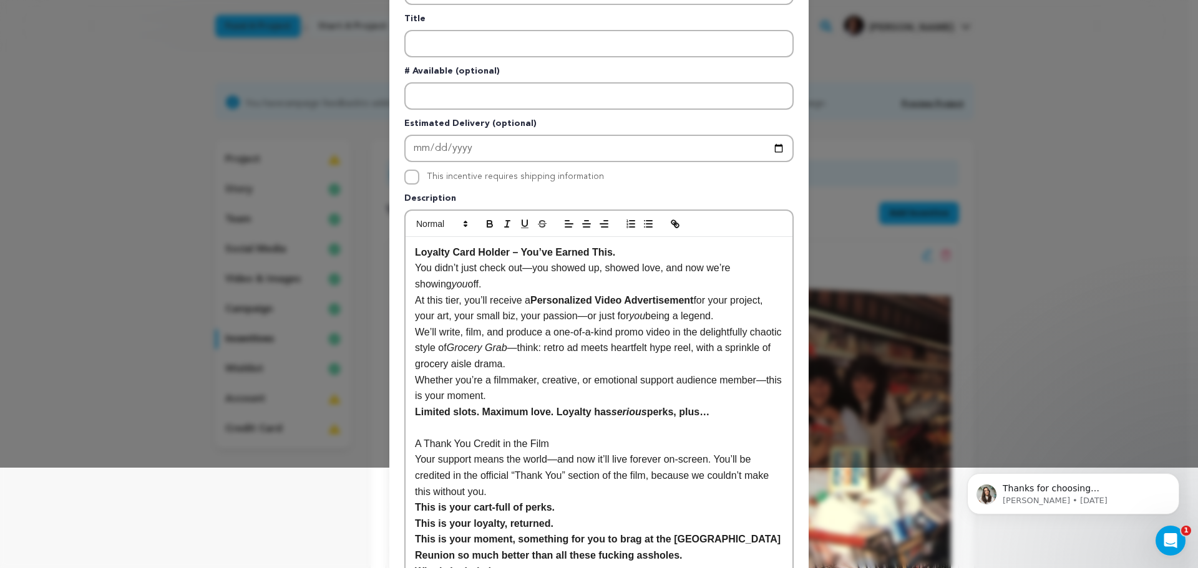
scroll to position [250, 0]
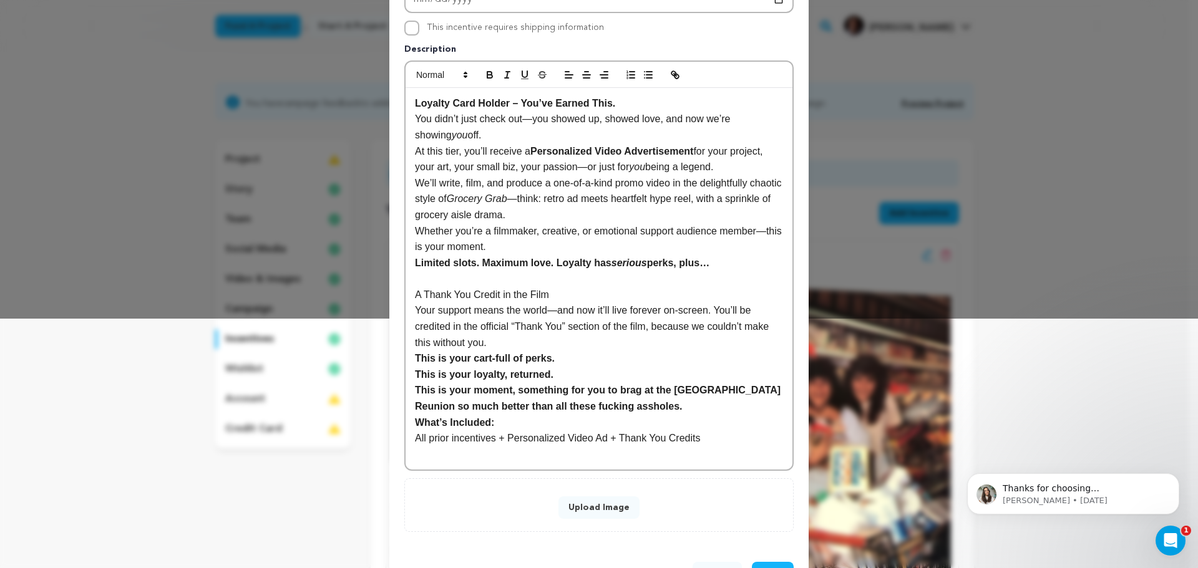
click at [500, 417] on p "What’s Included:" at bounding box center [599, 423] width 368 height 16
click at [637, 404] on p "This is your moment, something for you to brag at the High School Reunion so mu…" at bounding box center [599, 398] width 368 height 32
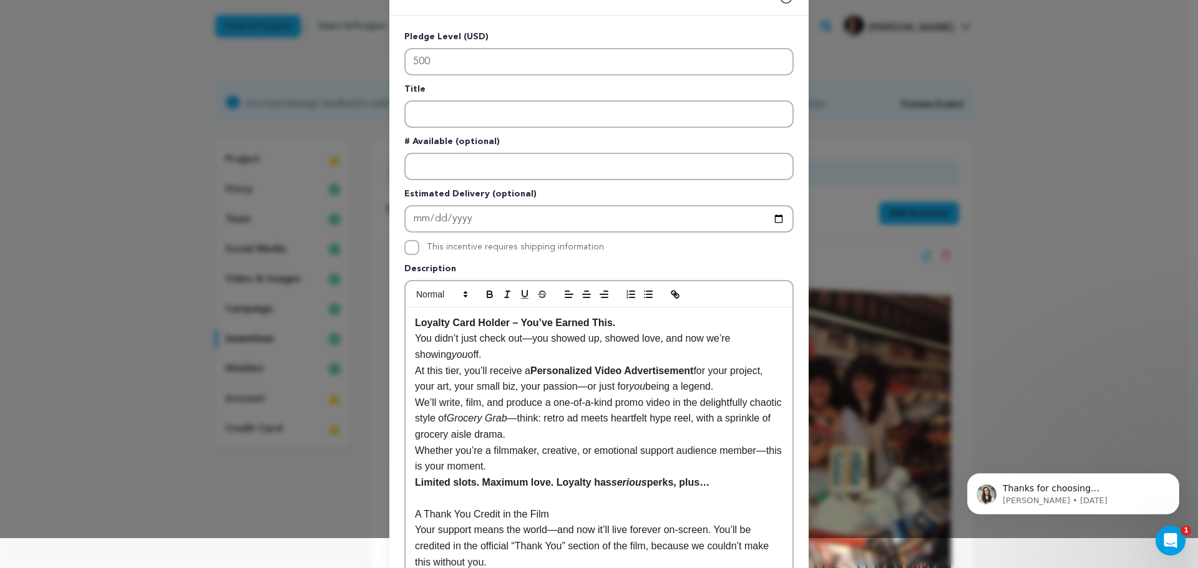
scroll to position [0, 0]
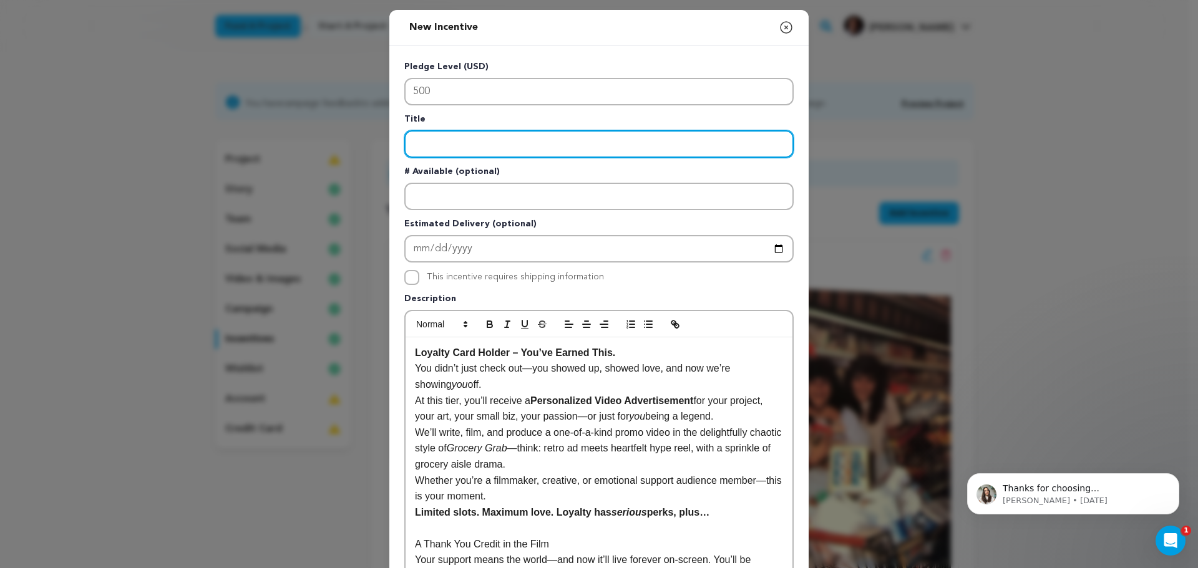
click at [447, 152] on input "Enter title" at bounding box center [598, 143] width 389 height 27
paste input "Grocery Grab Winner “Loyalty Card Holder”"
type input "Grocery Grab Winner “Loyalty Card Holder”"
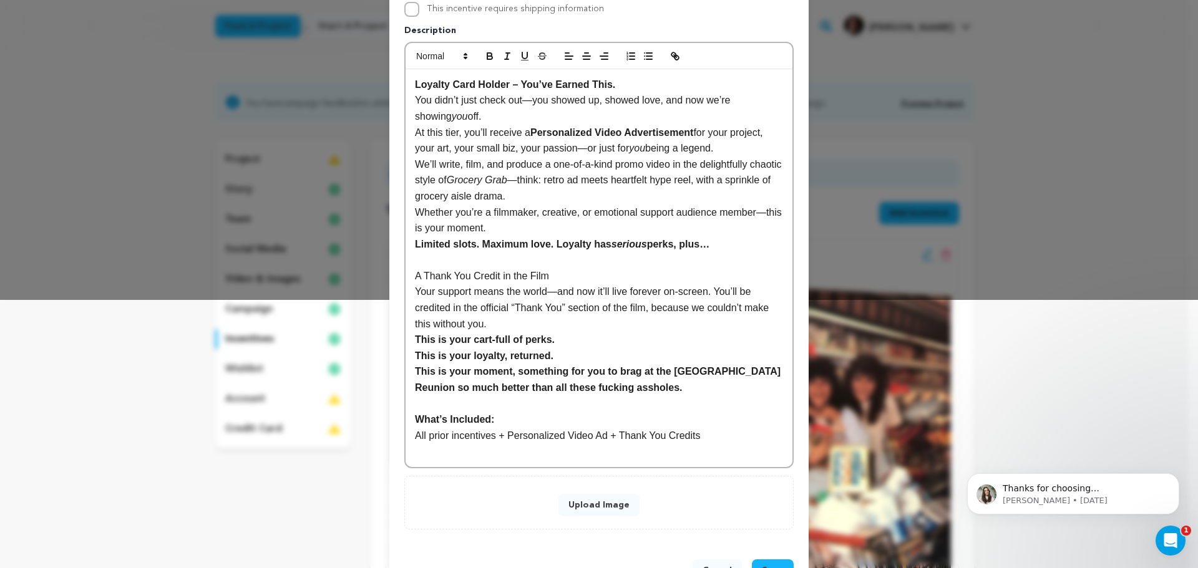
scroll to position [312, 0]
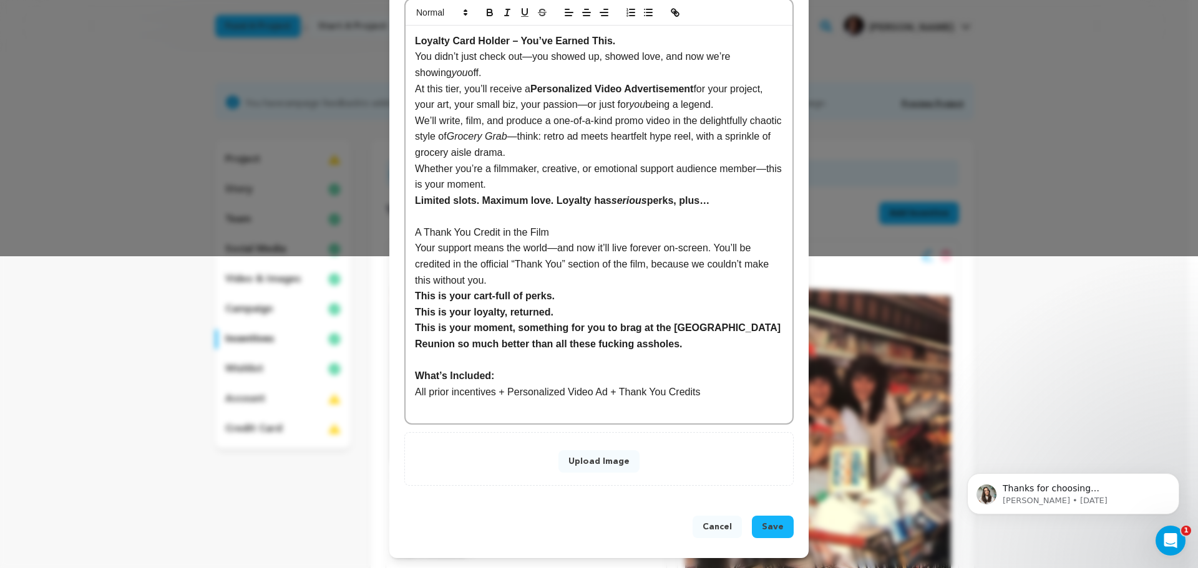
click at [586, 457] on button "Upload Image" at bounding box center [598, 461] width 81 height 22
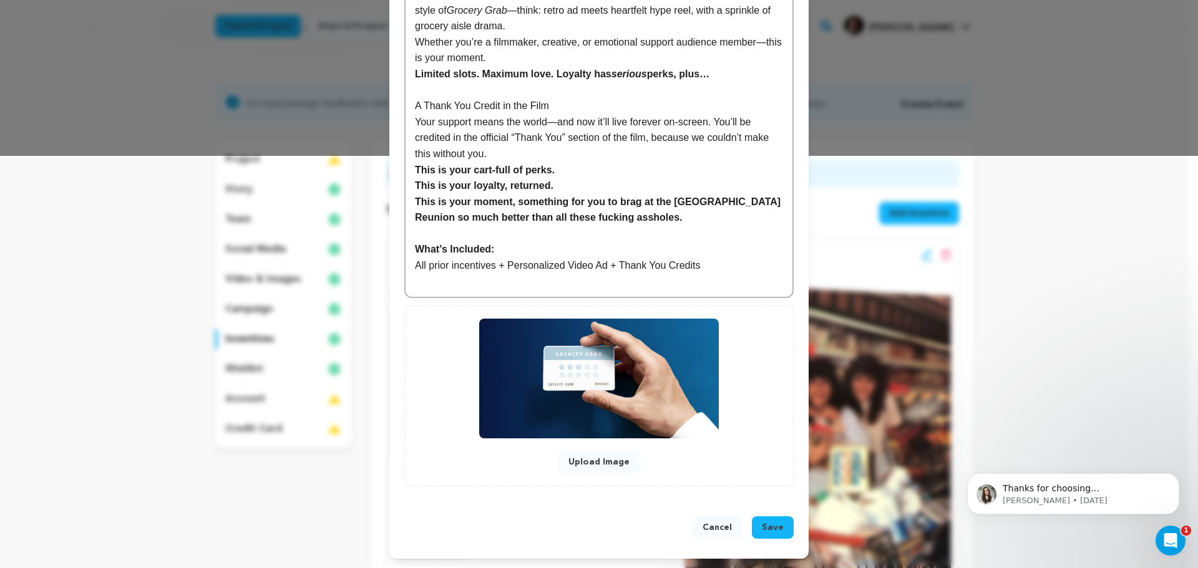
scroll to position [413, 0]
click at [764, 522] on span "Save" at bounding box center [773, 527] width 22 height 12
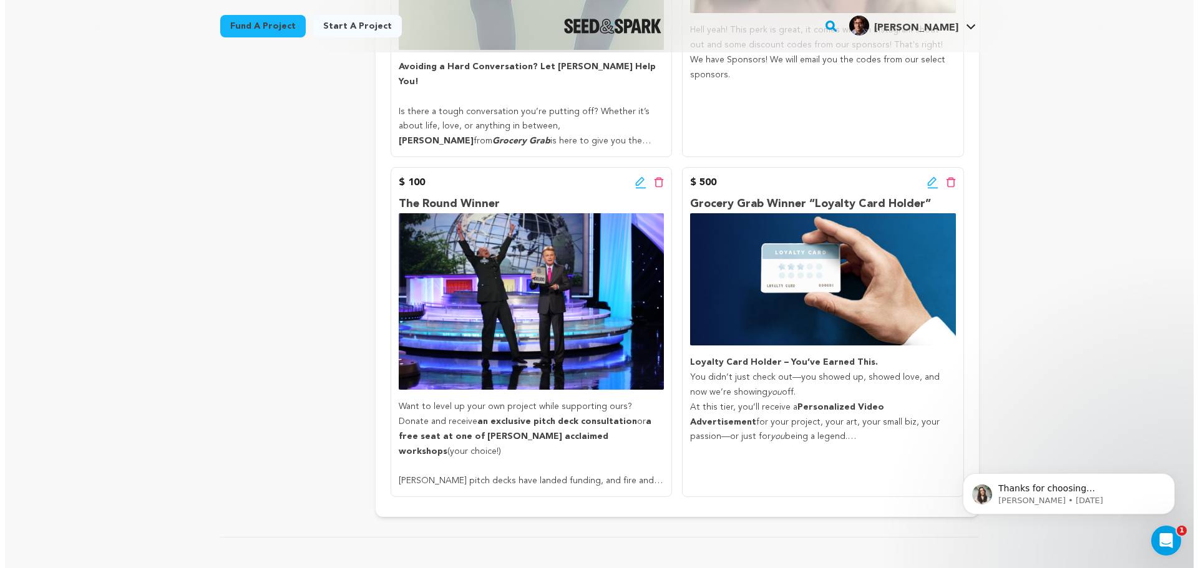
scroll to position [1061, 0]
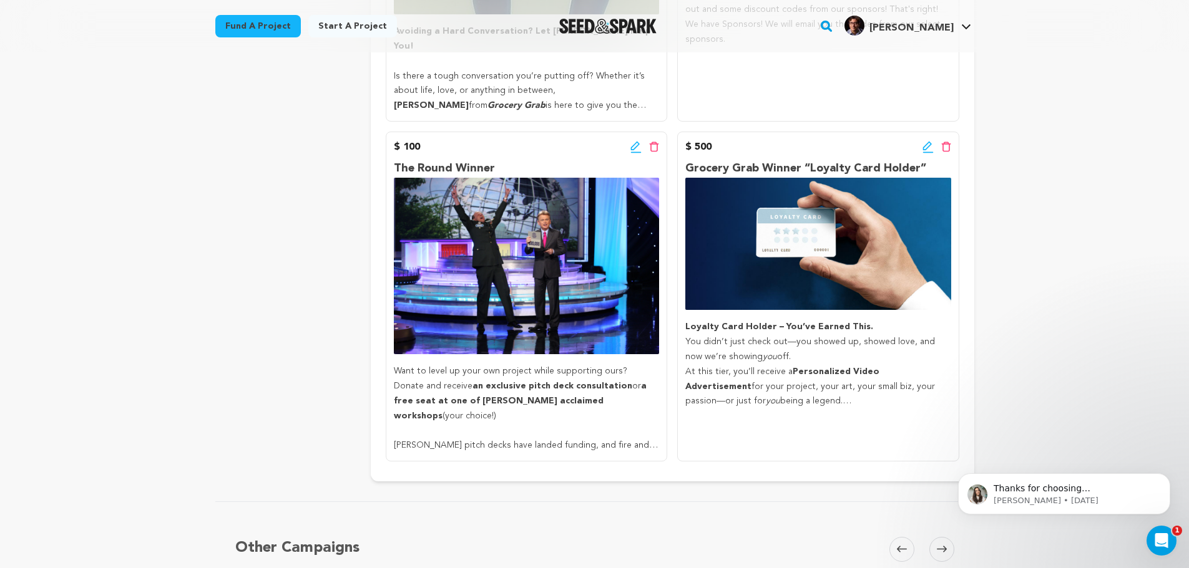
click at [634, 149] on icon at bounding box center [635, 146] width 9 height 9
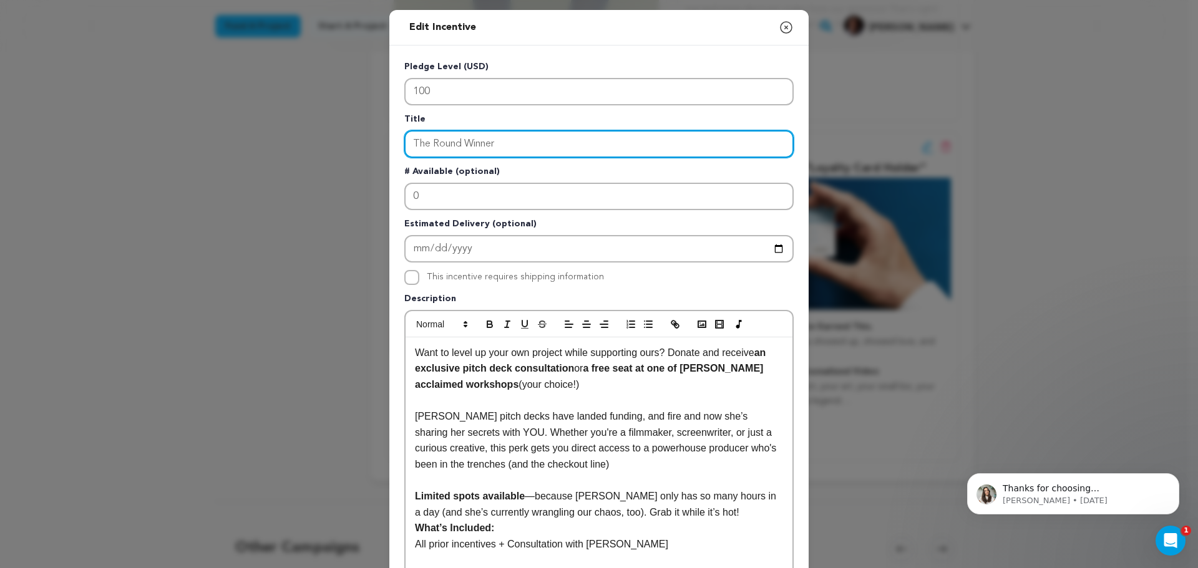
click at [518, 143] on input "The Round Winner" at bounding box center [598, 143] width 389 height 27
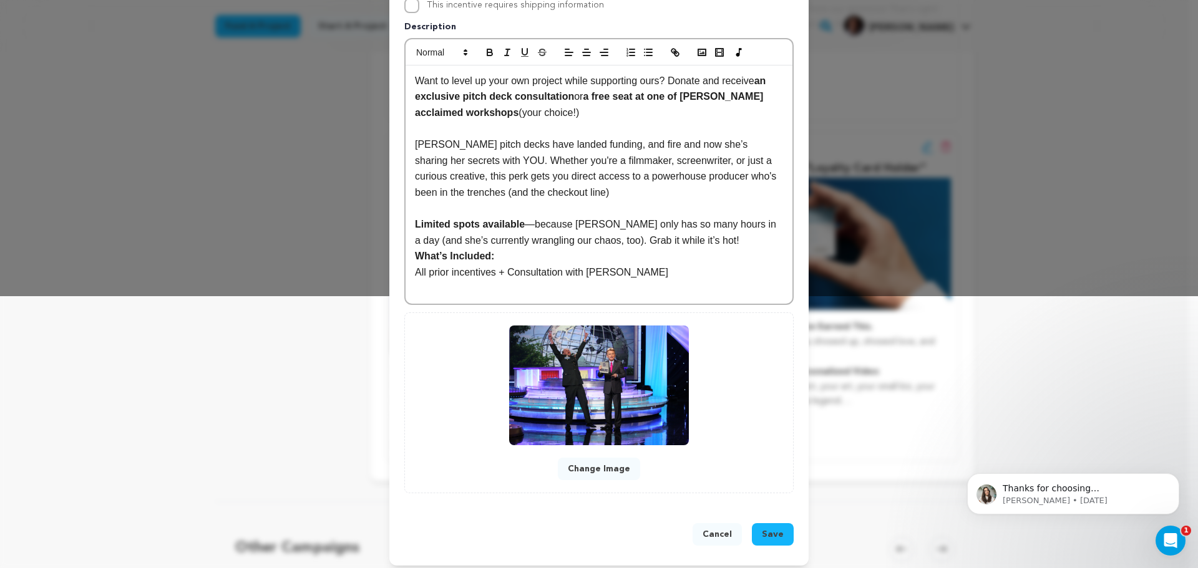
scroll to position [280, 0]
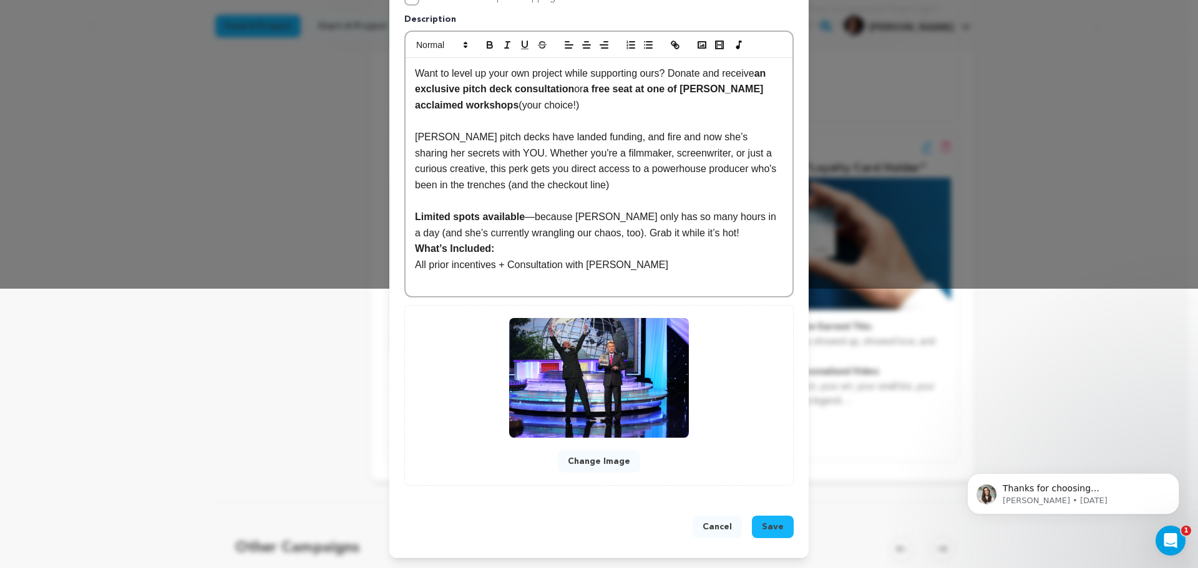
type input "The Round Winner "Kelly's Consultation""
click at [693, 231] on p "Limited spots available —because Kelly only has so many hours in a day (and she…" at bounding box center [599, 225] width 368 height 32
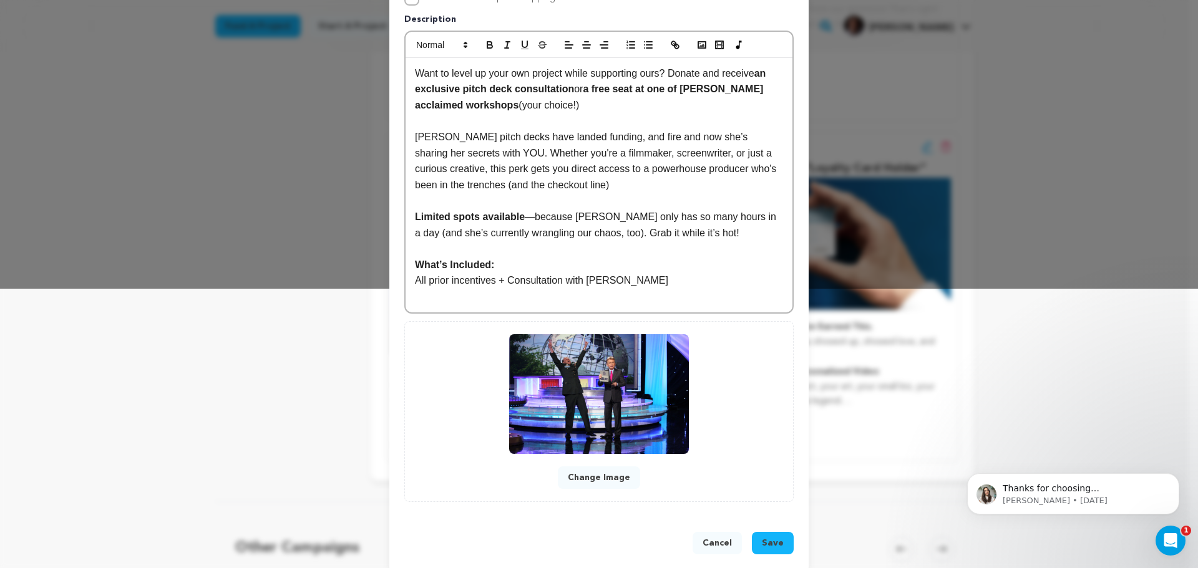
click at [769, 544] on span "Save" at bounding box center [773, 543] width 22 height 12
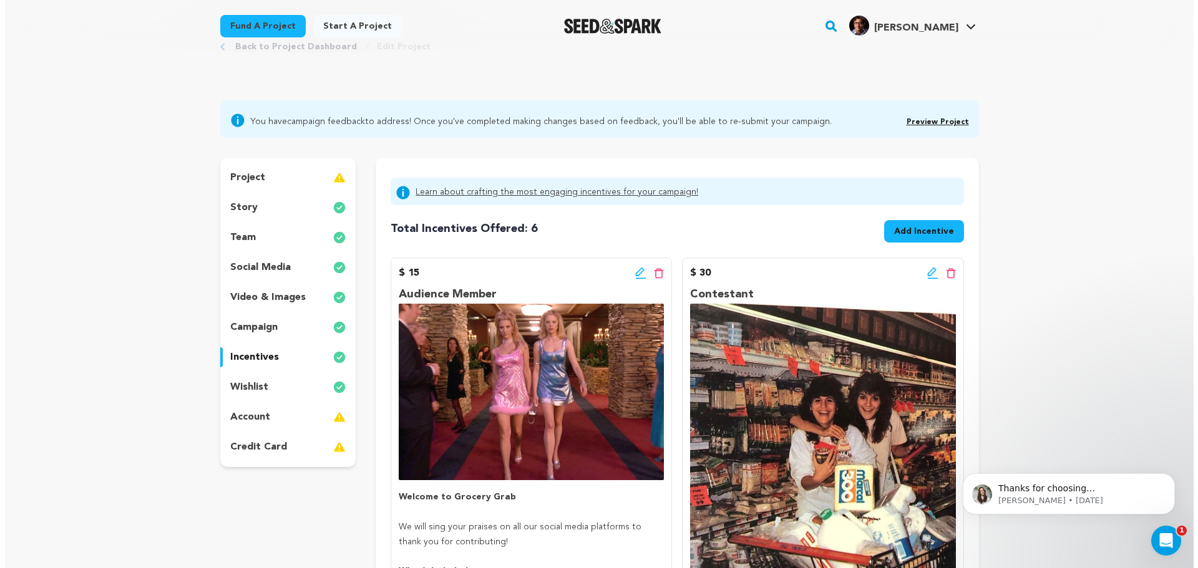
scroll to position [0, 0]
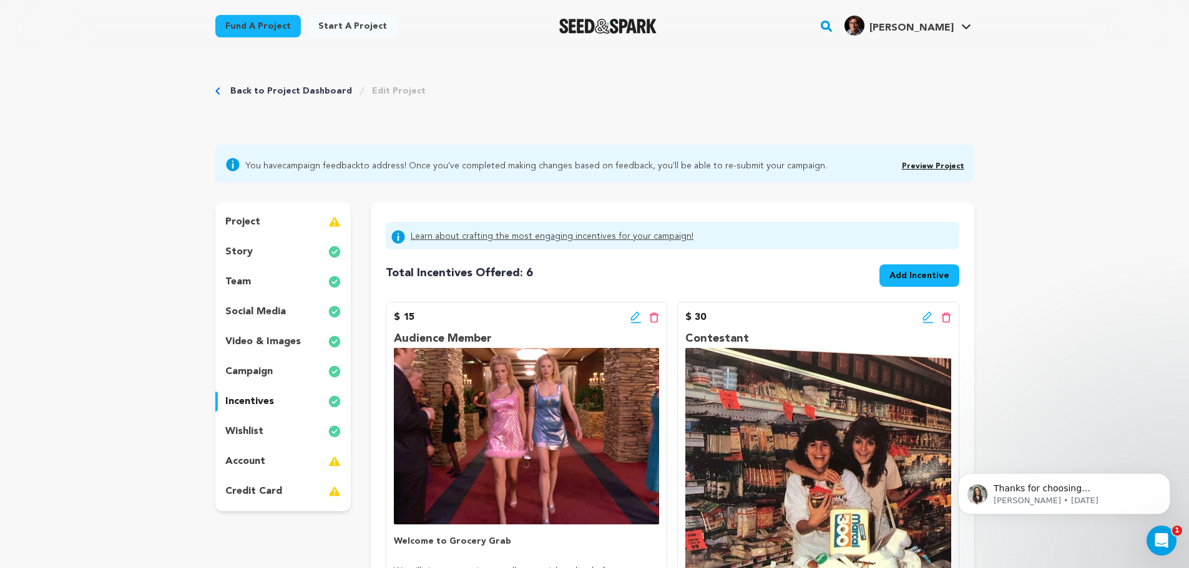
click at [912, 279] on span "Add Incentive" at bounding box center [919, 276] width 60 height 12
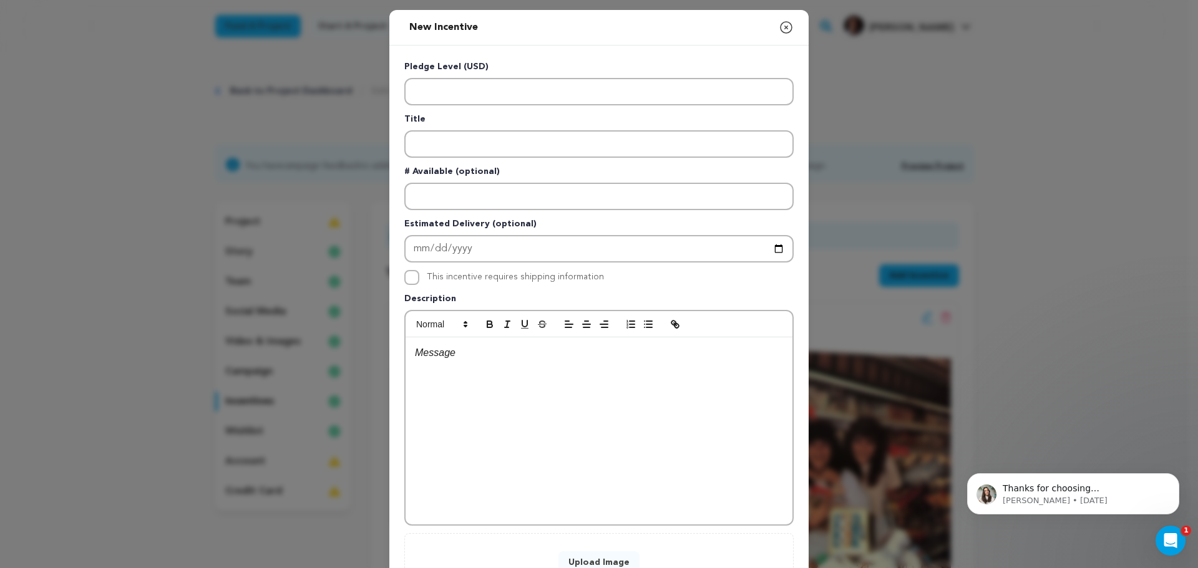
click at [442, 361] on div at bounding box center [599, 431] width 387 height 187
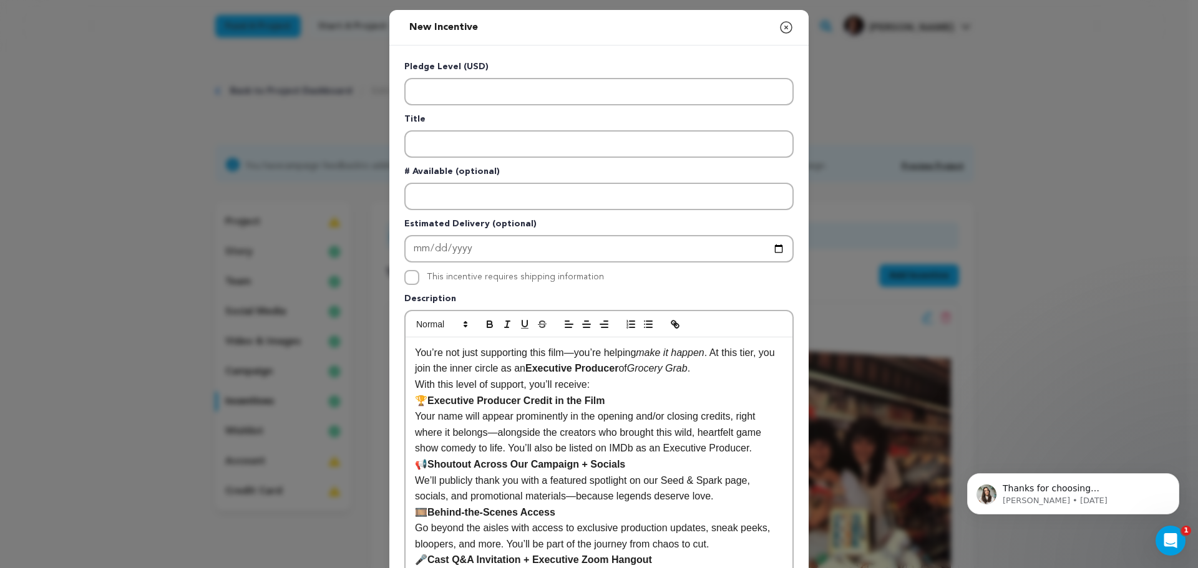
click at [427, 402] on strong "Executive Producer Credit in the Film" at bounding box center [516, 401] width 178 height 11
click at [427, 466] on strong "Shoutout Across Our Campaign + Socials" at bounding box center [526, 464] width 198 height 11
click at [427, 513] on strong "Behind-the-Scenes Access" at bounding box center [491, 512] width 128 height 11
click at [603, 382] on p "With this level of support, you’ll receive:" at bounding box center [599, 385] width 368 height 16
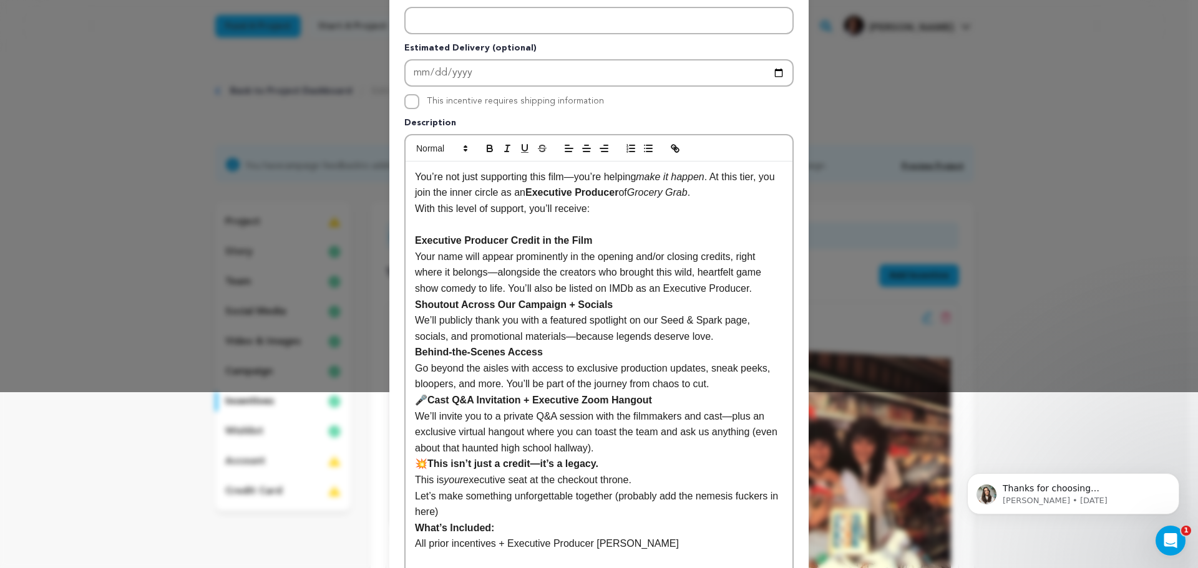
scroll to position [187, 0]
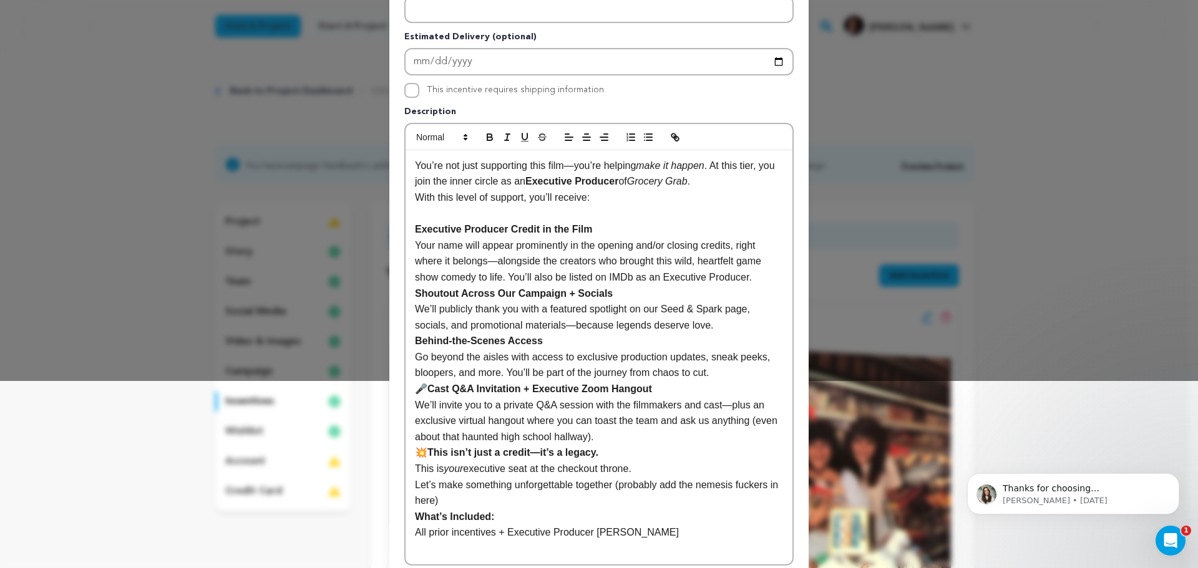
click at [426, 390] on p "🎤 Cast Q&A Invitation + Executive Zoom Hangout" at bounding box center [599, 389] width 368 height 16
click at [429, 455] on strong "This isn’t just a credit—it’s a legacy." at bounding box center [512, 452] width 171 height 11
click at [452, 502] on p "Let’s make something unforgettable together (probably add the nemesis fuckers i…" at bounding box center [599, 493] width 368 height 32
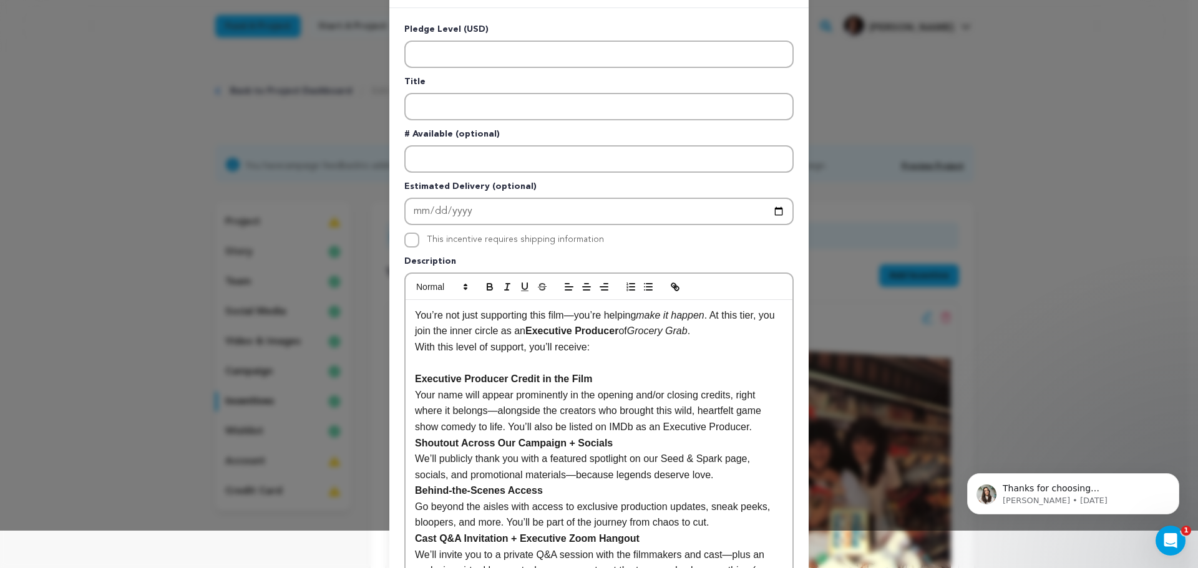
scroll to position [0, 0]
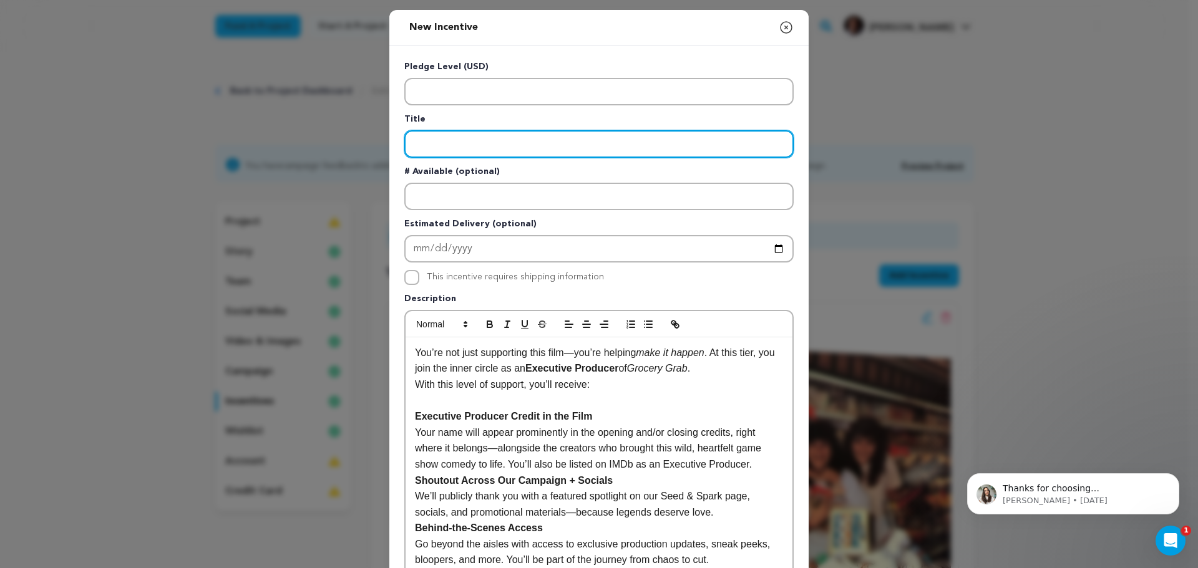
click at [447, 140] on input "Enter title" at bounding box center [598, 143] width 389 height 27
paste input "Ultimate BFF Showdown Sponsor"
type input "Ultimate BFF Showdown Sponsor"
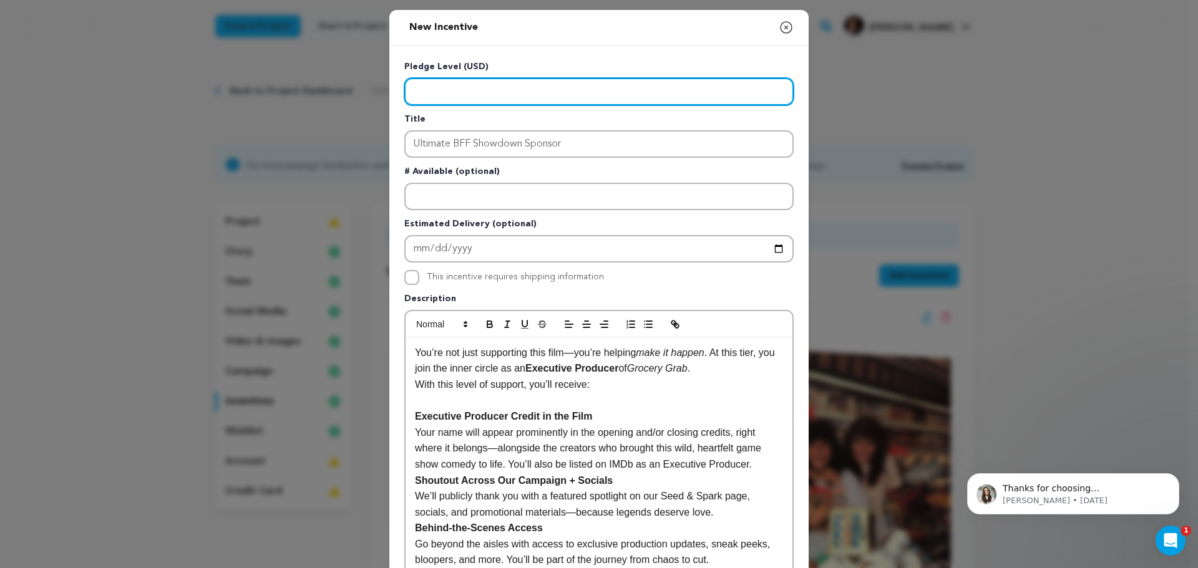
click at [462, 94] on input "Enter level" at bounding box center [598, 91] width 389 height 27
type input "1000"
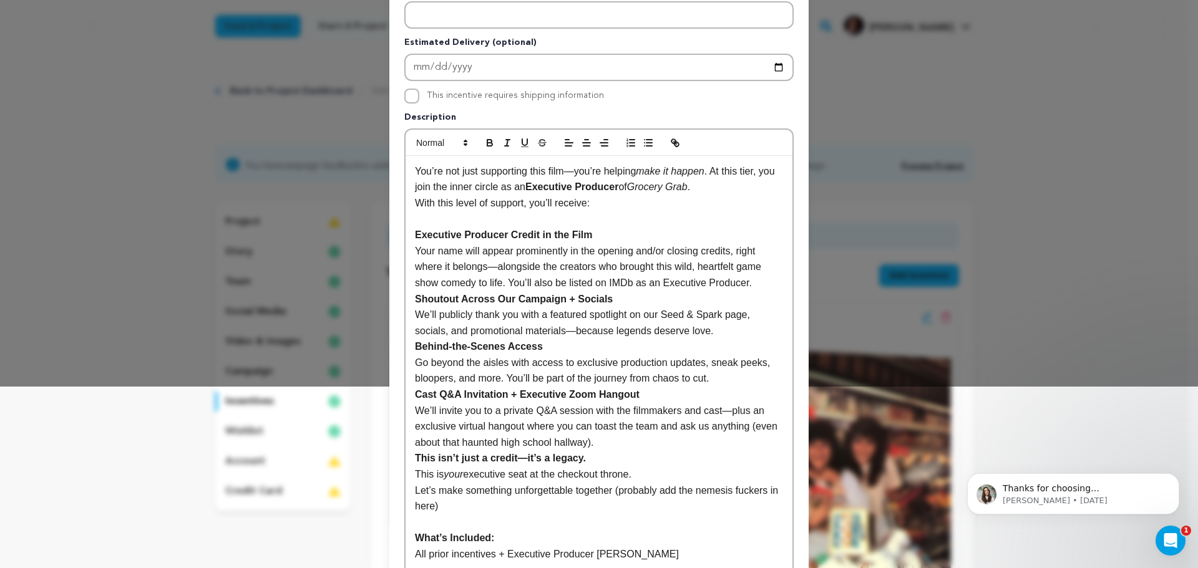
scroll to position [312, 0]
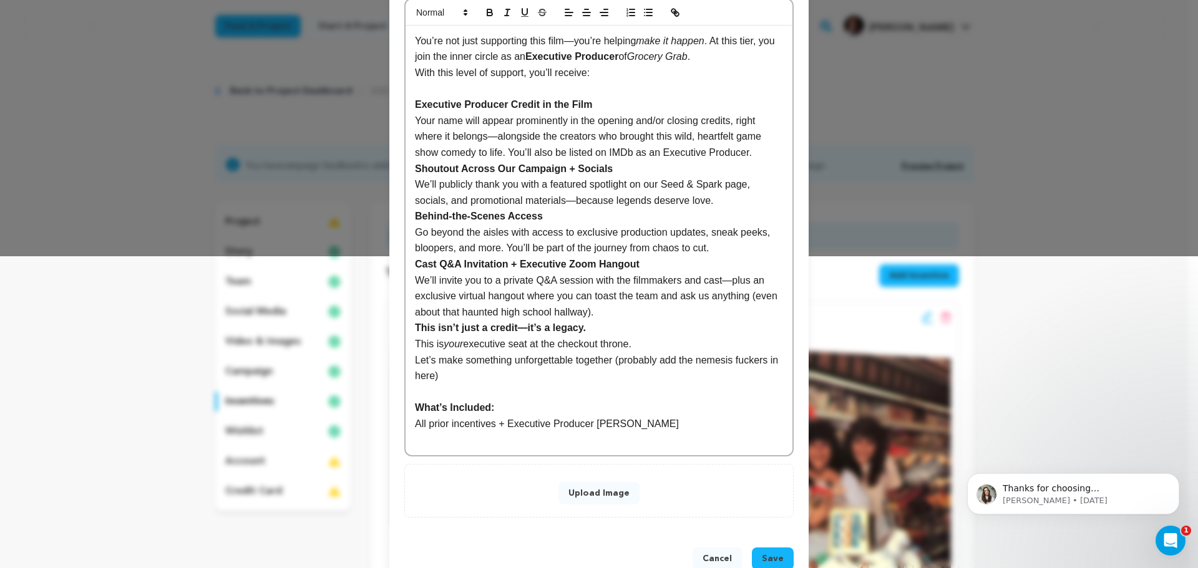
click at [586, 491] on button "Upload Image" at bounding box center [598, 493] width 81 height 22
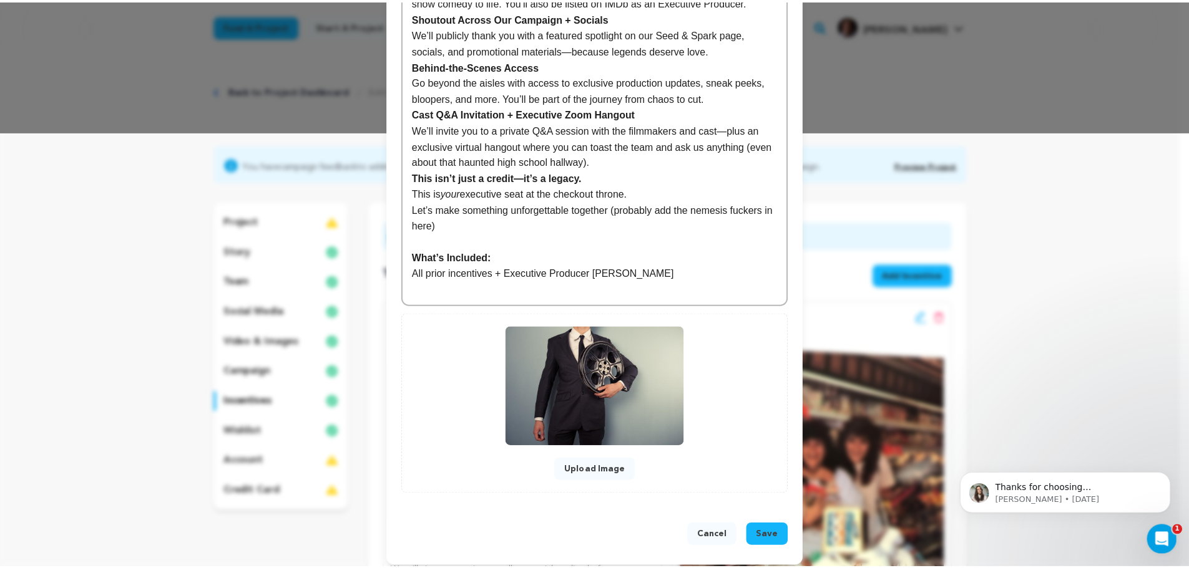
scroll to position [445, 0]
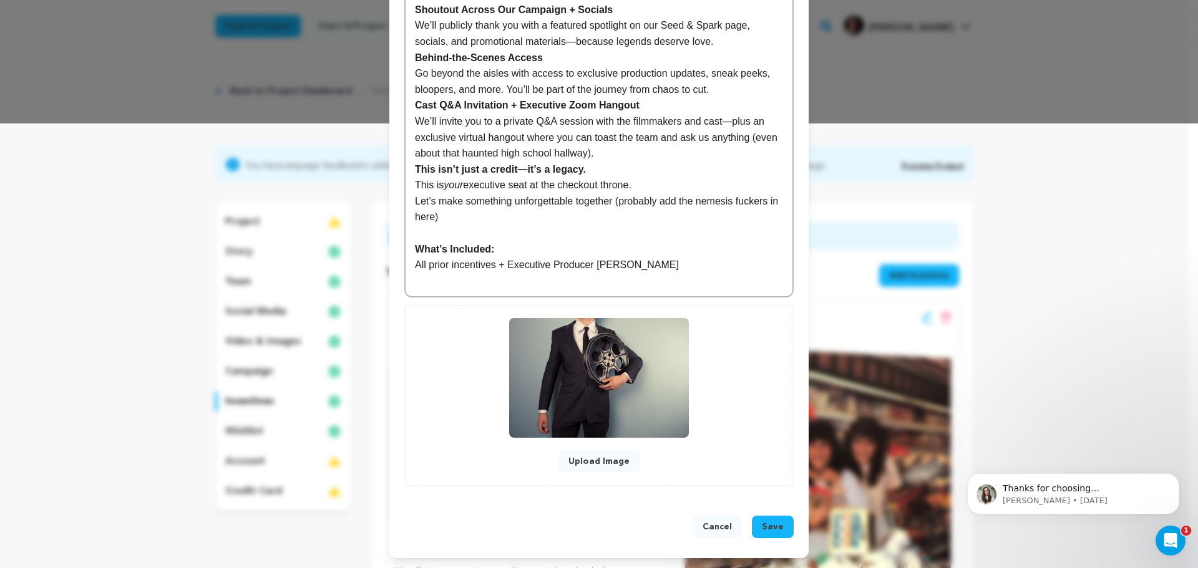
click at [777, 525] on span "Save" at bounding box center [773, 527] width 22 height 12
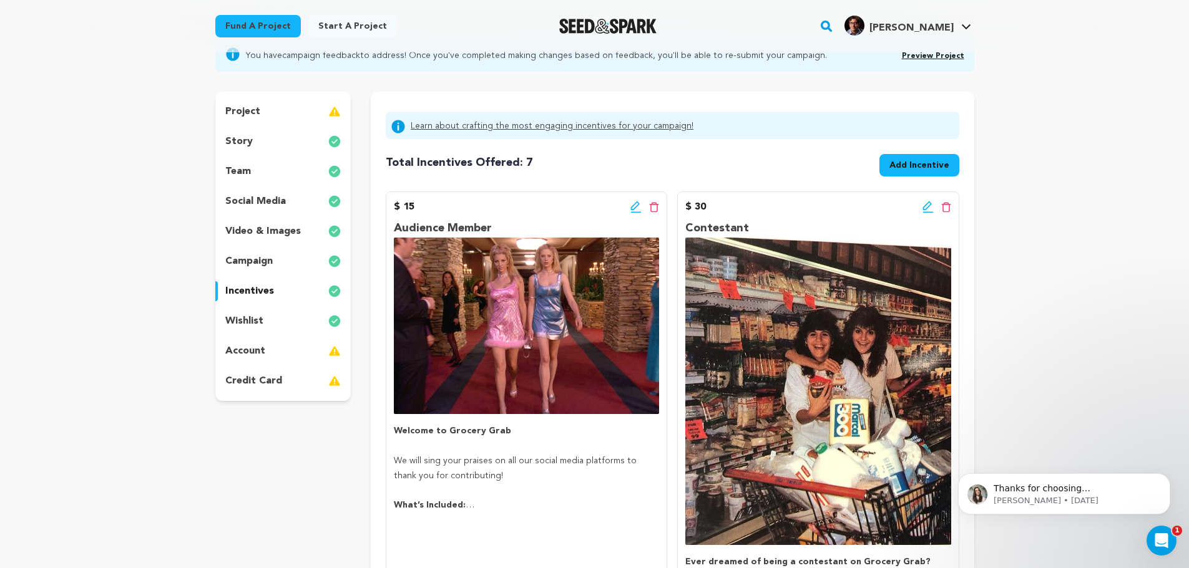
scroll to position [62, 0]
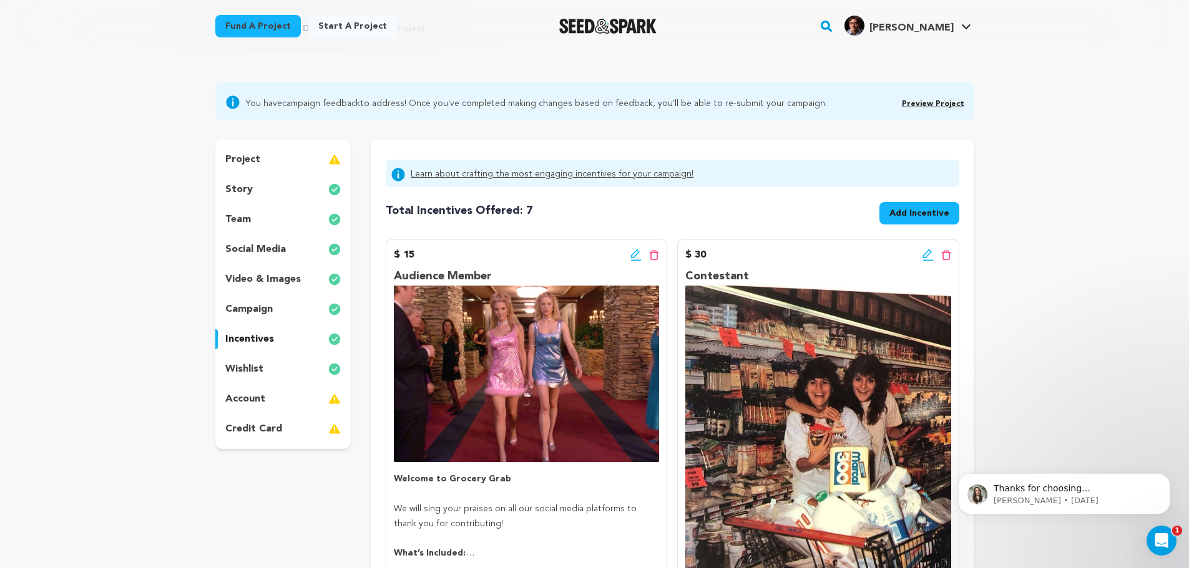
click at [285, 162] on div "project" at bounding box center [283, 160] width 136 height 20
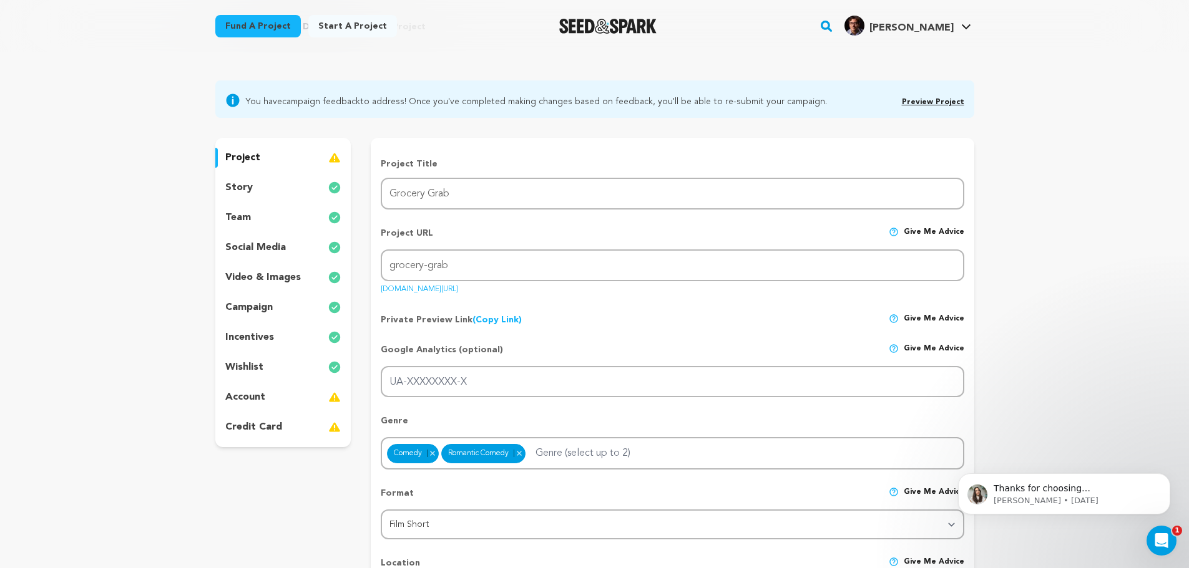
scroll to position [62, 0]
click at [283, 334] on div "incentives" at bounding box center [283, 339] width 136 height 20
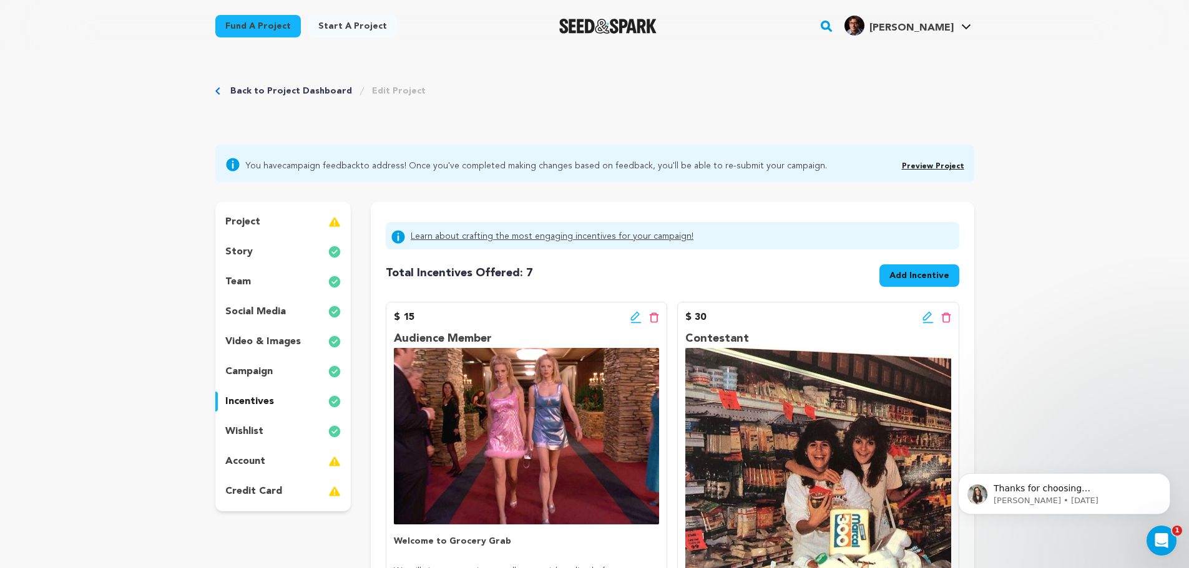
click at [306, 90] on link "Back to Project Dashboard" at bounding box center [291, 91] width 122 height 12
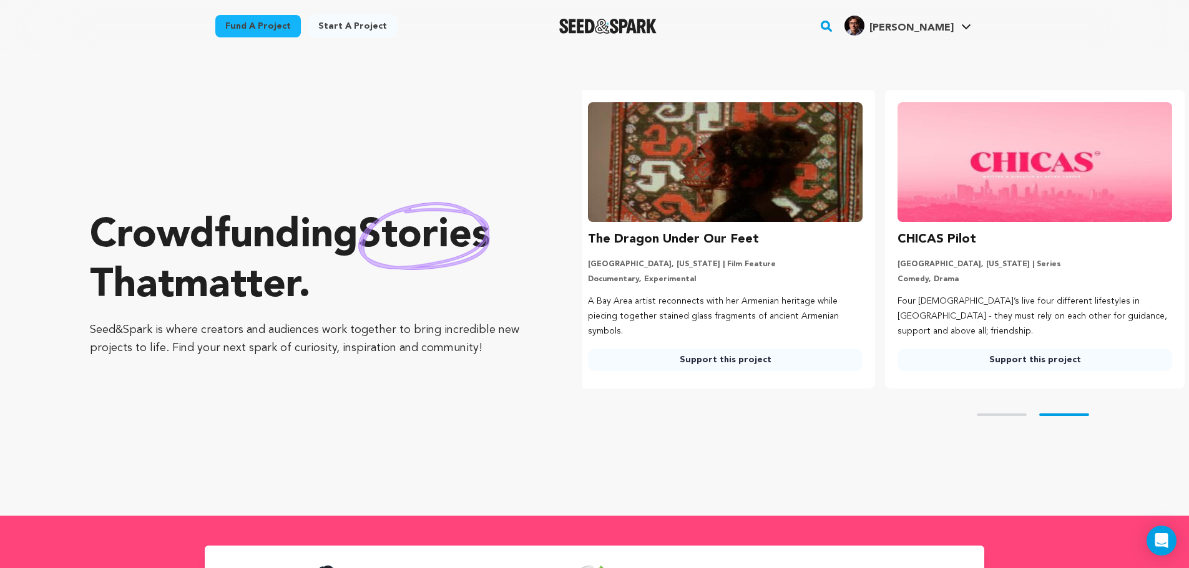
click at [953, 31] on span "[PERSON_NAME]" at bounding box center [911, 28] width 84 height 10
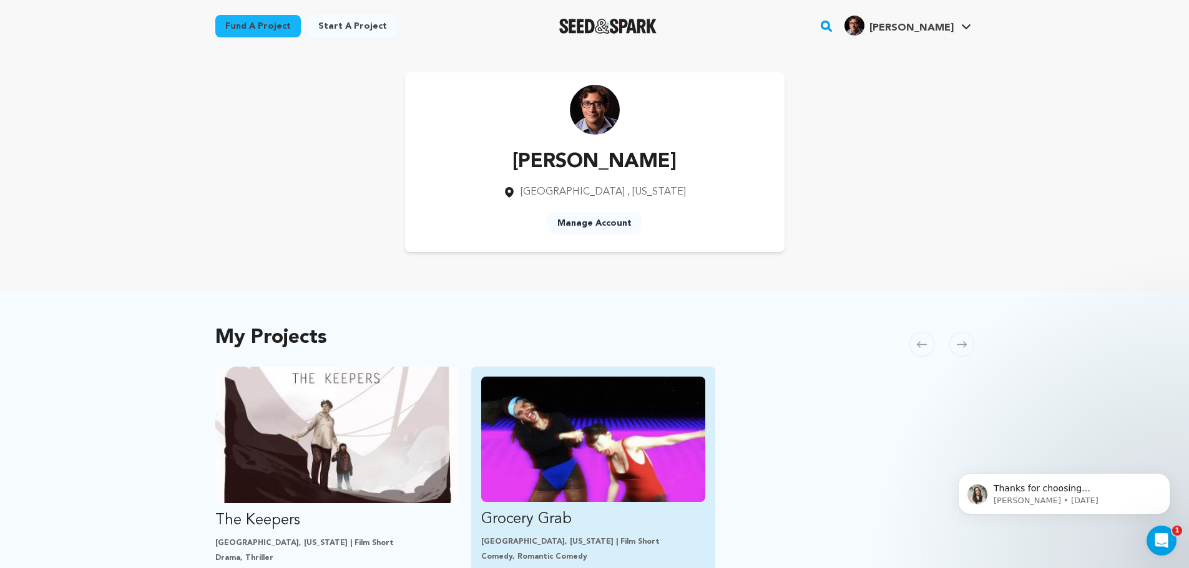
click at [555, 516] on p "Grocery Grab" at bounding box center [593, 520] width 224 height 20
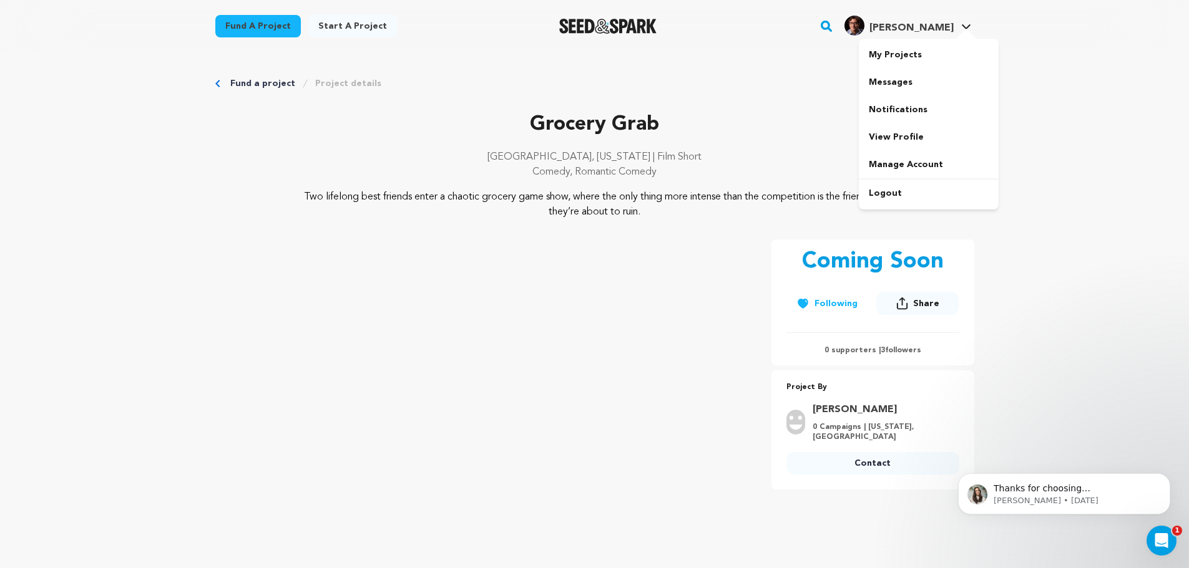
click at [963, 29] on div at bounding box center [965, 35] width 25 height 12
click at [927, 58] on link "My Projects" at bounding box center [928, 54] width 140 height 27
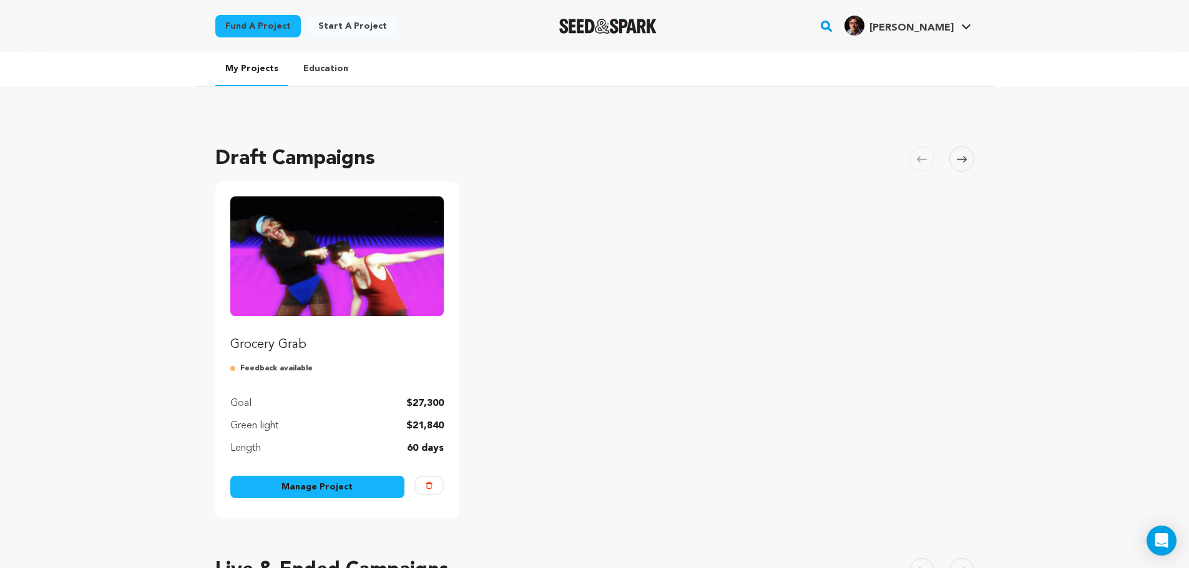
click at [348, 482] on link "Manage Project" at bounding box center [317, 487] width 175 height 22
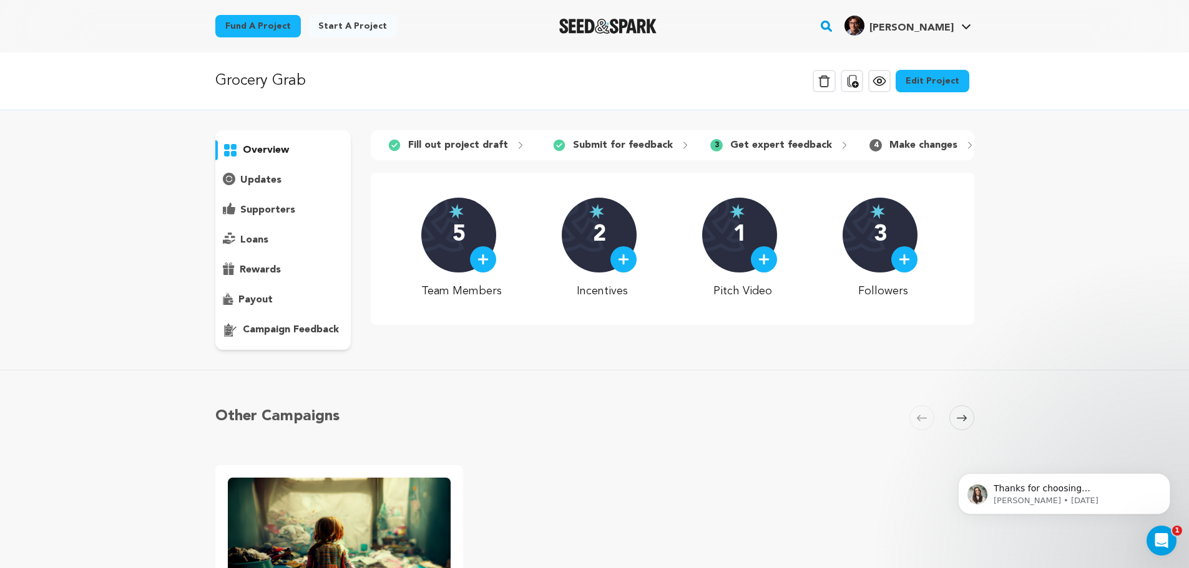
click at [329, 337] on p "campaign feedback" at bounding box center [291, 330] width 96 height 15
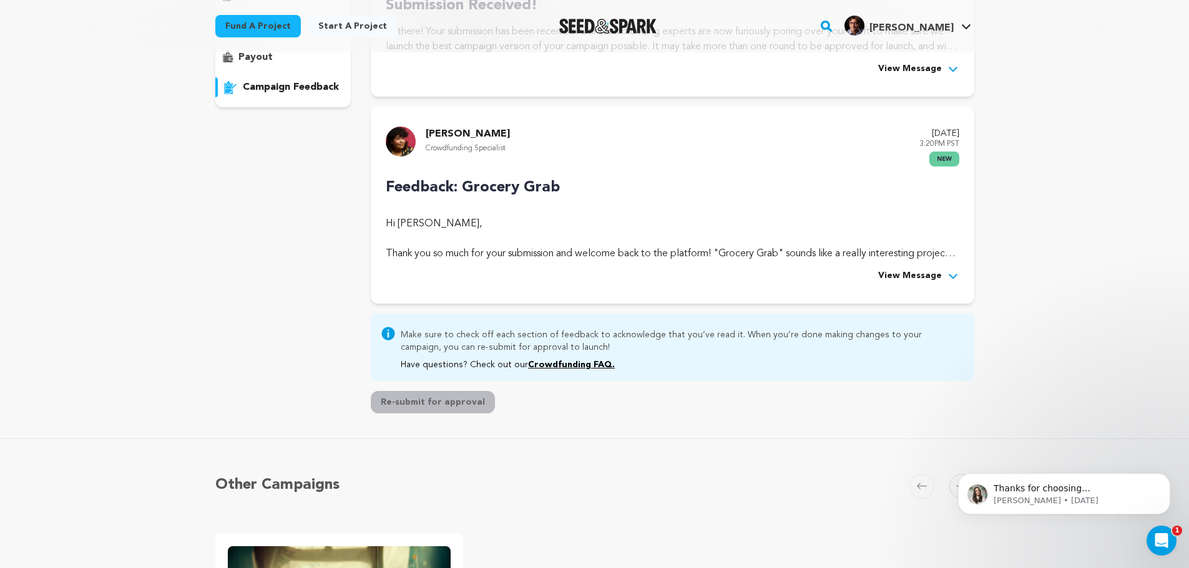
scroll to position [250, 0]
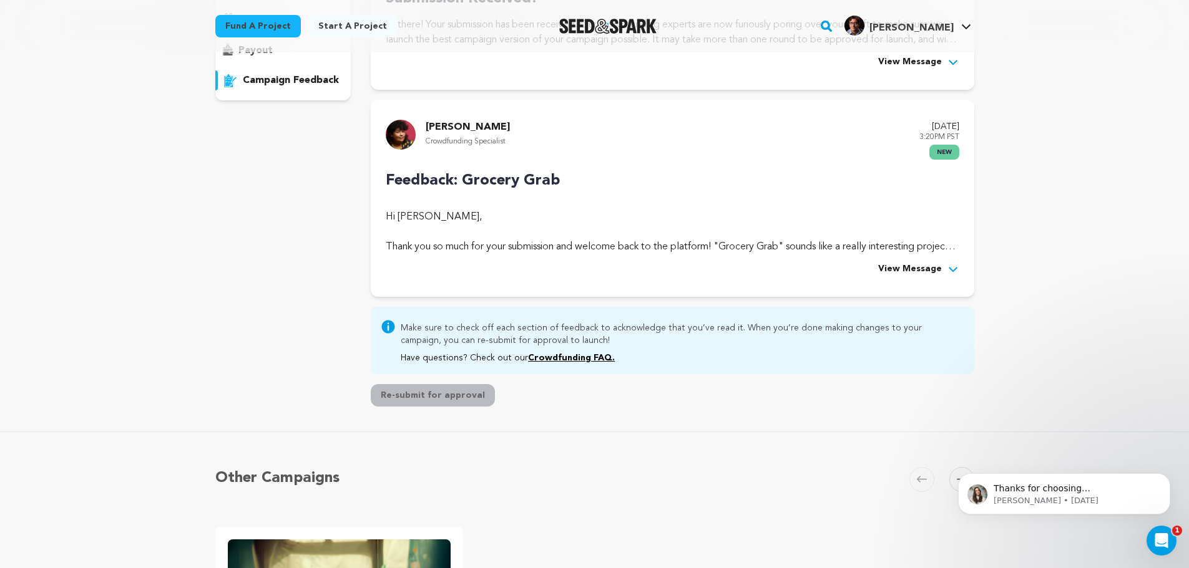
click at [895, 277] on div "Rocco Garrison Crowdfunding Specialist August 11, 2025 3:20PM PST new Feedback:…" at bounding box center [672, 198] width 603 height 197
click at [919, 278] on div "Rocco Garrison Crowdfunding Specialist August 11, 2025 3:20PM PST new Feedback:…" at bounding box center [672, 198] width 603 height 197
click at [920, 271] on span "View Message" at bounding box center [910, 269] width 64 height 15
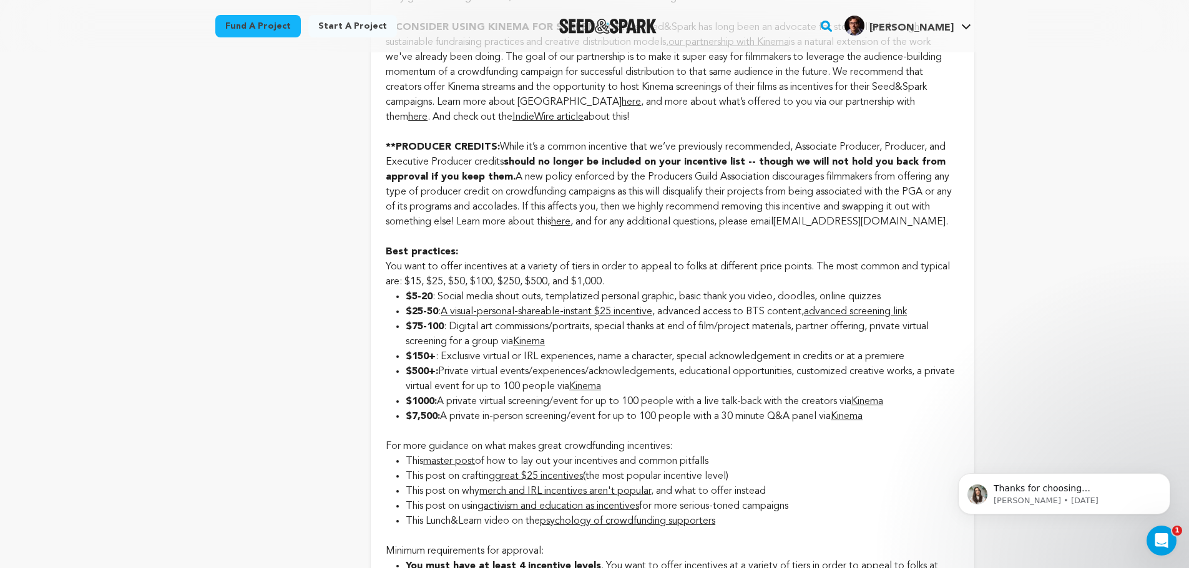
scroll to position [1622, 0]
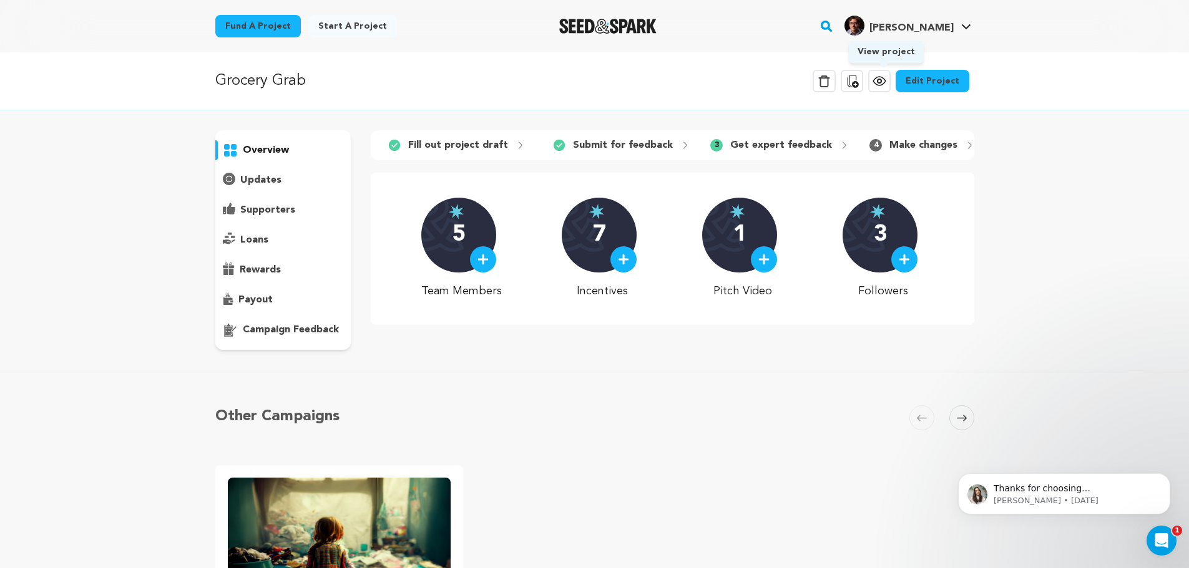
click at [876, 81] on icon at bounding box center [879, 81] width 15 height 15
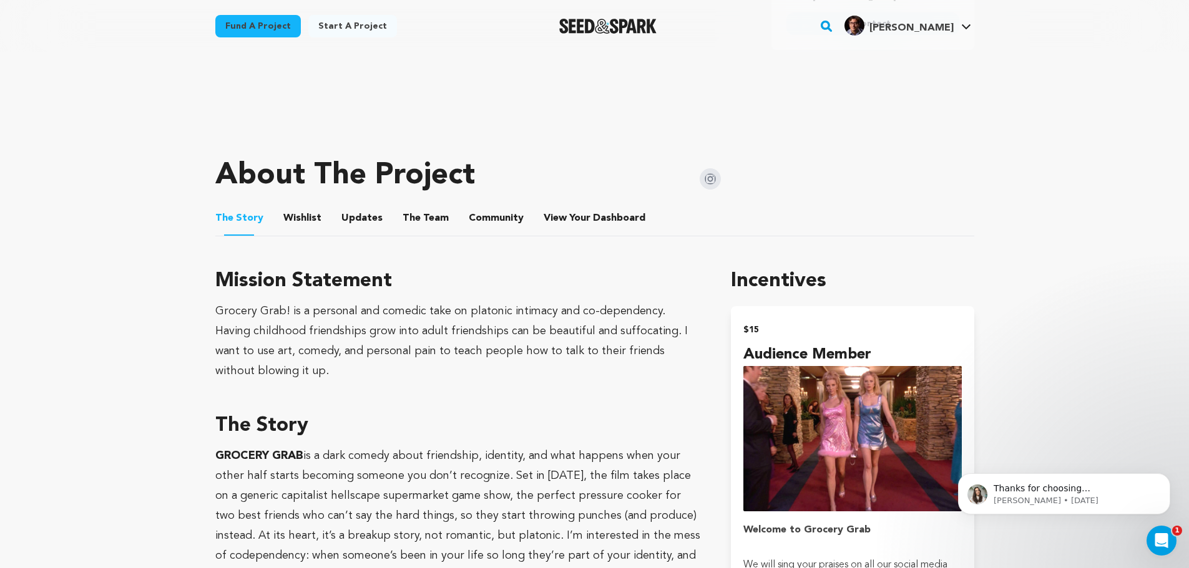
scroll to position [437, 0]
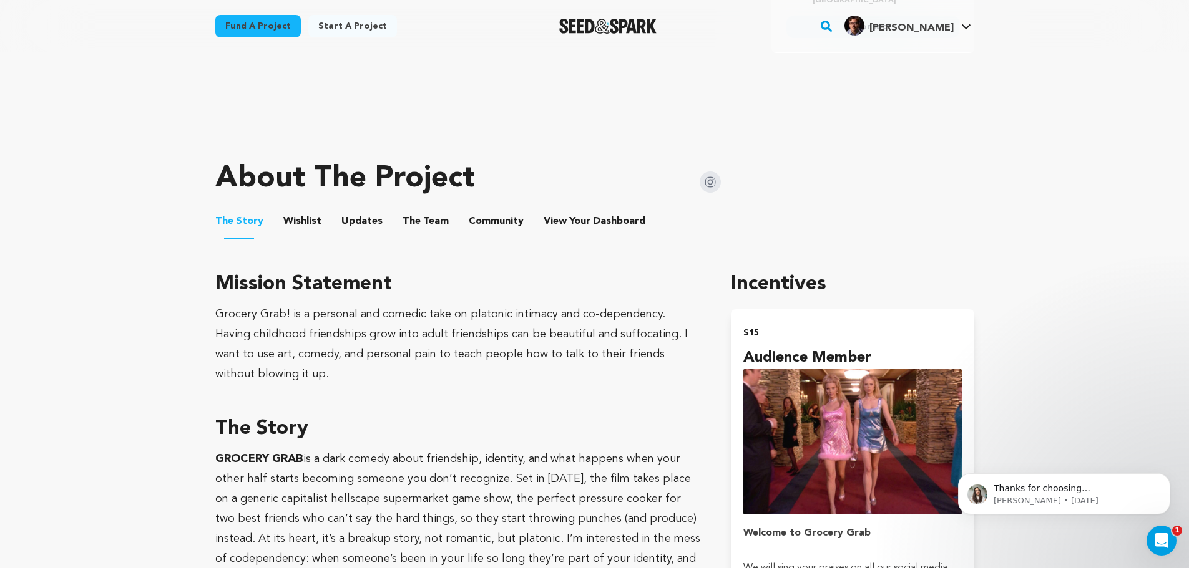
click at [313, 226] on button "Wishlist" at bounding box center [302, 224] width 30 height 30
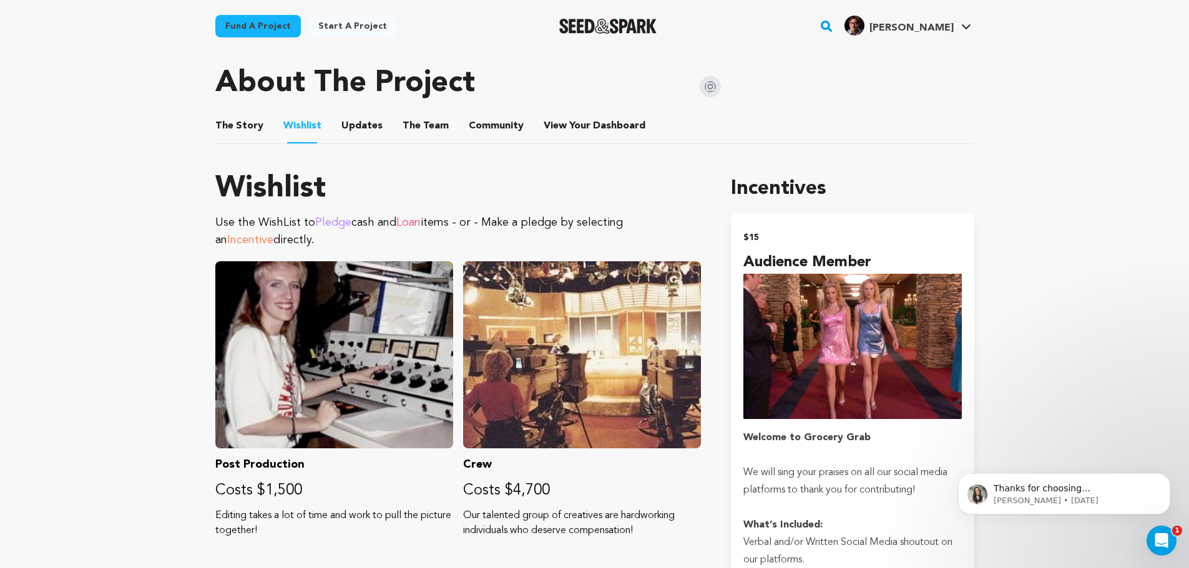
scroll to position [499, 0]
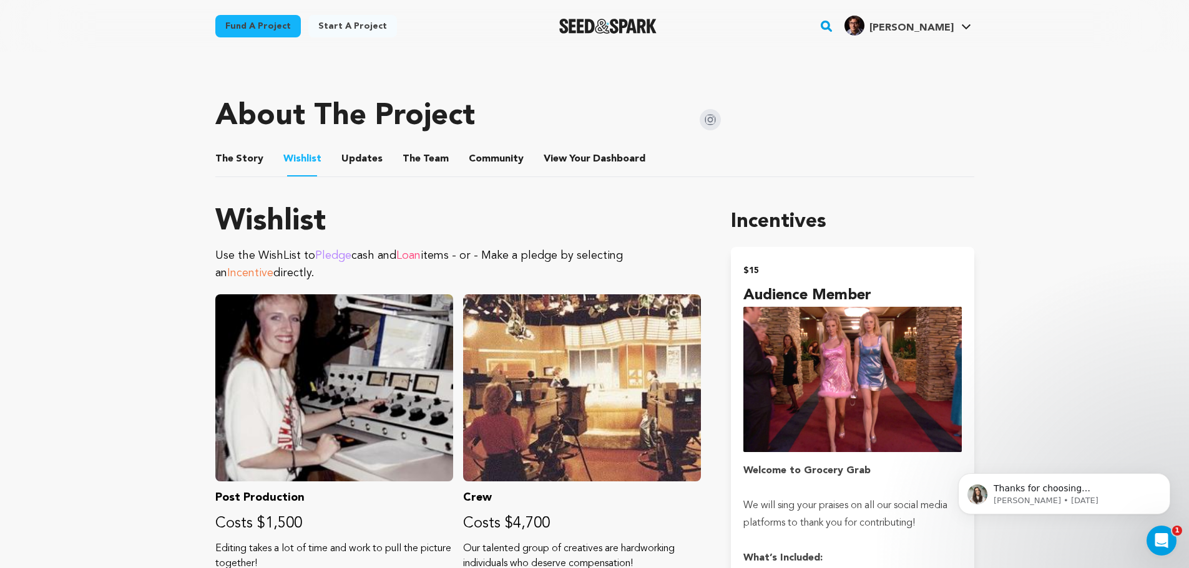
click at [370, 164] on button "Updates" at bounding box center [362, 162] width 30 height 30
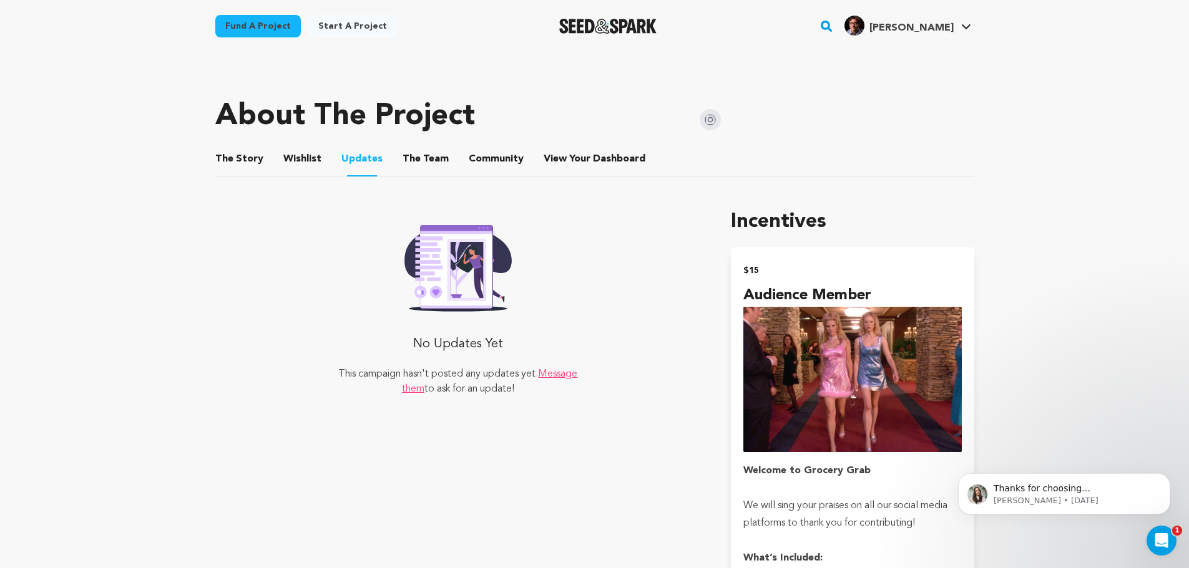
click at [411, 167] on button "The Team" at bounding box center [426, 162] width 30 height 30
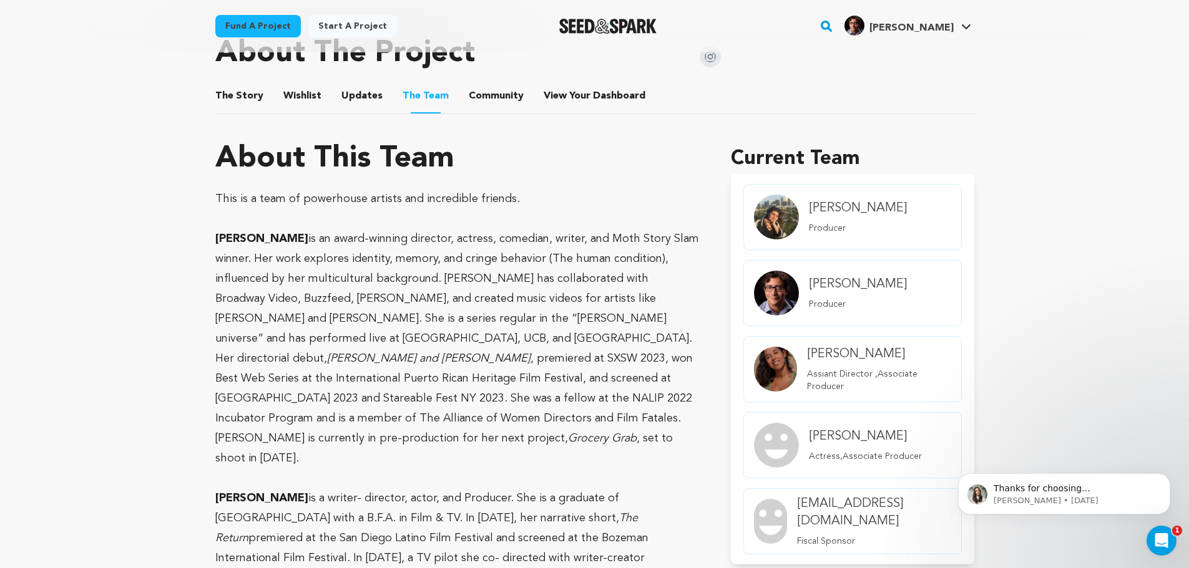
scroll to position [562, 0]
click at [492, 101] on button "Community" at bounding box center [496, 99] width 30 height 30
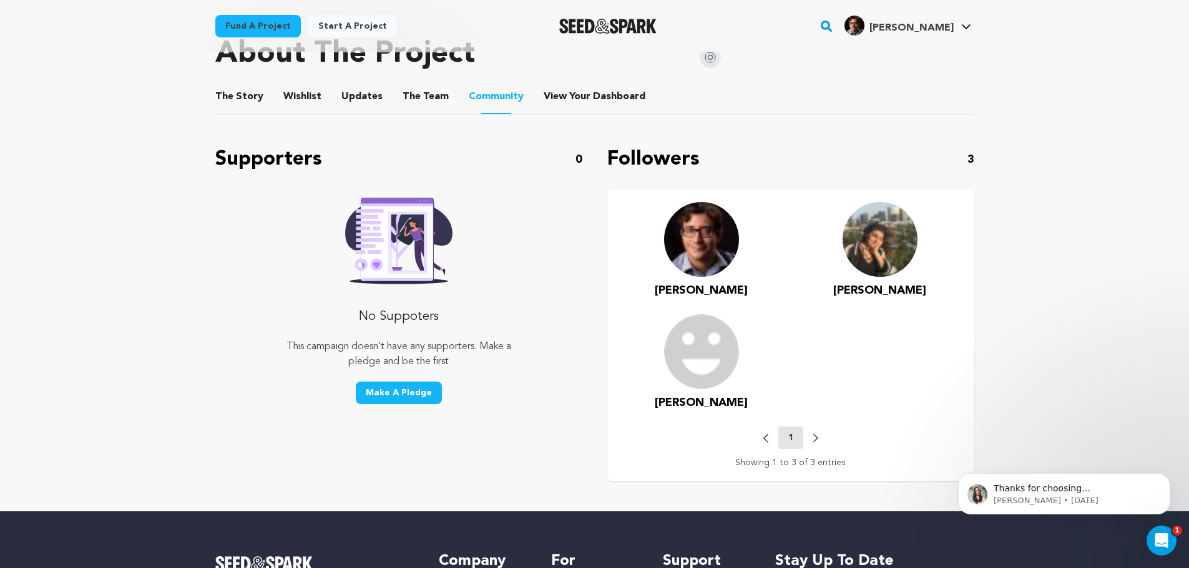
click at [551, 103] on button "View Your Dashboard" at bounding box center [558, 99] width 30 height 30
